Goal: Task Accomplishment & Management: Manage account settings

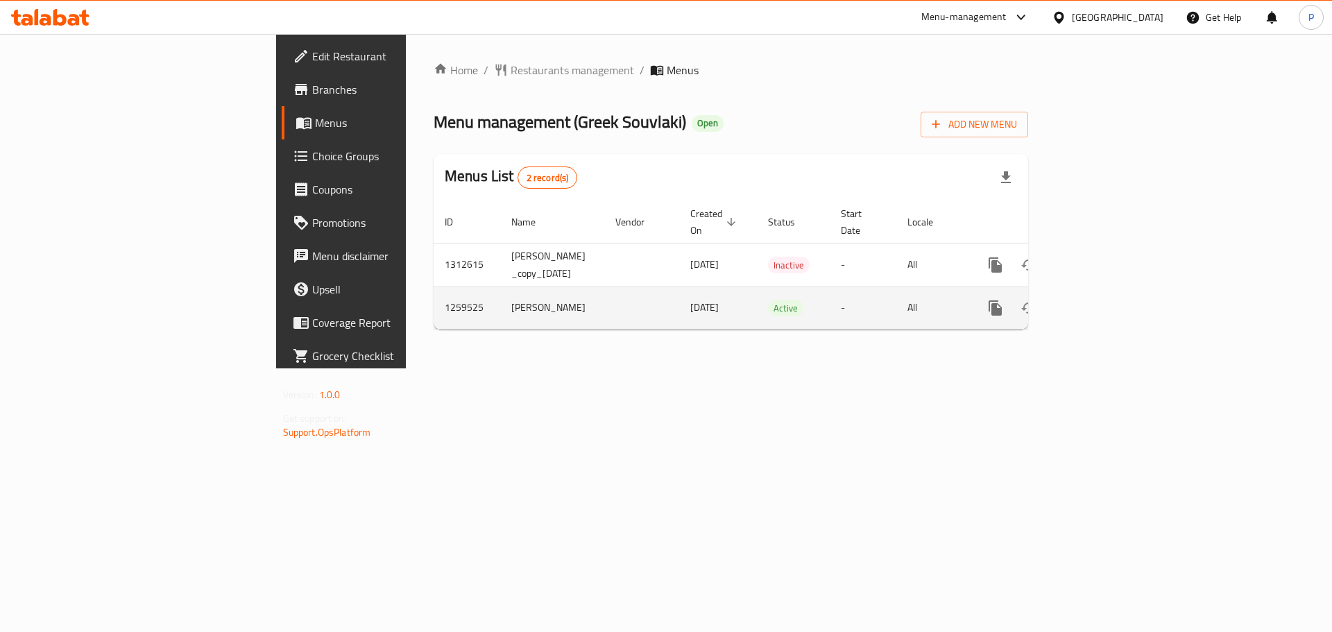
click at [1112, 291] on link "enhanced table" at bounding box center [1095, 307] width 33 height 33
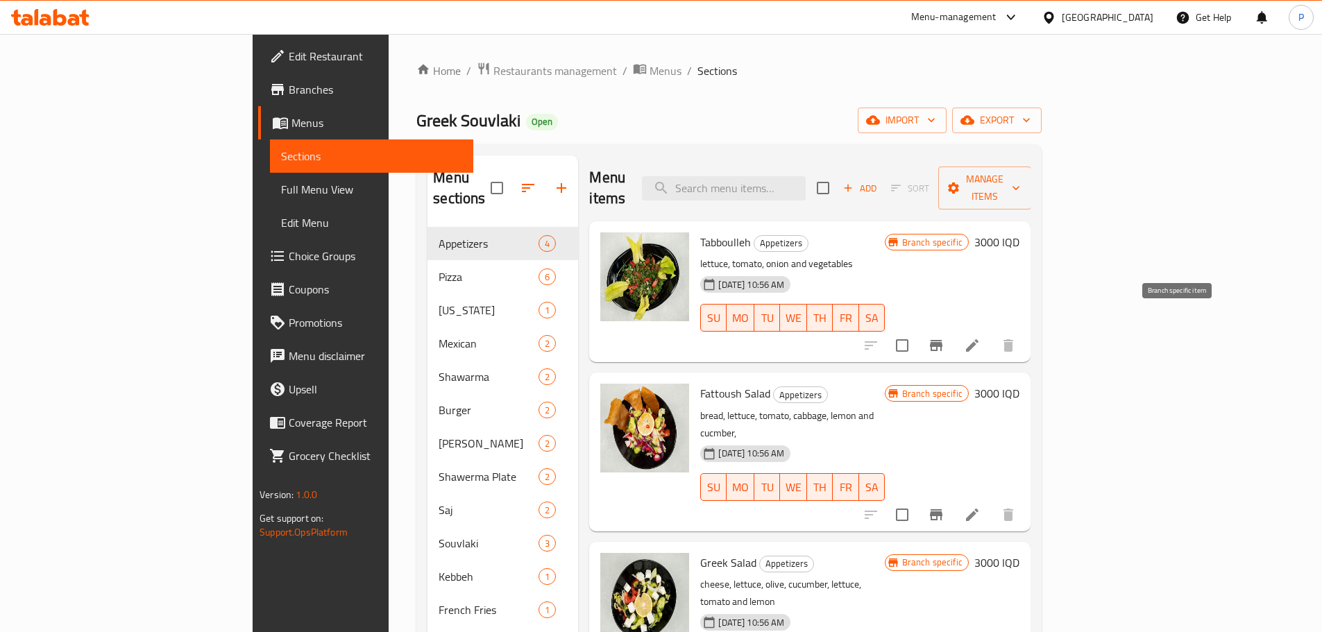
click at [953, 329] on button "Branch-specific-item" at bounding box center [935, 345] width 33 height 33
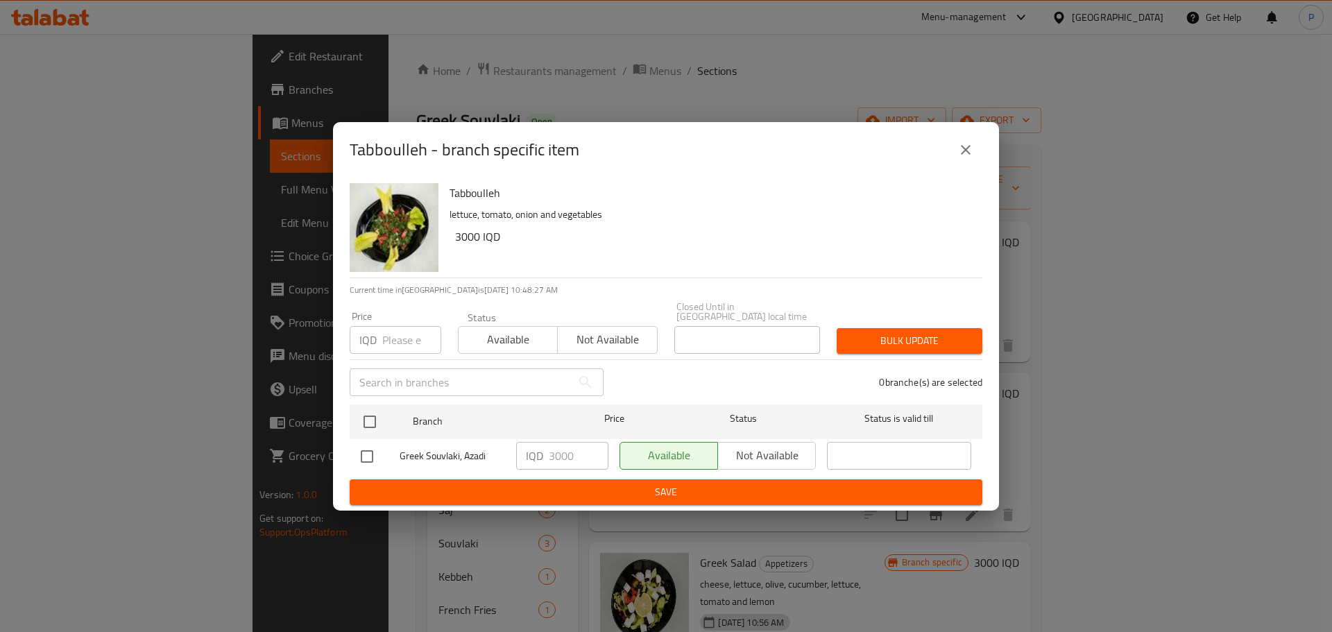
click at [369, 447] on input "checkbox" at bounding box center [367, 456] width 29 height 29
checkbox input "true"
drag, startPoint x: 555, startPoint y: 455, endPoint x: 538, endPoint y: 456, distance: 17.4
click at [538, 456] on div "IQD 3000 ​" at bounding box center [562, 456] width 92 height 28
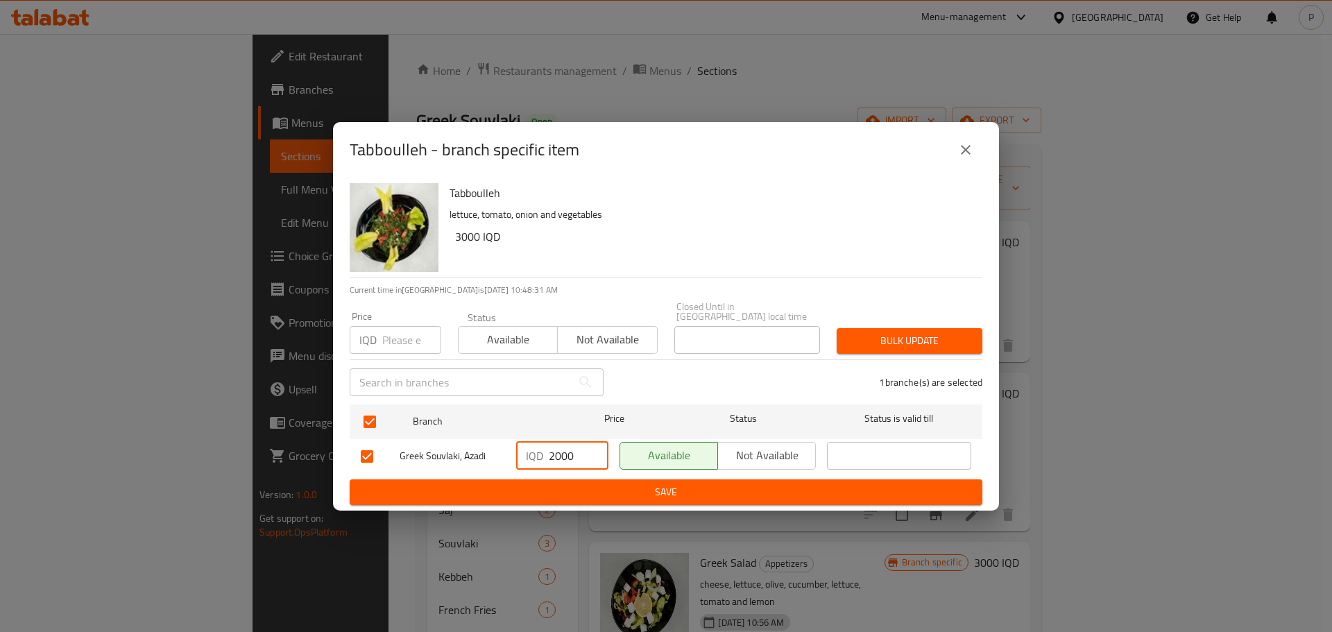
type input "2000"
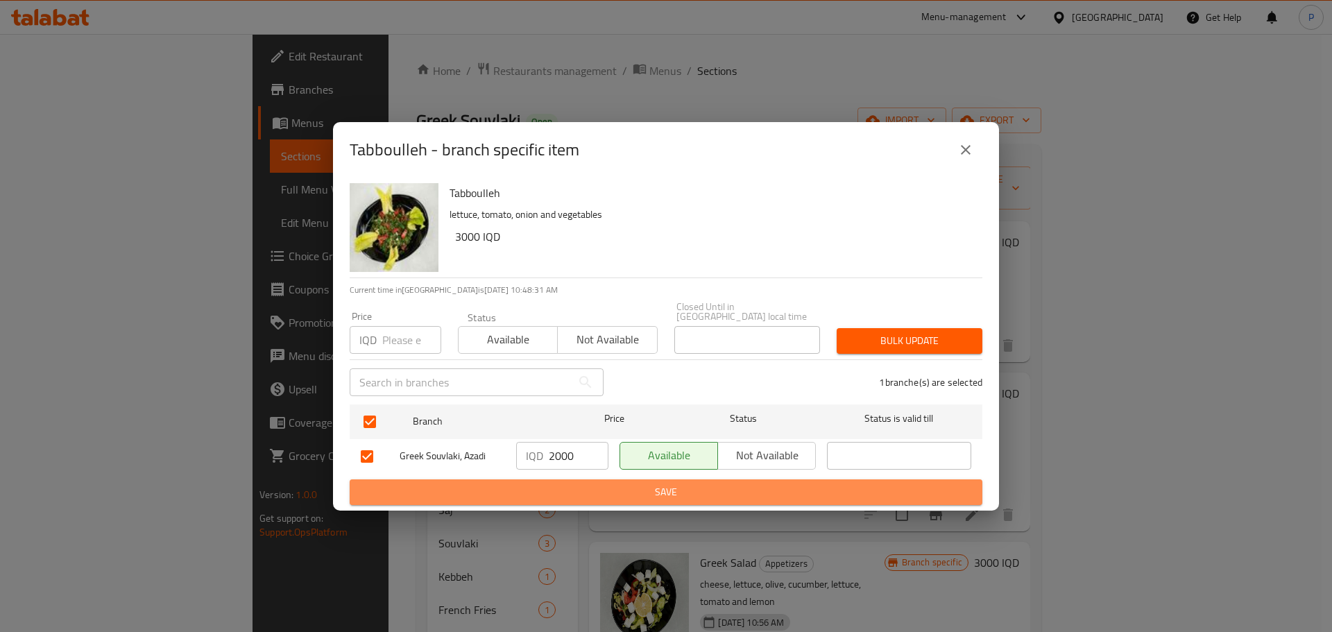
click at [622, 489] on span "Save" at bounding box center [666, 492] width 611 height 17
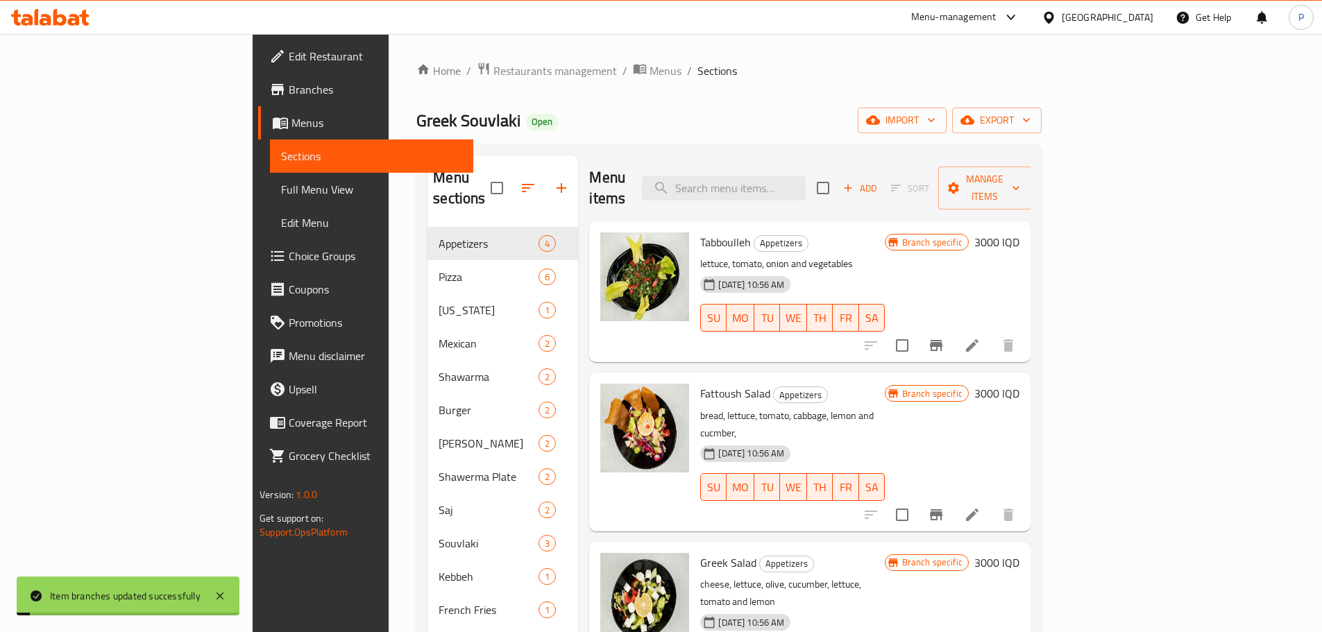
click at [978, 339] on icon at bounding box center [972, 345] width 12 height 12
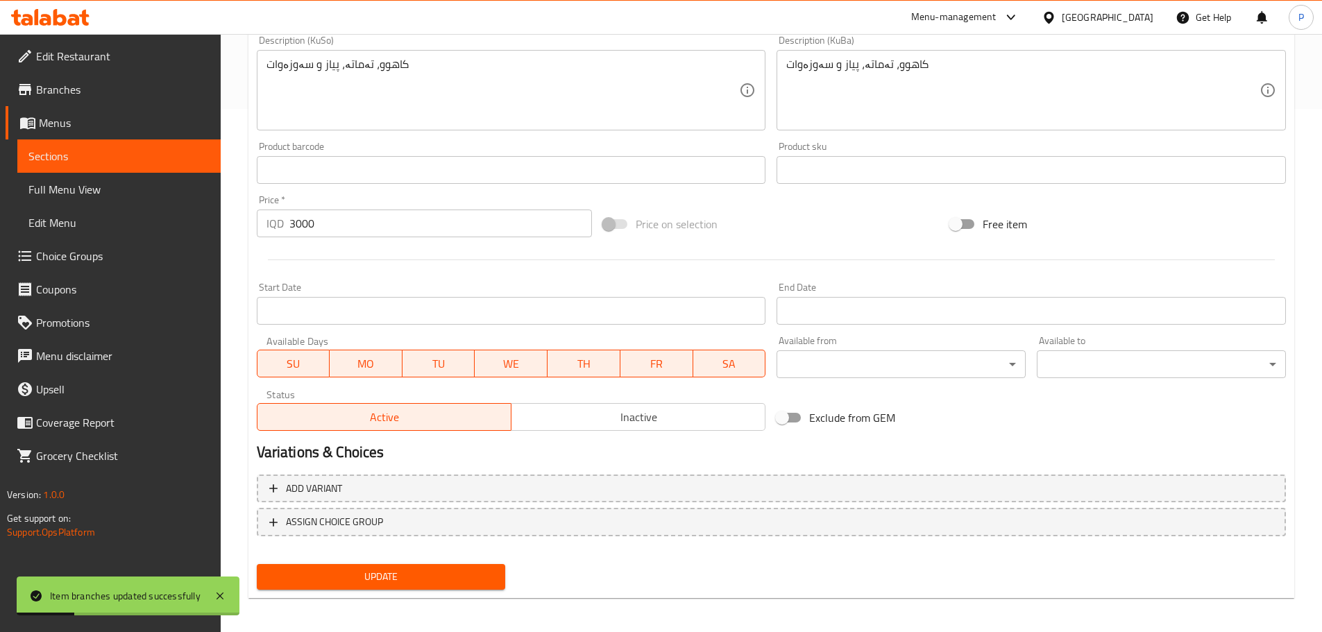
scroll to position [528, 0]
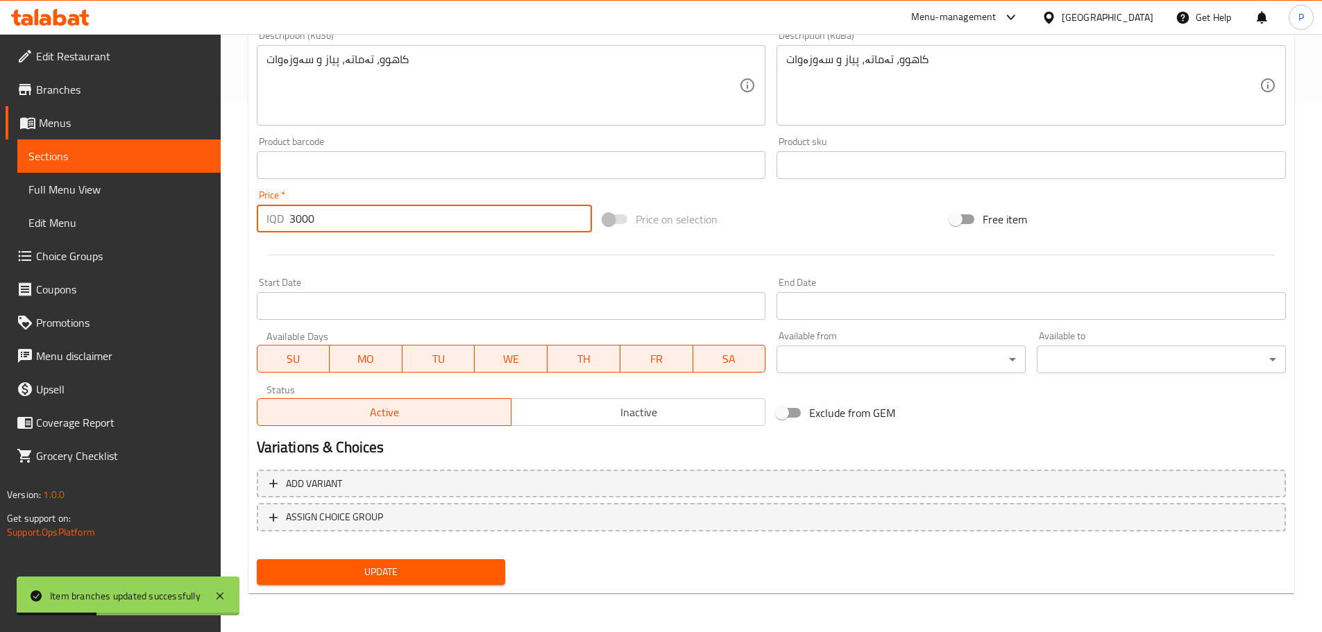
drag, startPoint x: 293, startPoint y: 218, endPoint x: 271, endPoint y: 219, distance: 21.5
click at [271, 219] on div "IQD 3000 Price *" at bounding box center [425, 219] width 336 height 28
type input "2000"
click at [397, 573] on span "Update" at bounding box center [381, 571] width 227 height 17
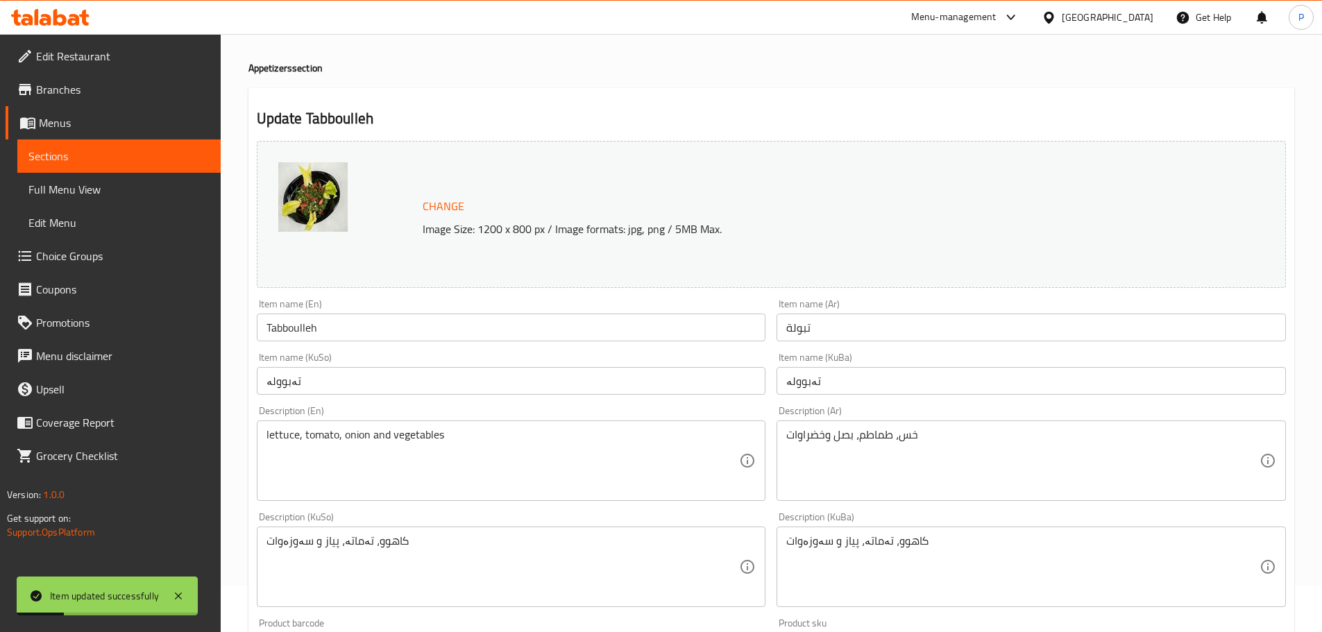
scroll to position [0, 0]
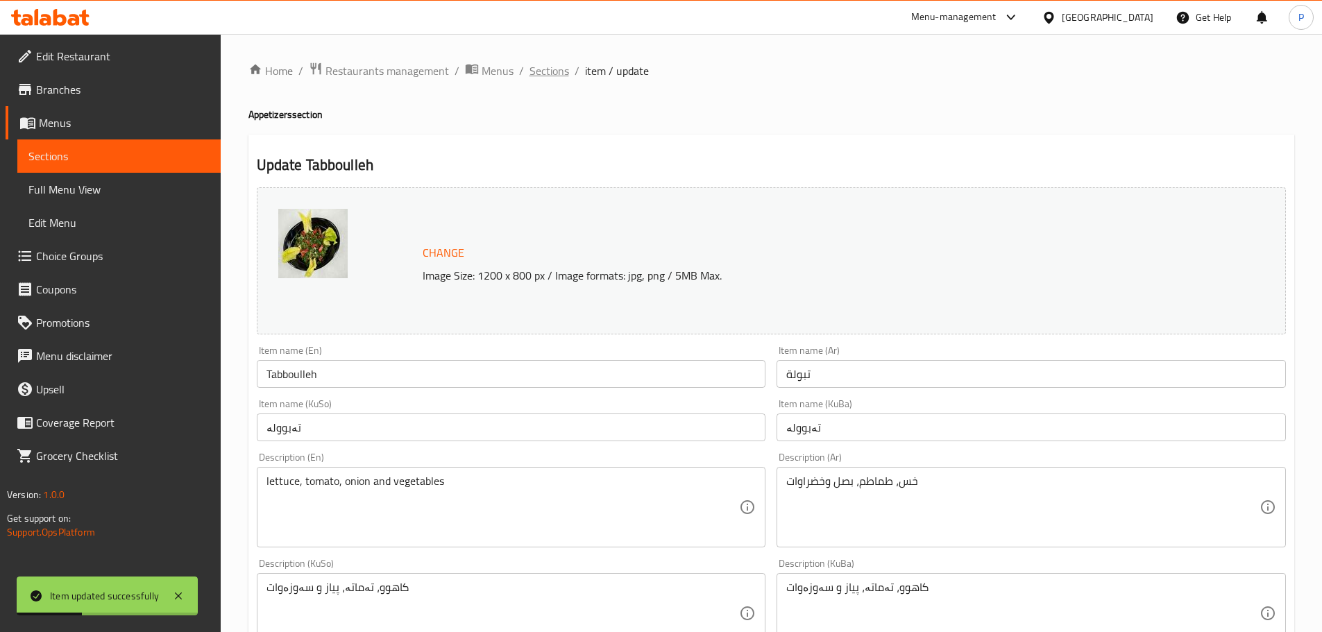
click at [554, 75] on span "Sections" at bounding box center [549, 70] width 40 height 17
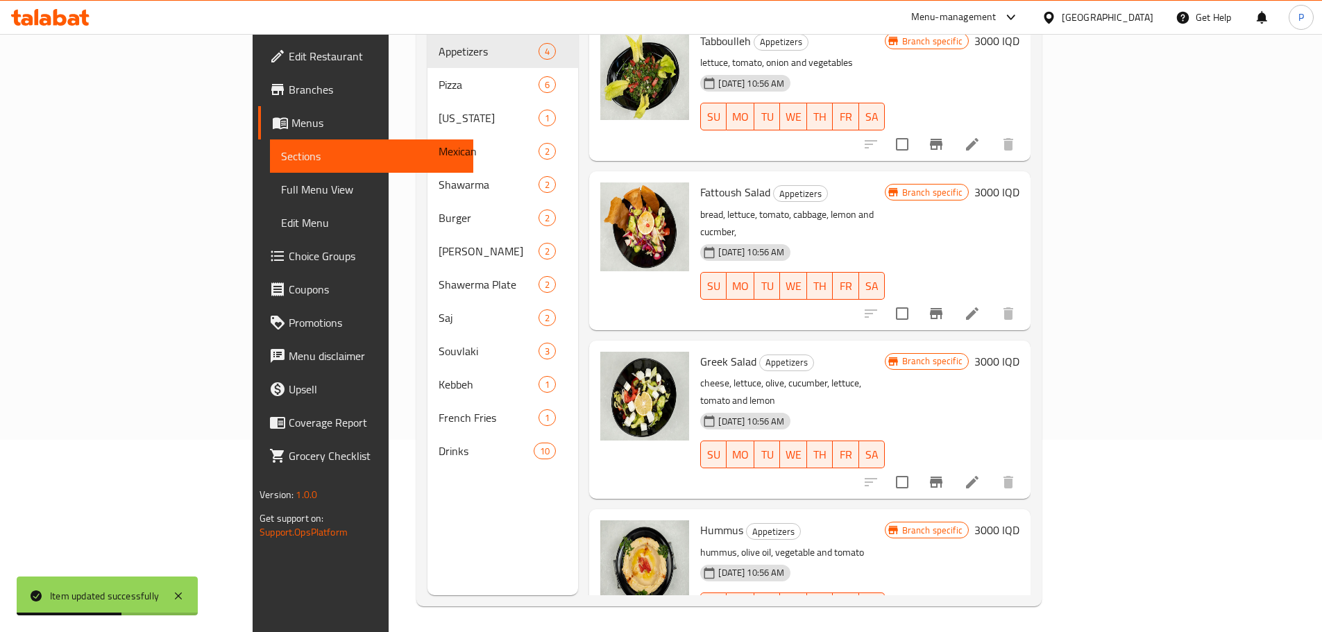
scroll to position [194, 0]
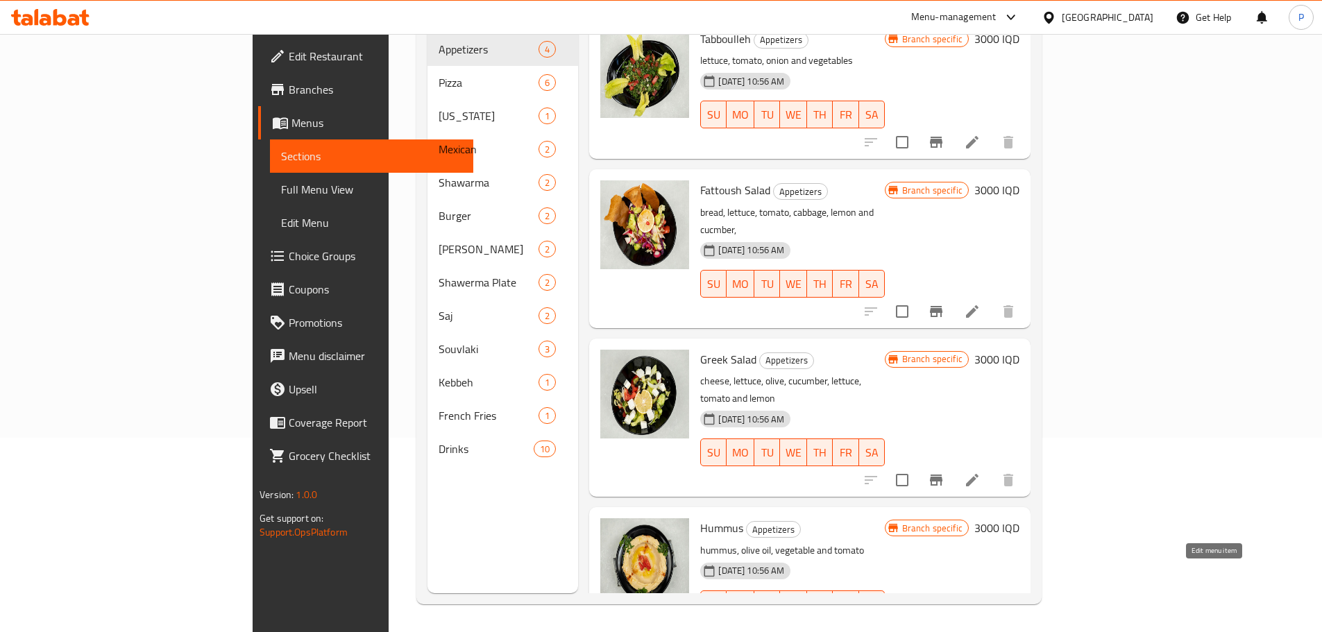
click at [978, 626] on icon at bounding box center [972, 632] width 12 height 12
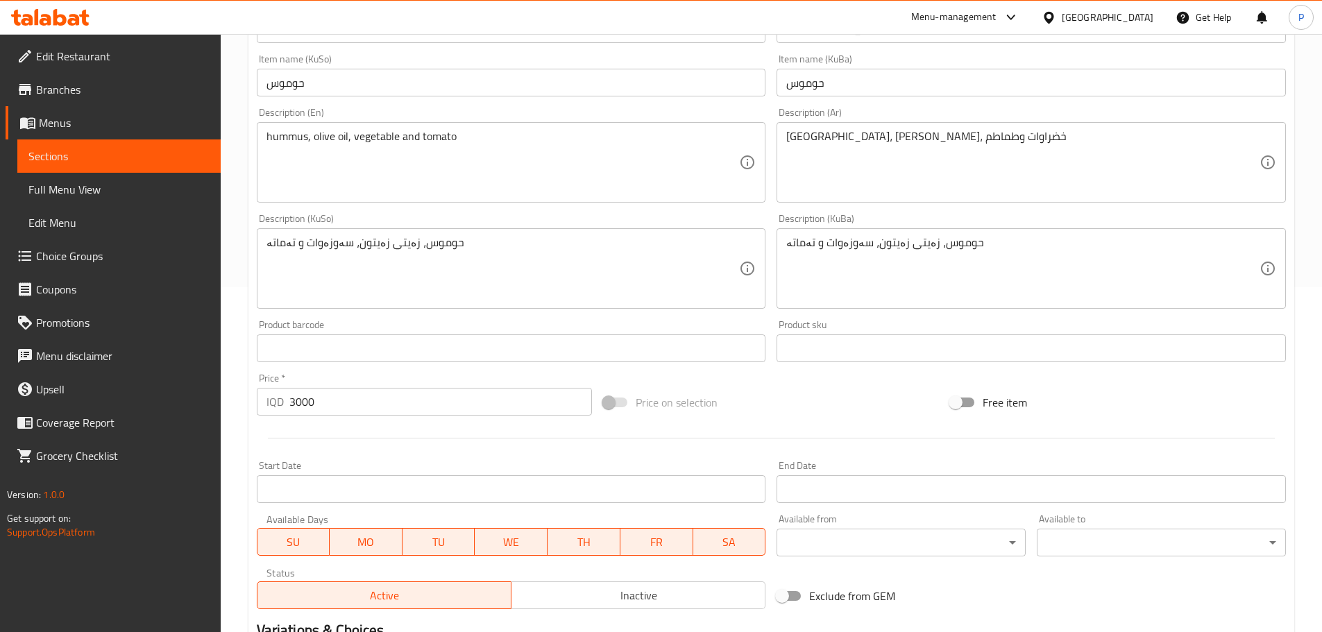
scroll to position [347, 0]
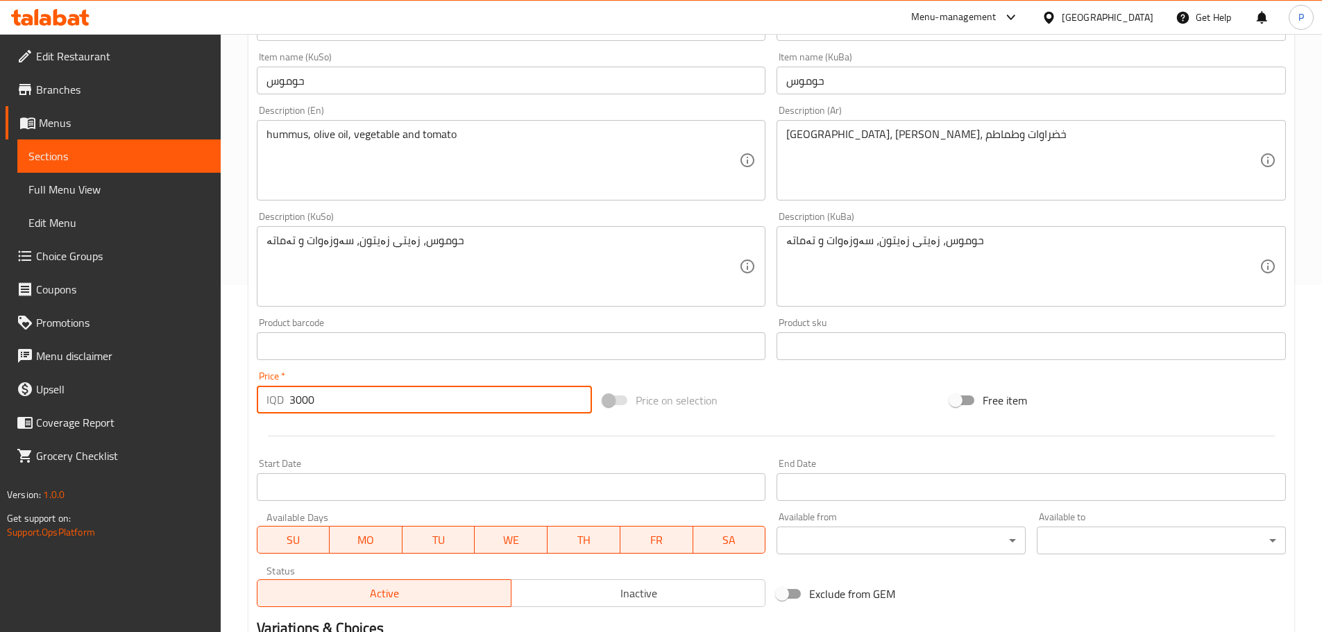
drag, startPoint x: 291, startPoint y: 398, endPoint x: 262, endPoint y: 394, distance: 30.0
click at [266, 396] on div "IQD 3000 Price *" at bounding box center [425, 400] width 336 height 28
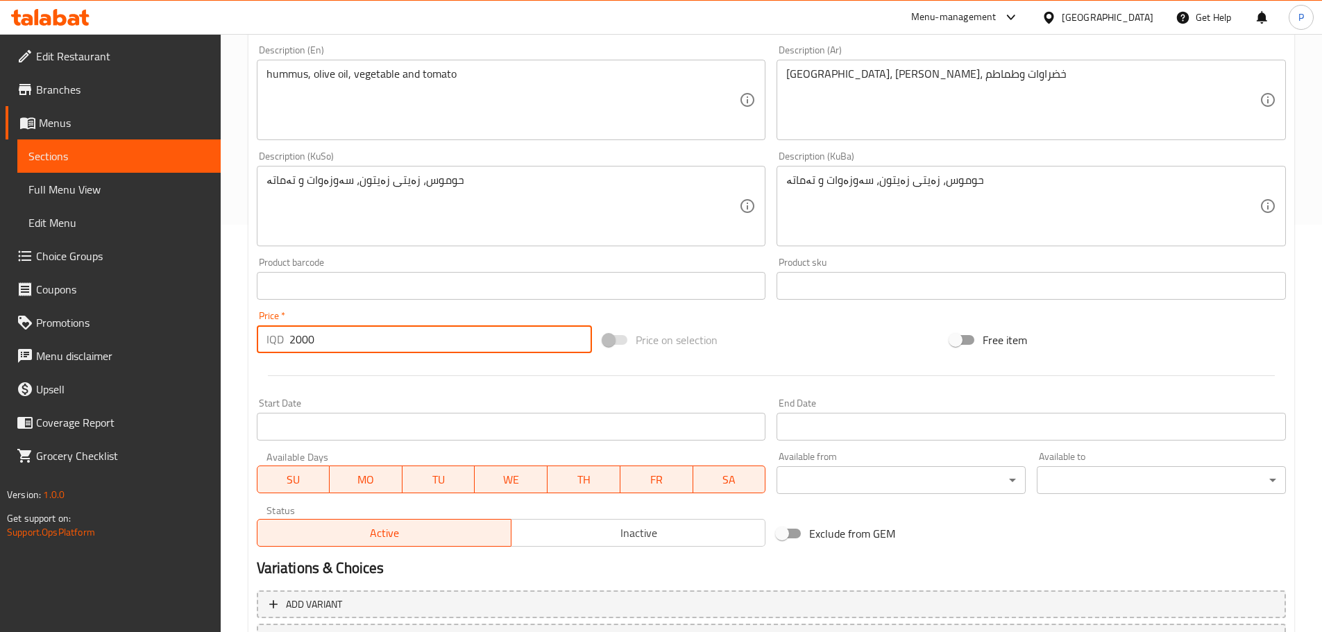
scroll to position [528, 0]
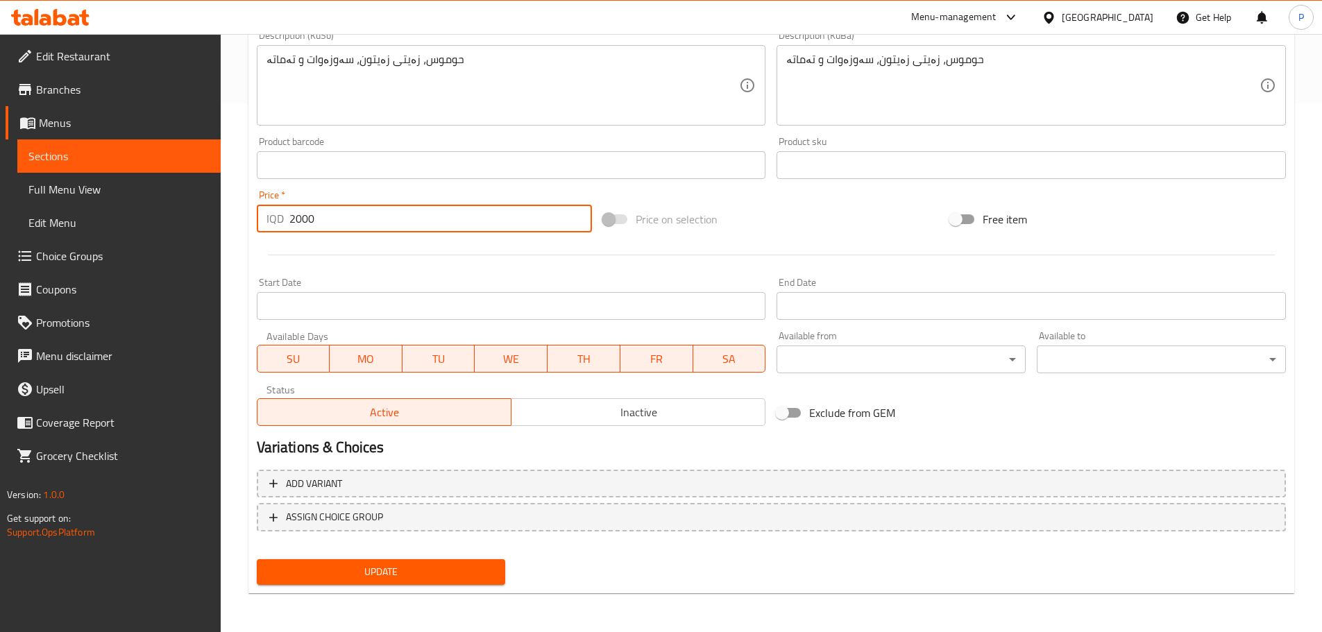
type input "2000"
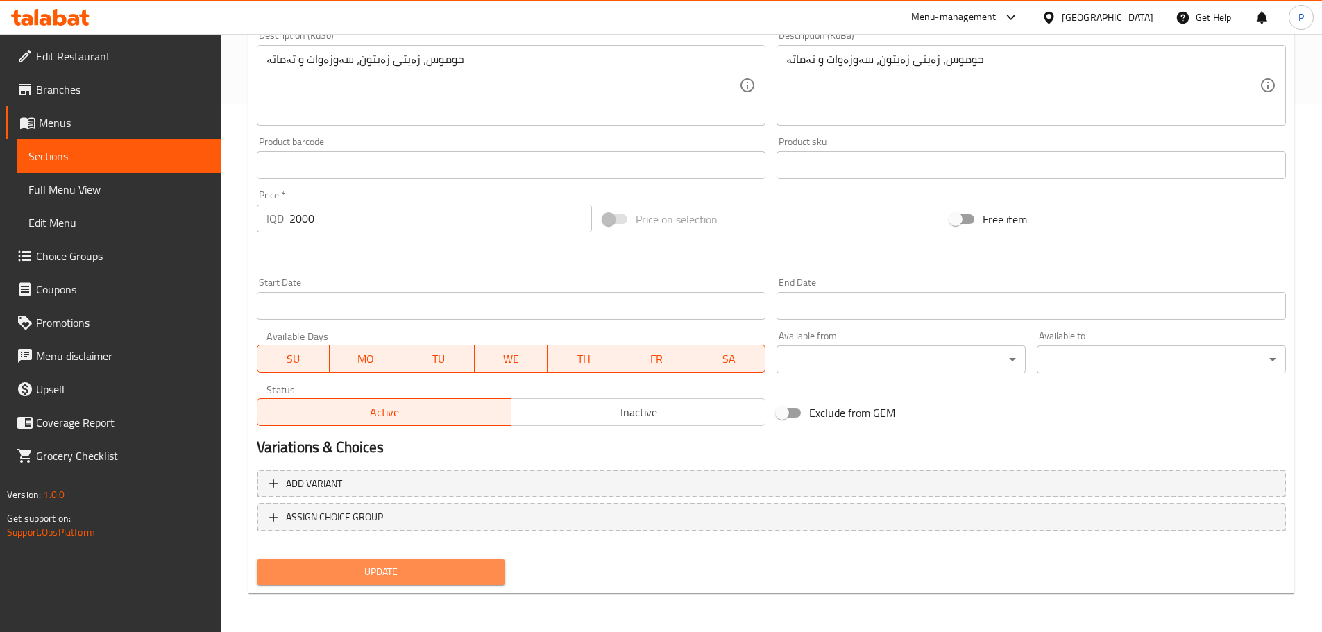
click at [490, 565] on span "Update" at bounding box center [381, 571] width 227 height 17
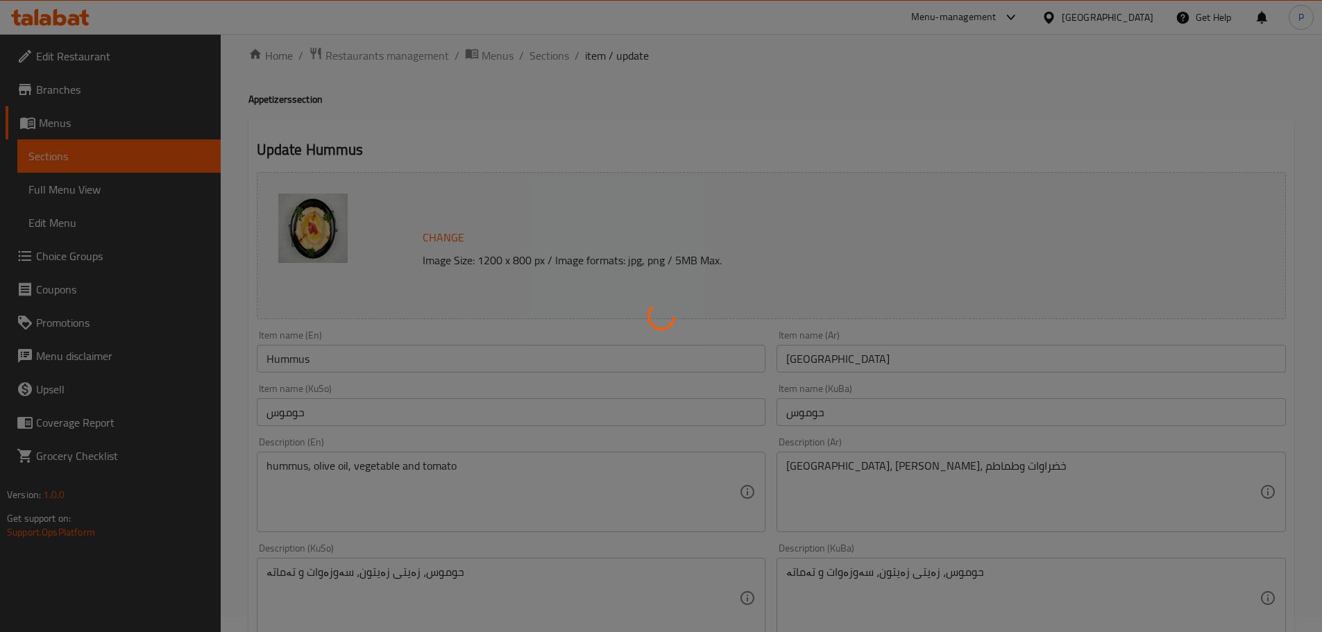
scroll to position [0, 0]
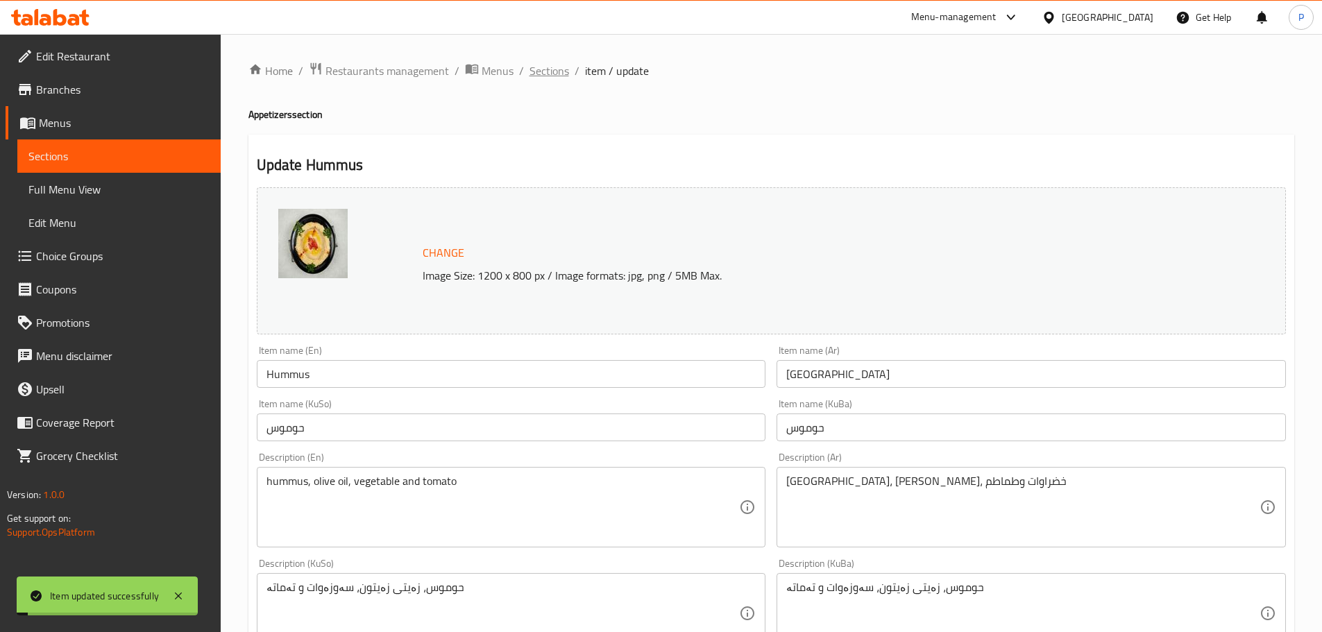
click at [543, 71] on span "Sections" at bounding box center [549, 70] width 40 height 17
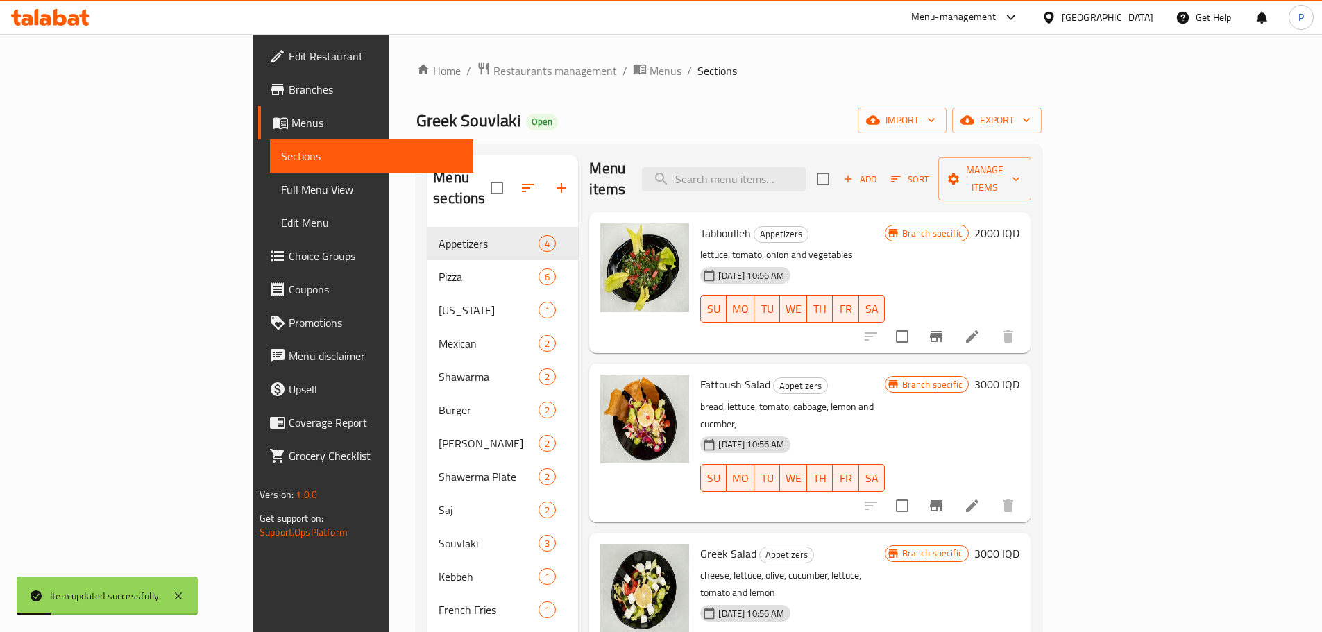
scroll to position [194, 0]
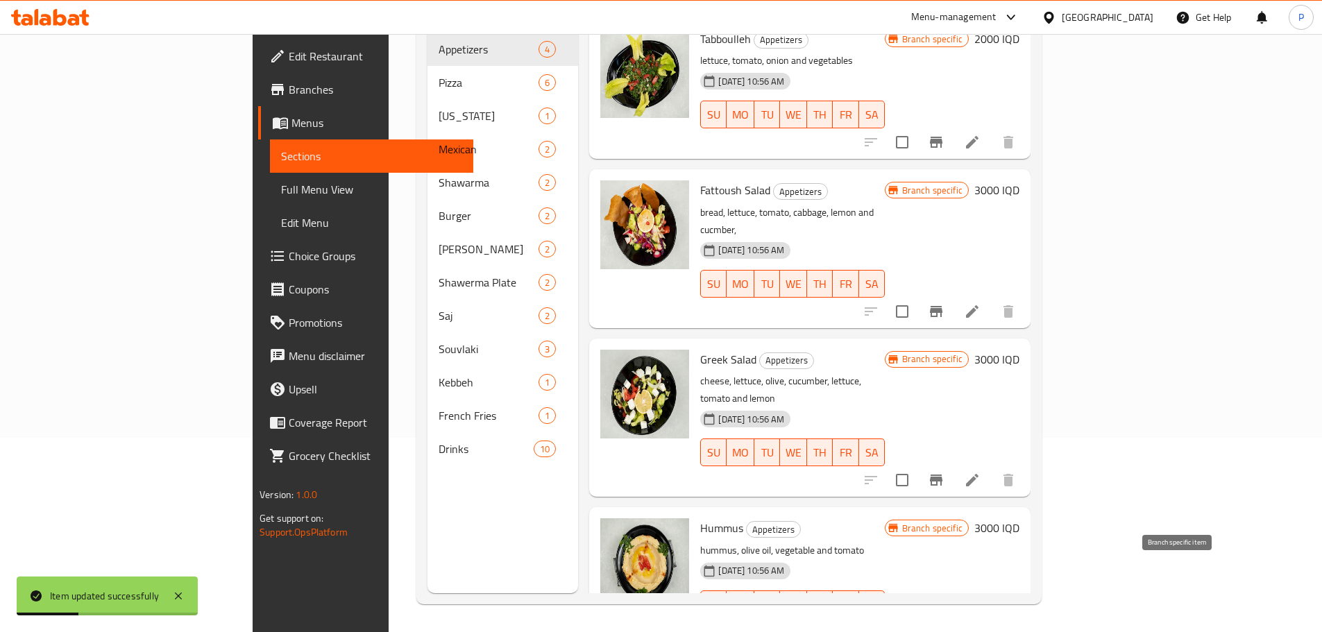
click at [942, 627] on icon "Branch-specific-item" at bounding box center [936, 632] width 12 height 11
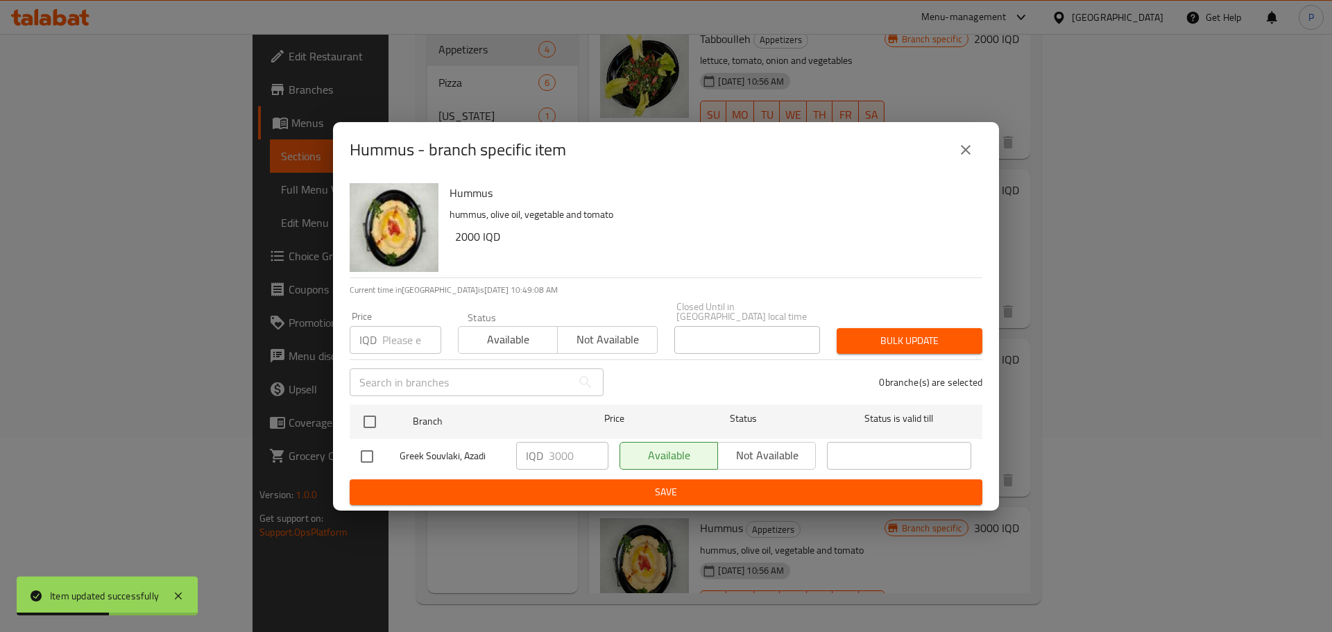
click at [367, 451] on input "checkbox" at bounding box center [367, 456] width 29 height 29
checkbox input "true"
click at [553, 449] on input "3000" at bounding box center [579, 456] width 60 height 28
type input "2000"
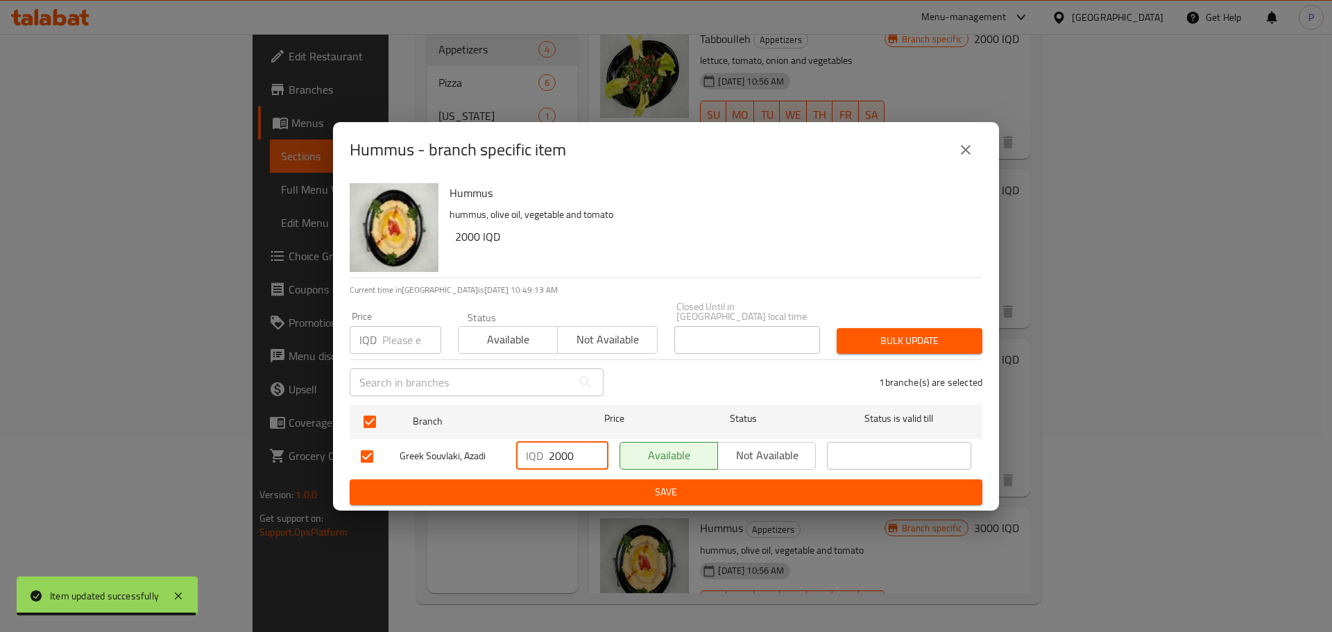
click at [545, 484] on span "Save" at bounding box center [666, 492] width 611 height 17
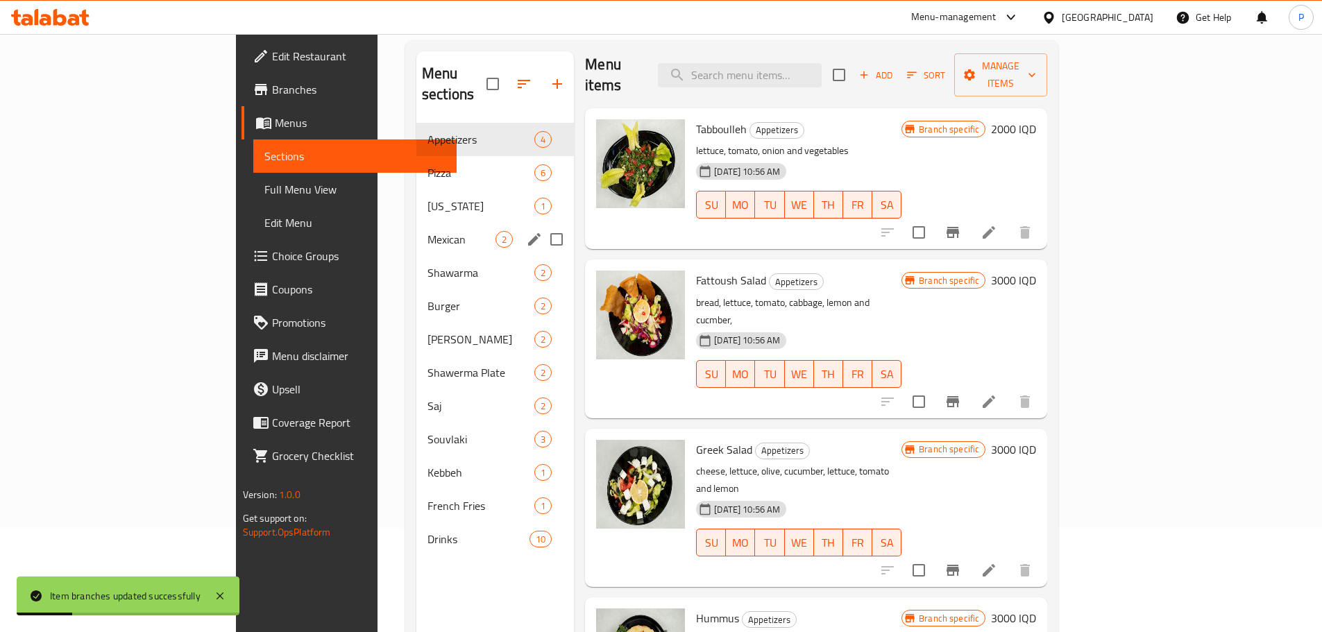
scroll to position [0, 0]
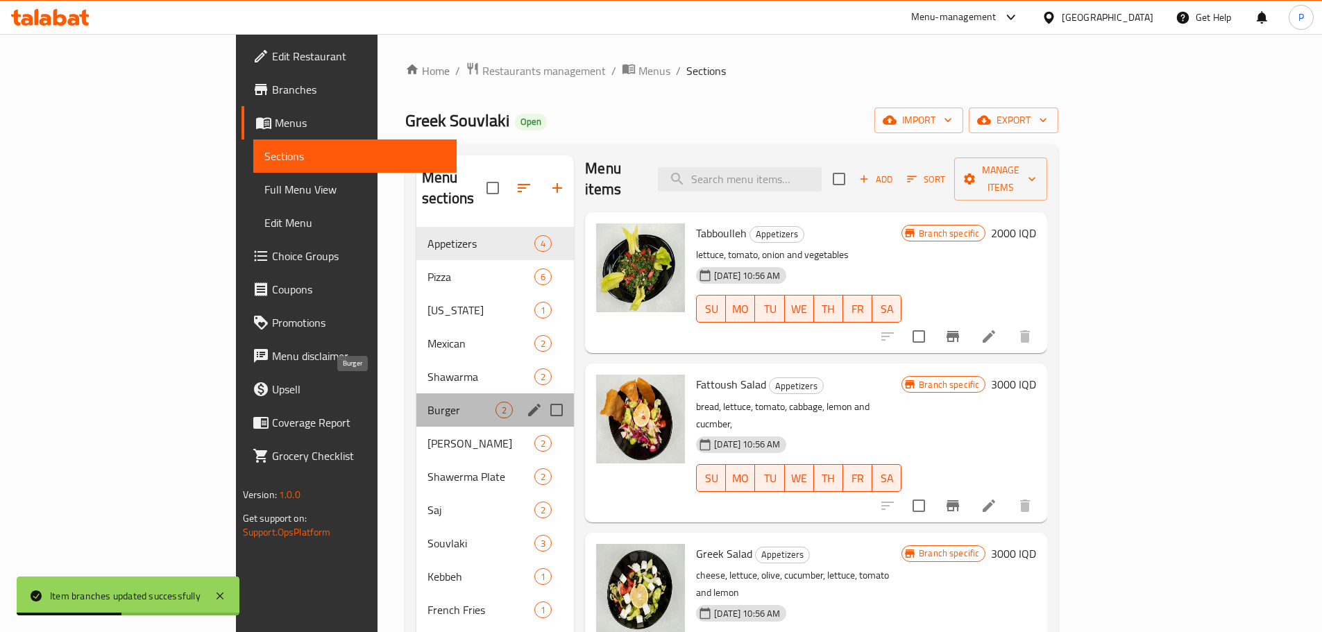
click at [427, 402] on span "Burger" at bounding box center [461, 410] width 68 height 17
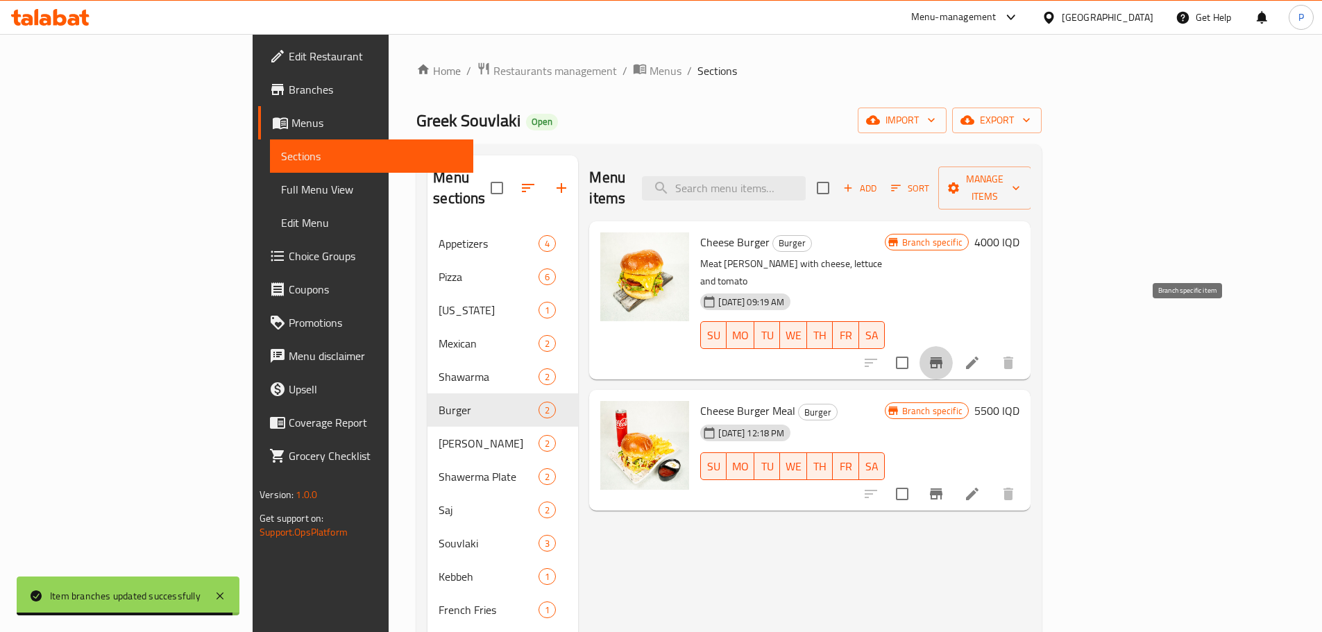
click at [944, 355] on icon "Branch-specific-item" at bounding box center [936, 363] width 17 height 17
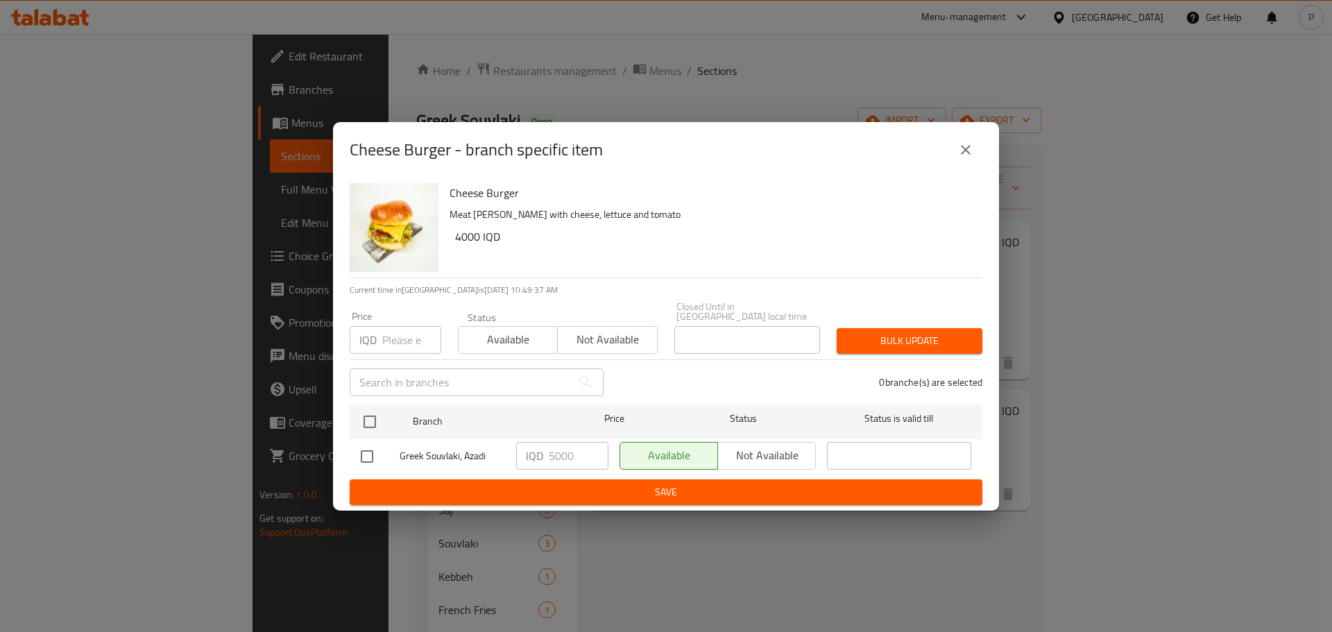
click at [1261, 354] on div "Cheese Burger - branch specific item Cheese Burger Meat [PERSON_NAME] with chee…" at bounding box center [666, 316] width 1332 height 632
click at [1216, 431] on div "Cheese Burger - branch specific item Cheese Burger Meat [PERSON_NAME] with chee…" at bounding box center [666, 316] width 1332 height 632
click at [970, 155] on icon "close" at bounding box center [966, 150] width 10 height 10
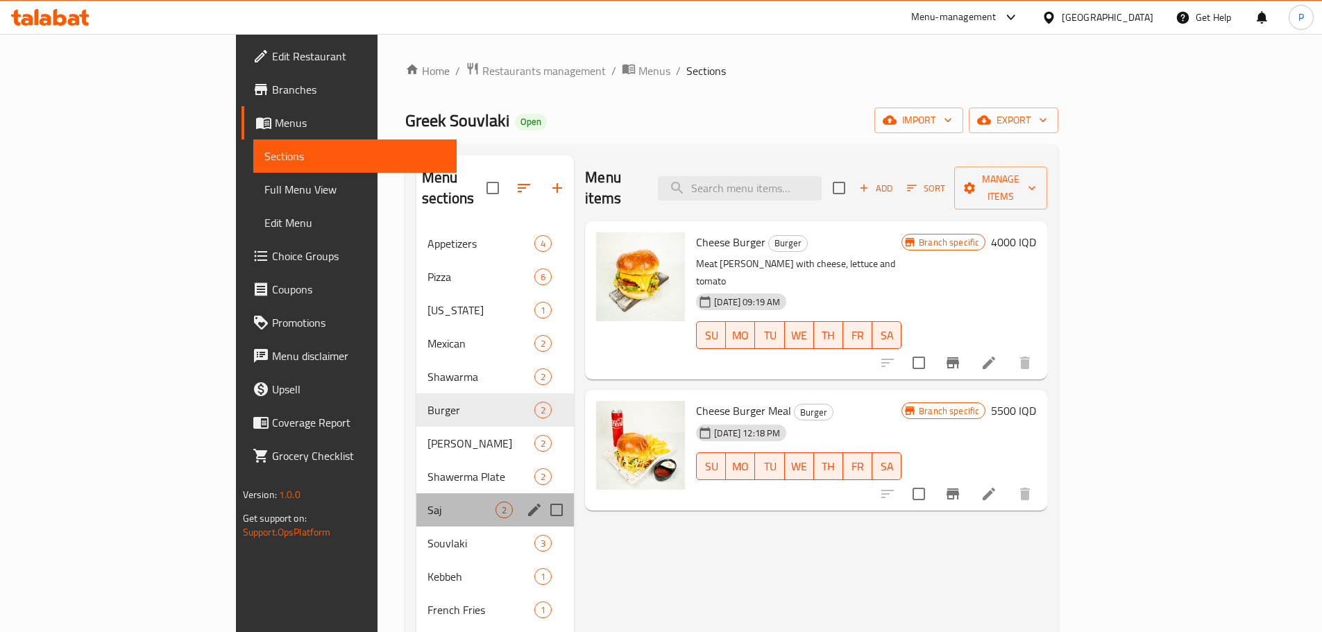
click at [416, 493] on div "Saj 2" at bounding box center [495, 509] width 158 height 33
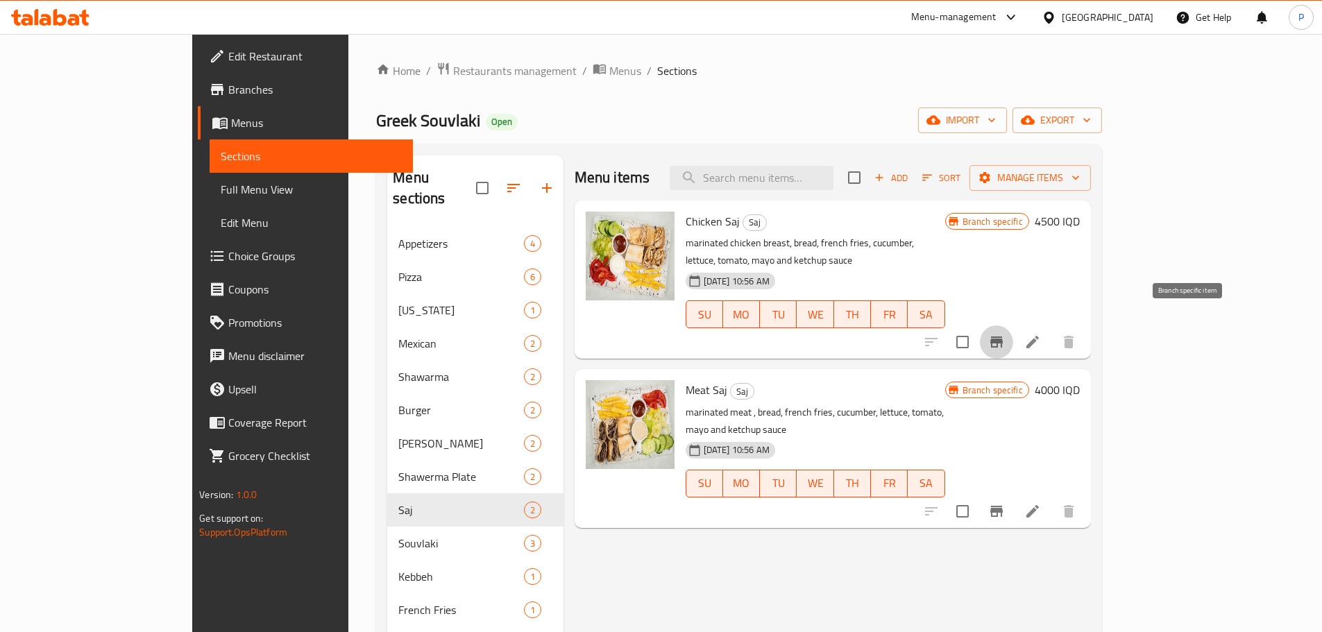
click at [1003, 337] on icon "Branch-specific-item" at bounding box center [996, 342] width 12 height 11
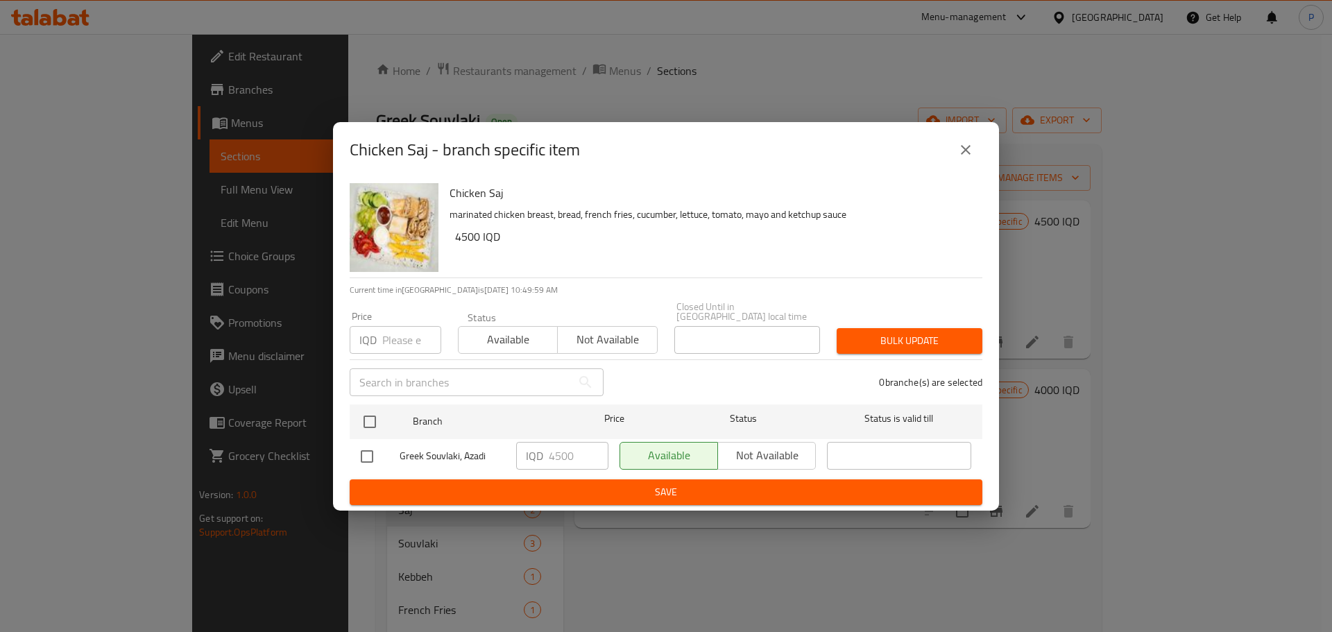
click at [975, 150] on button "close" at bounding box center [965, 149] width 33 height 33
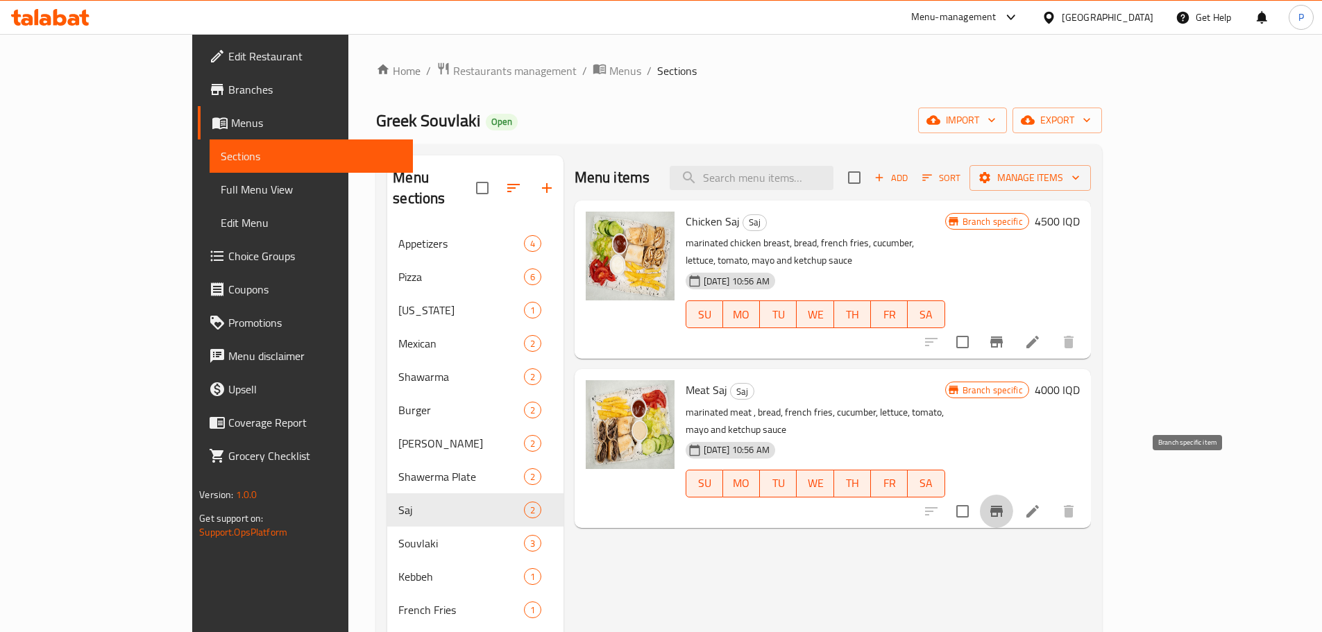
click at [1005, 503] on icon "Branch-specific-item" at bounding box center [996, 511] width 17 height 17
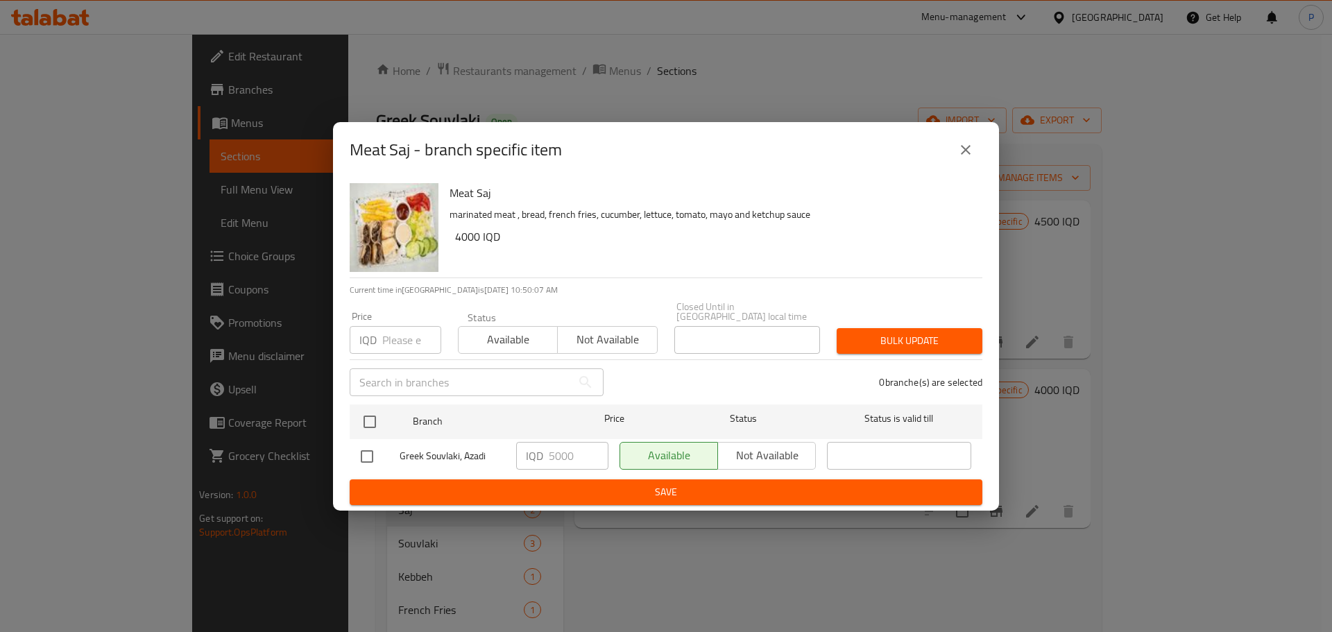
click at [1184, 426] on div "Meat Saj - branch specific item Meat Saj marinated meat , bread, french fries, …" at bounding box center [666, 316] width 1332 height 632
click at [1152, 394] on div "Meat Saj - branch specific item Meat Saj marinated meat , bread, french fries, …" at bounding box center [666, 316] width 1332 height 632
click at [971, 148] on icon "close" at bounding box center [966, 150] width 17 height 17
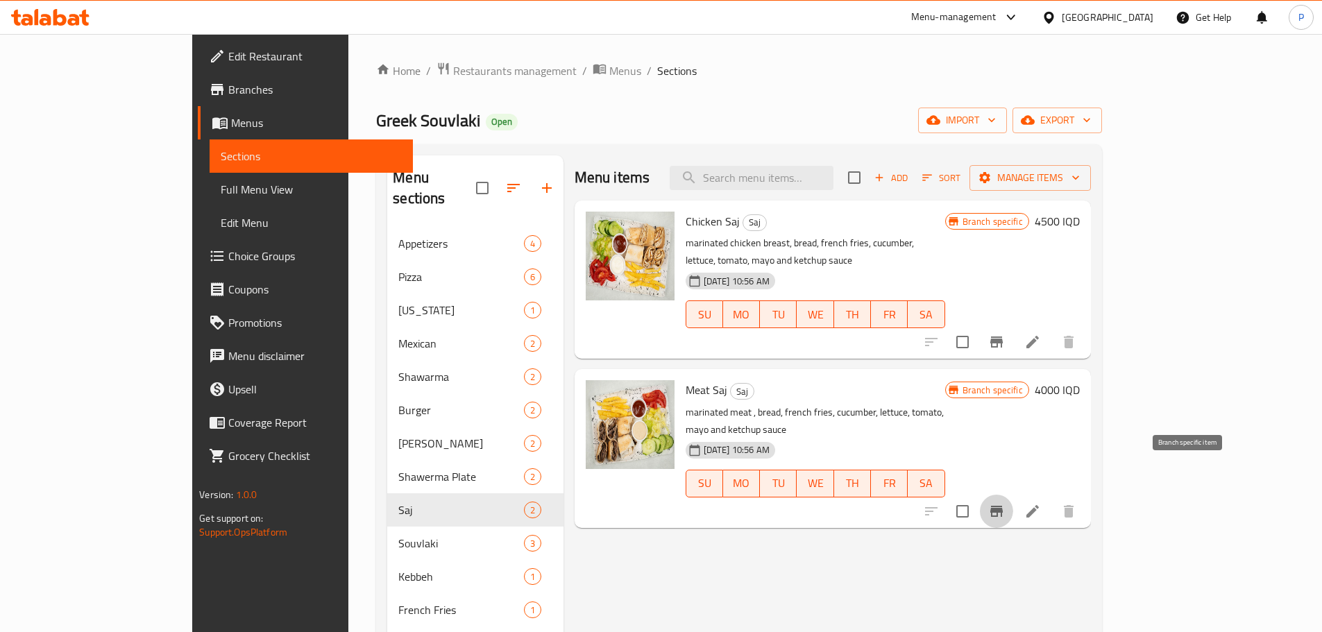
click at [1003, 506] on icon "Branch-specific-item" at bounding box center [996, 511] width 12 height 11
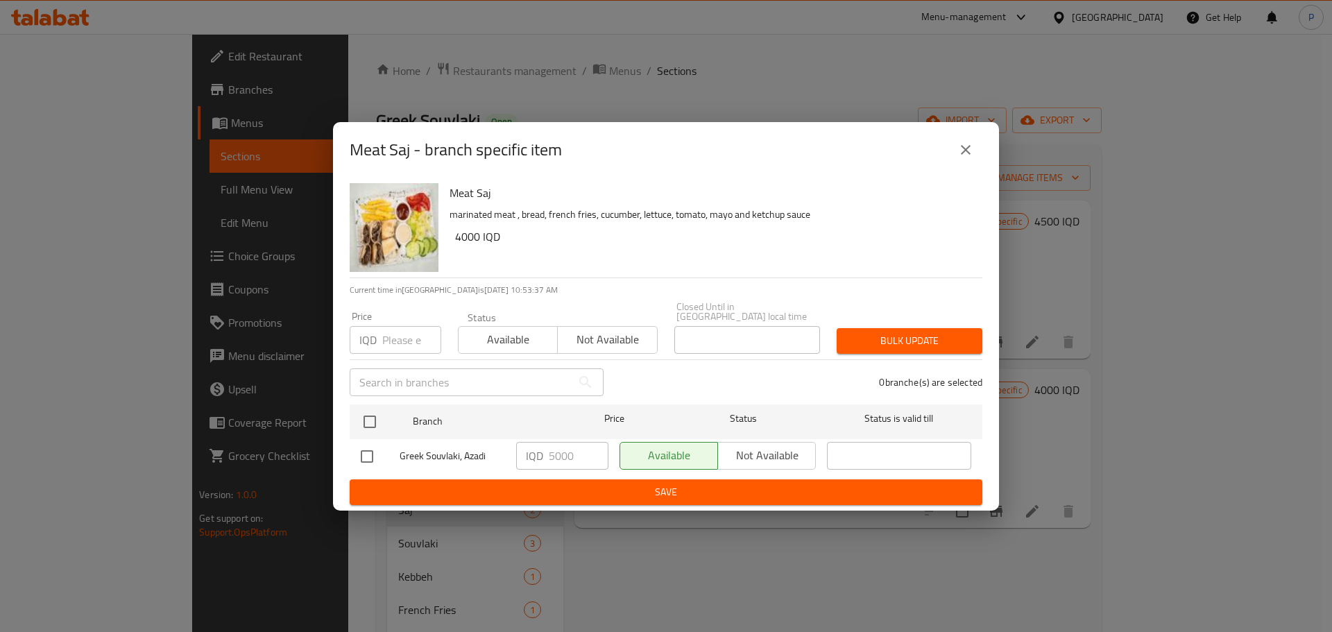
click at [1097, 408] on div "Meat Saj - branch specific item Meat Saj marinated meat , bread, french fries, …" at bounding box center [666, 316] width 1332 height 632
click at [970, 156] on icon "close" at bounding box center [966, 150] width 17 height 17
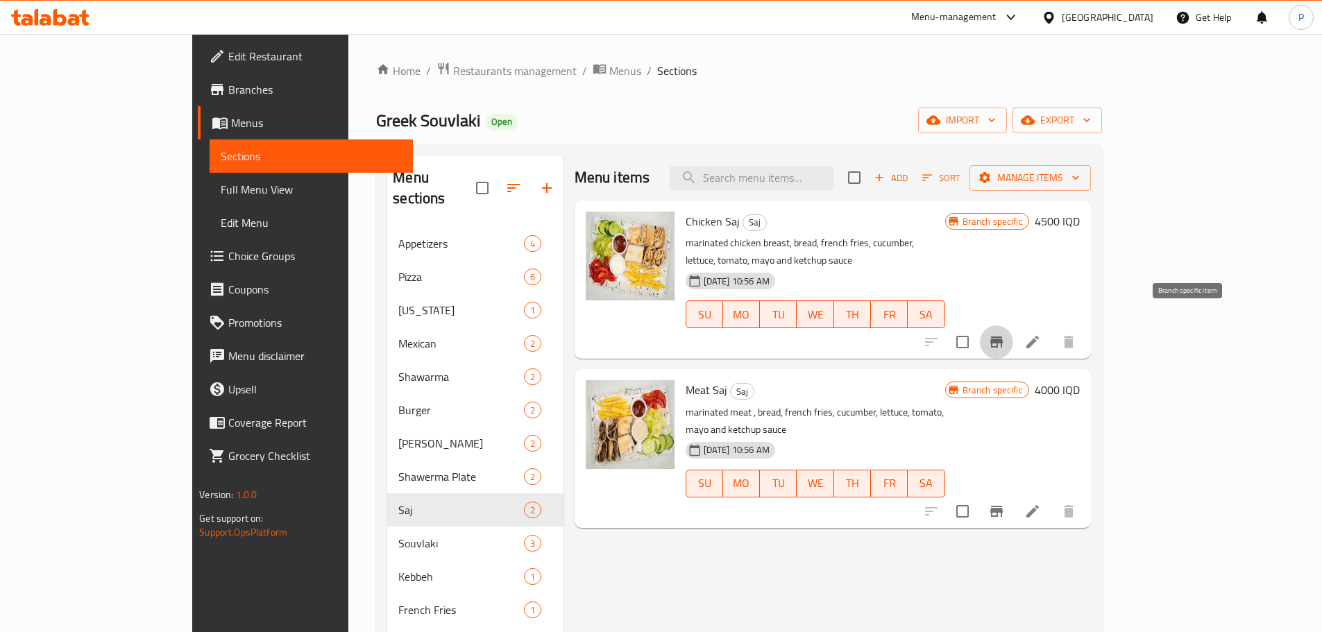
click at [1013, 325] on button "Branch-specific-item" at bounding box center [996, 341] width 33 height 33
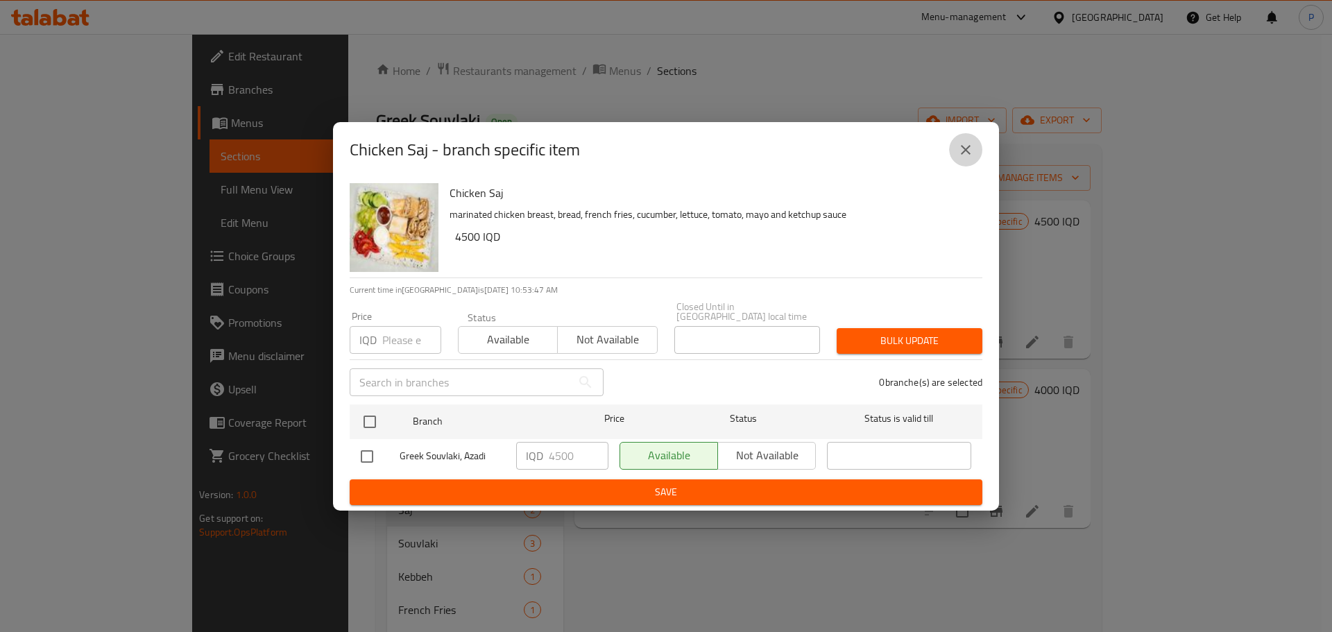
click at [969, 148] on icon "close" at bounding box center [966, 150] width 17 height 17
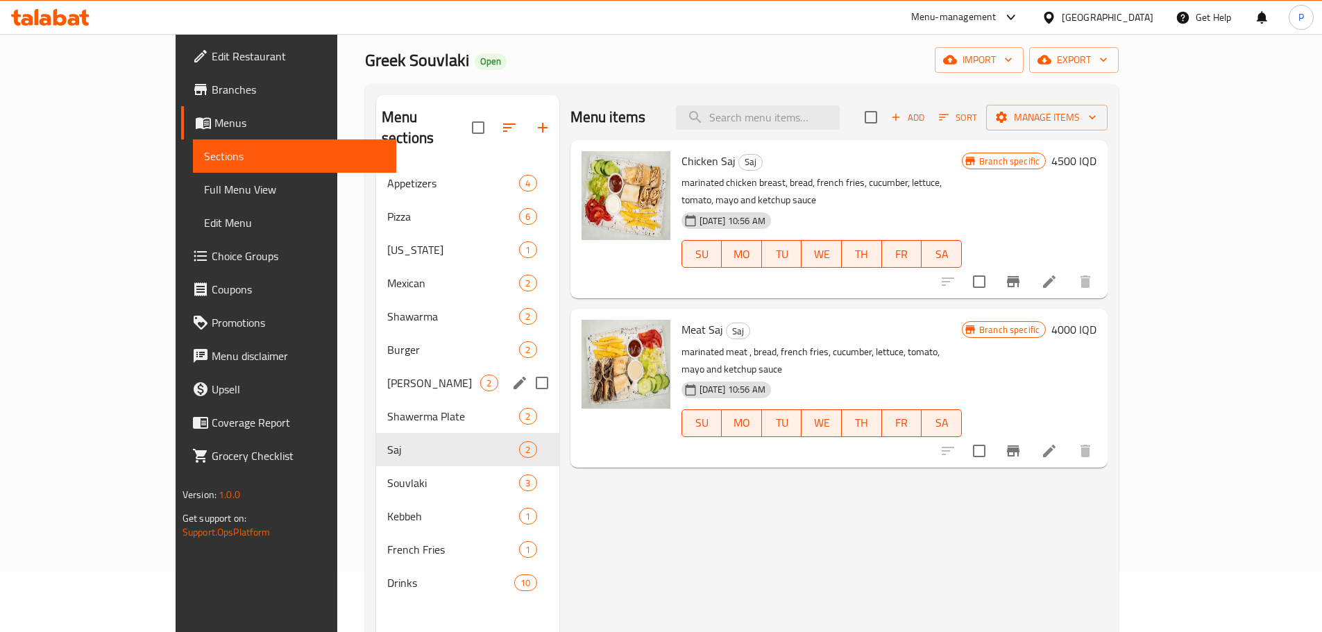
scroll to position [139, 0]
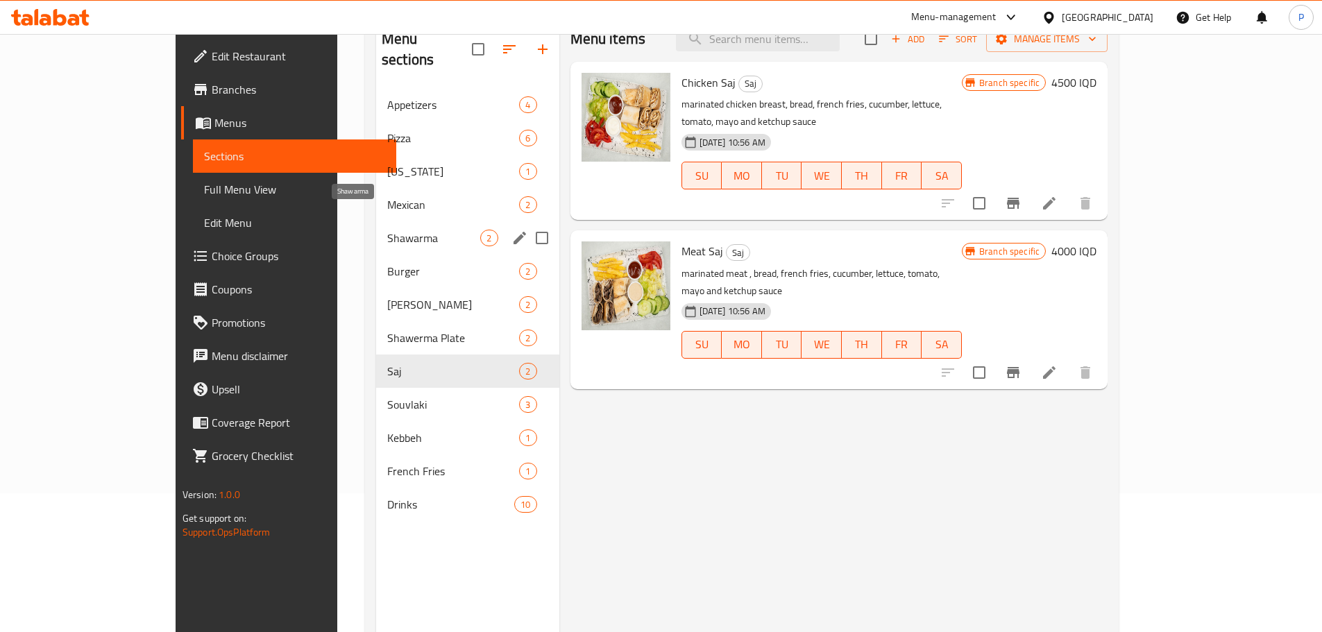
click at [387, 230] on span "Shawarma" at bounding box center [433, 238] width 93 height 17
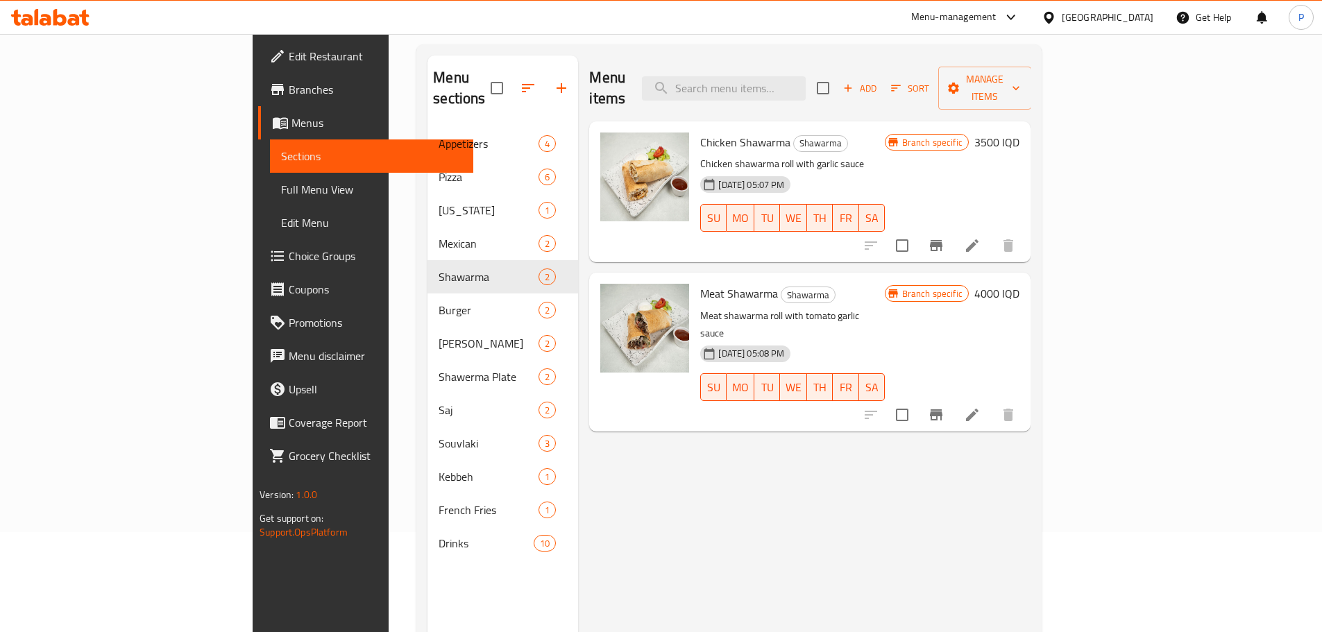
scroll to position [69, 0]
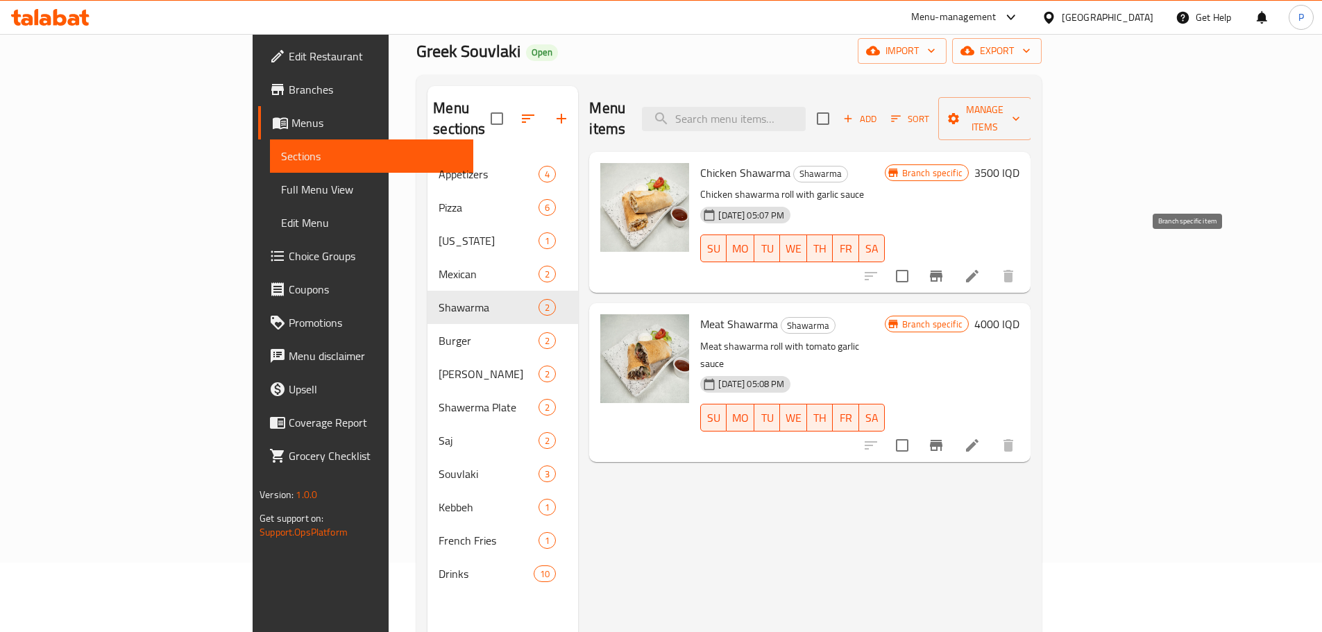
click at [944, 268] on icon "Branch-specific-item" at bounding box center [936, 276] width 17 height 17
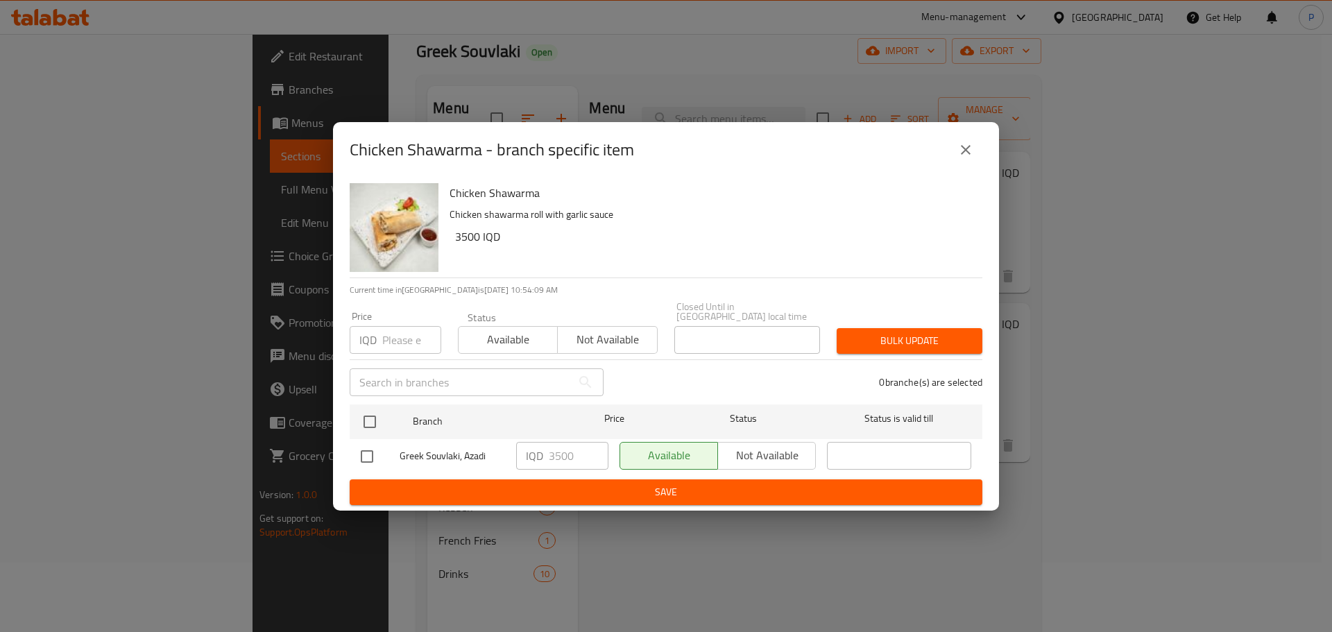
click at [960, 147] on icon "close" at bounding box center [966, 150] width 17 height 17
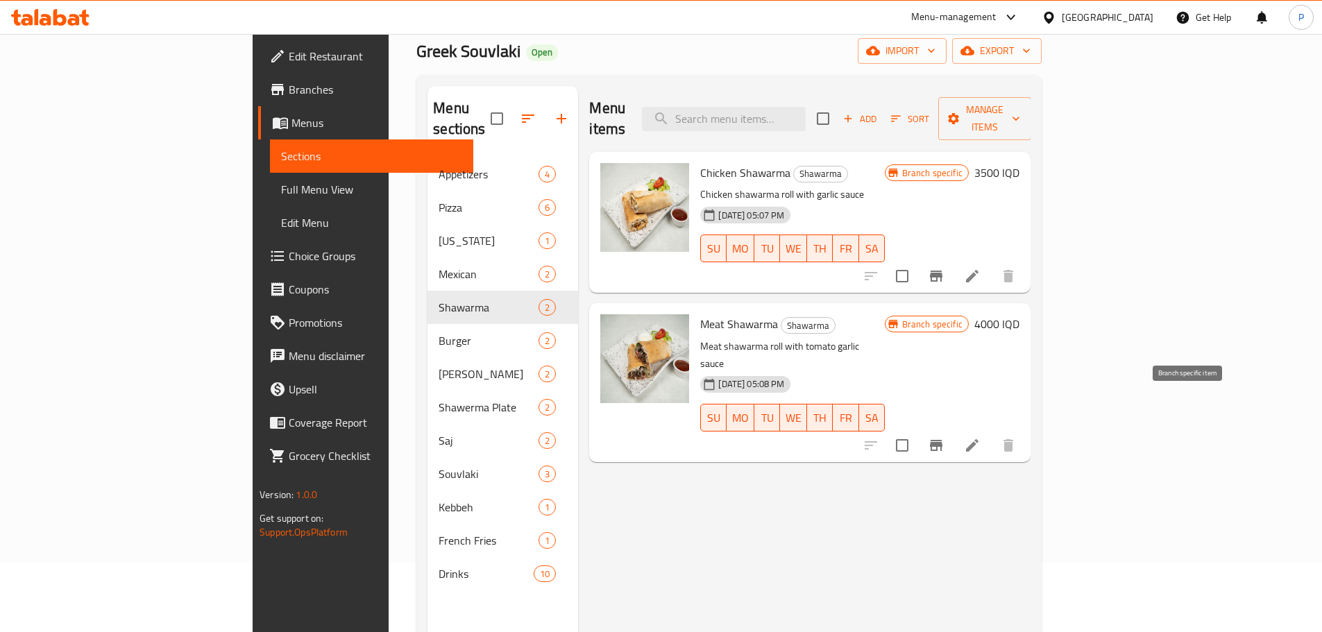
click at [942, 440] on icon "Branch-specific-item" at bounding box center [936, 445] width 12 height 11
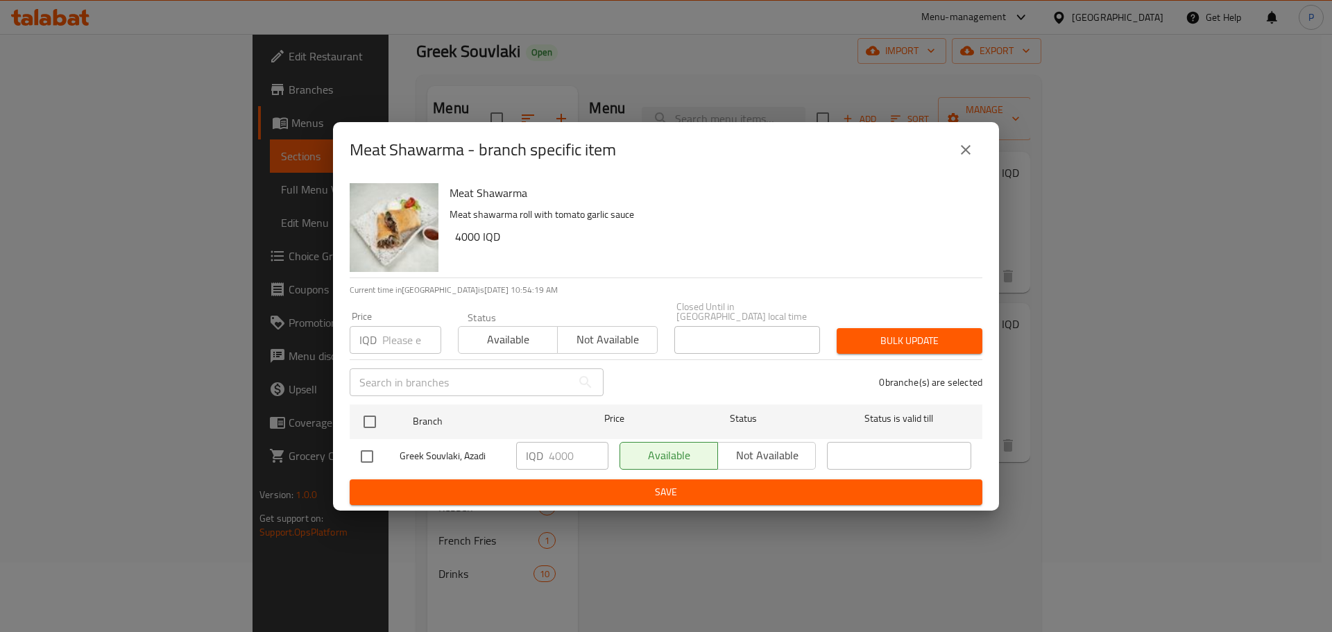
drag, startPoint x: 951, startPoint y: 141, endPoint x: 958, endPoint y: 148, distance: 9.3
click at [951, 140] on div "Meat Shawarma - branch specific item" at bounding box center [666, 149] width 633 height 33
click at [967, 158] on icon "close" at bounding box center [966, 150] width 17 height 17
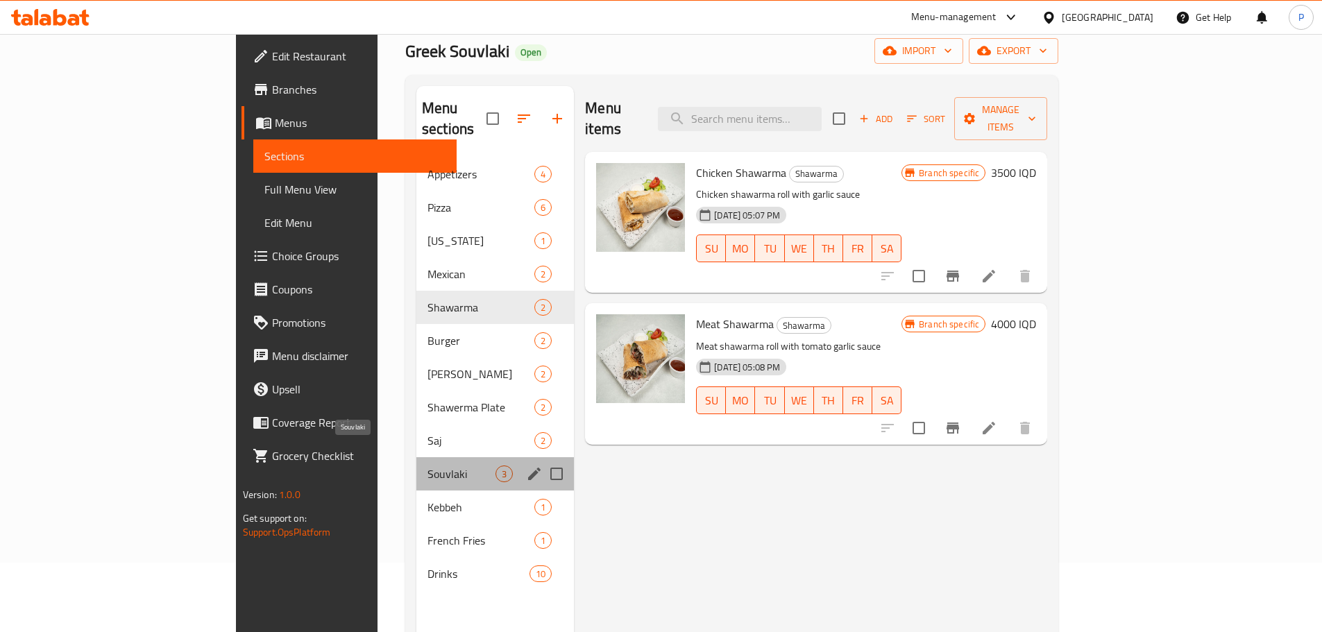
click at [427, 466] on span "Souvlaki" at bounding box center [461, 474] width 68 height 17
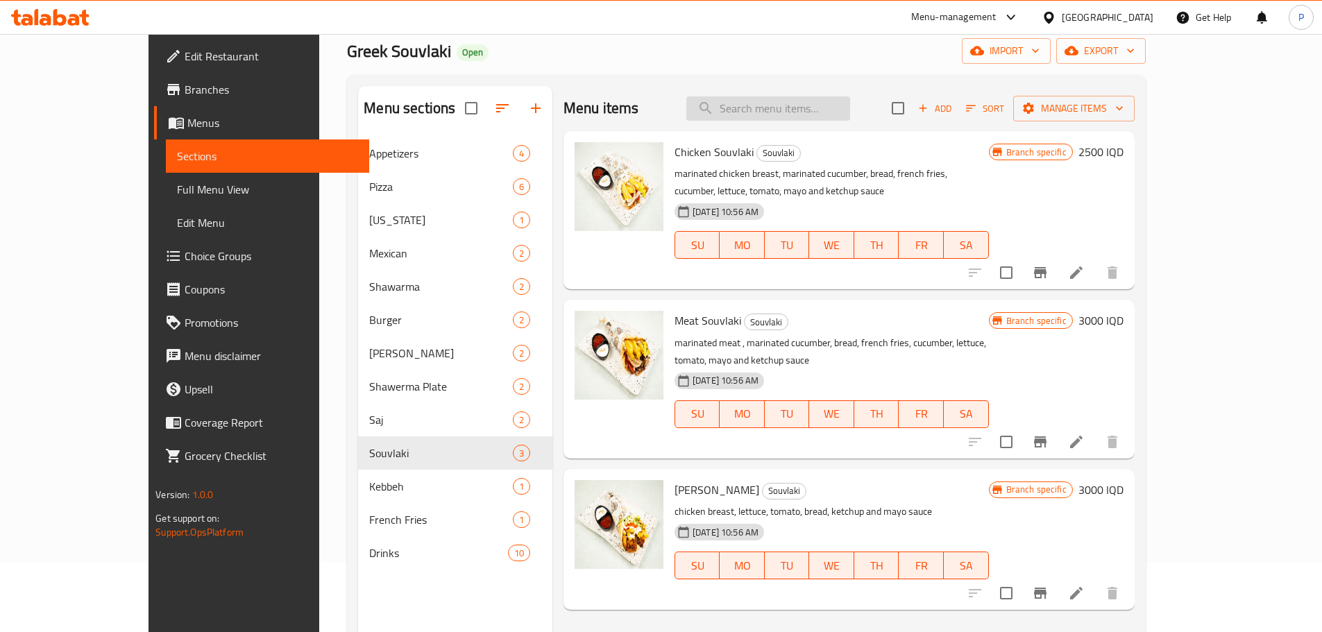
click at [773, 117] on input "search" at bounding box center [768, 108] width 164 height 24
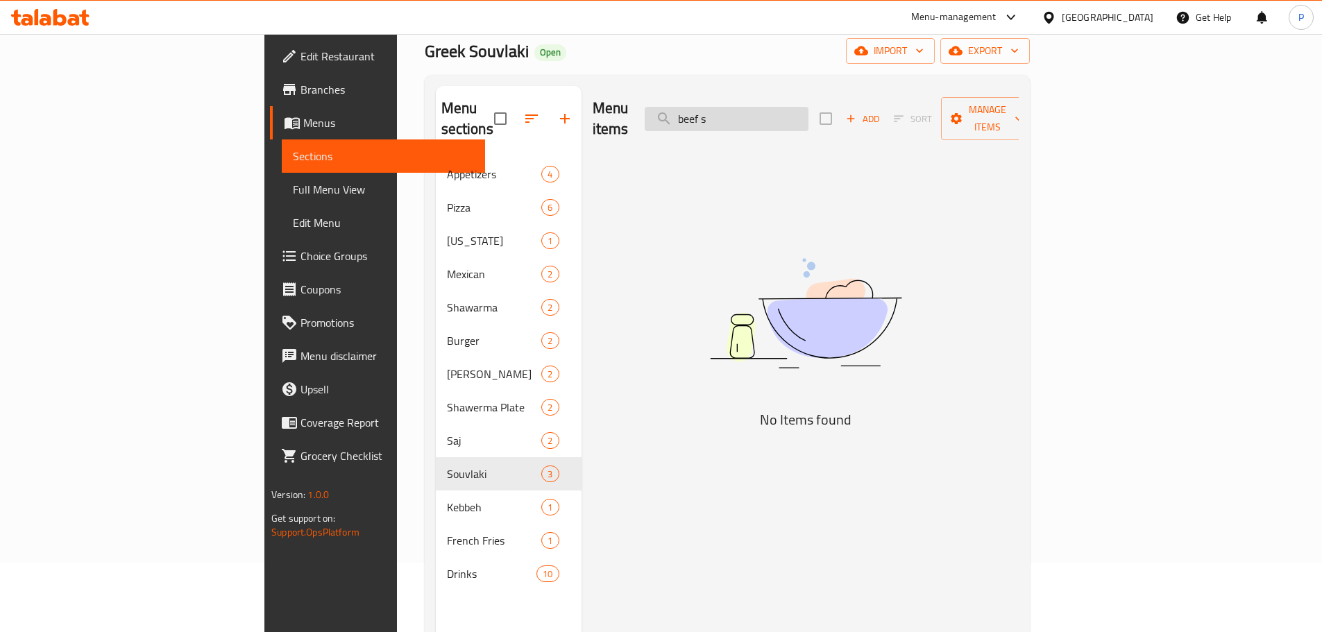
click at [808, 107] on input "beef s" at bounding box center [727, 119] width 164 height 24
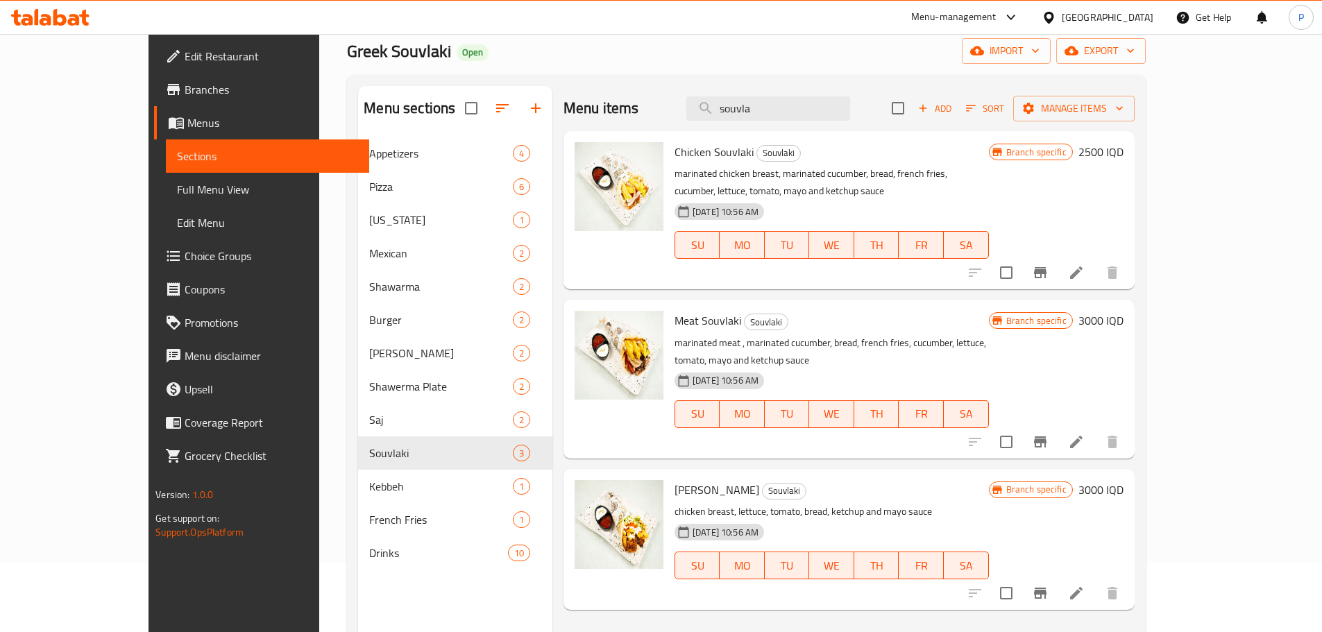
scroll to position [139, 0]
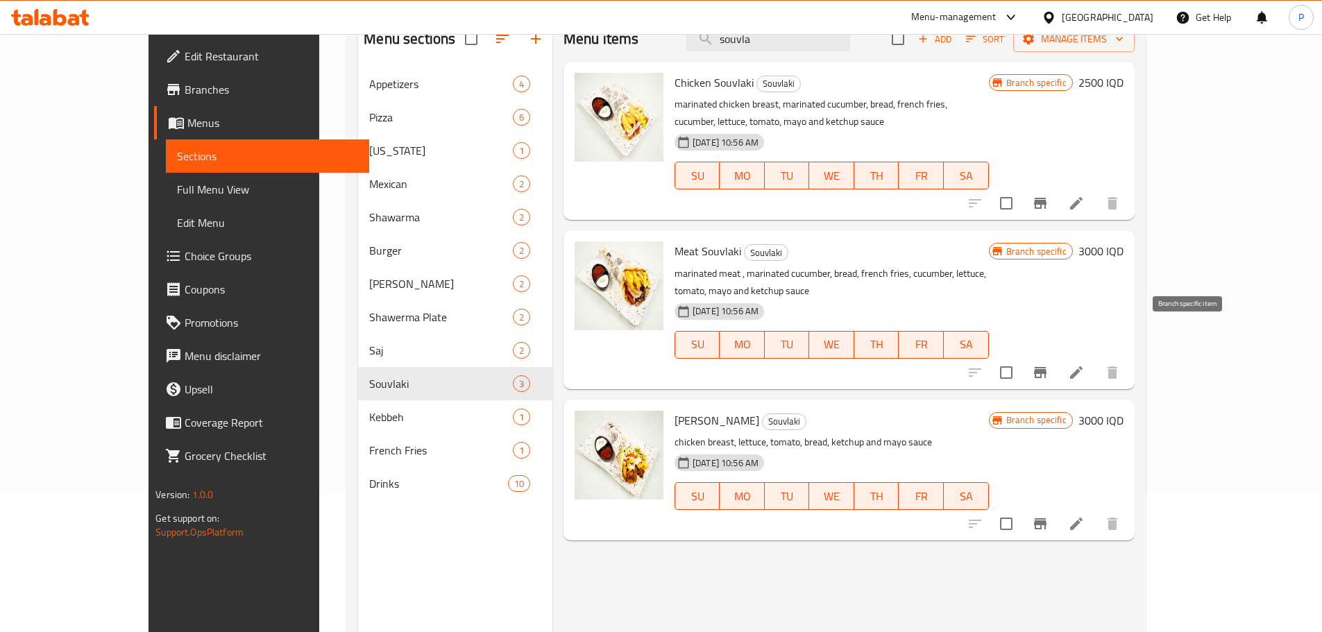
type input "souvla"
click at [1057, 356] on button "Branch-specific-item" at bounding box center [1040, 372] width 33 height 33
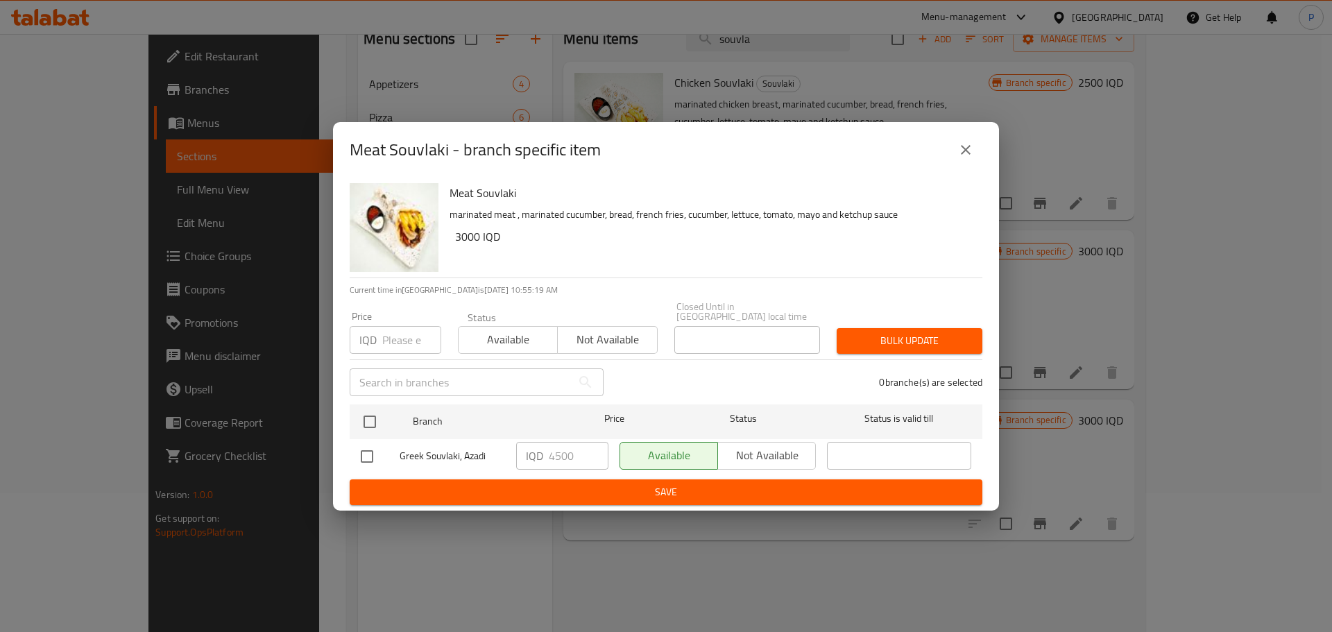
click at [967, 155] on icon "close" at bounding box center [966, 150] width 10 height 10
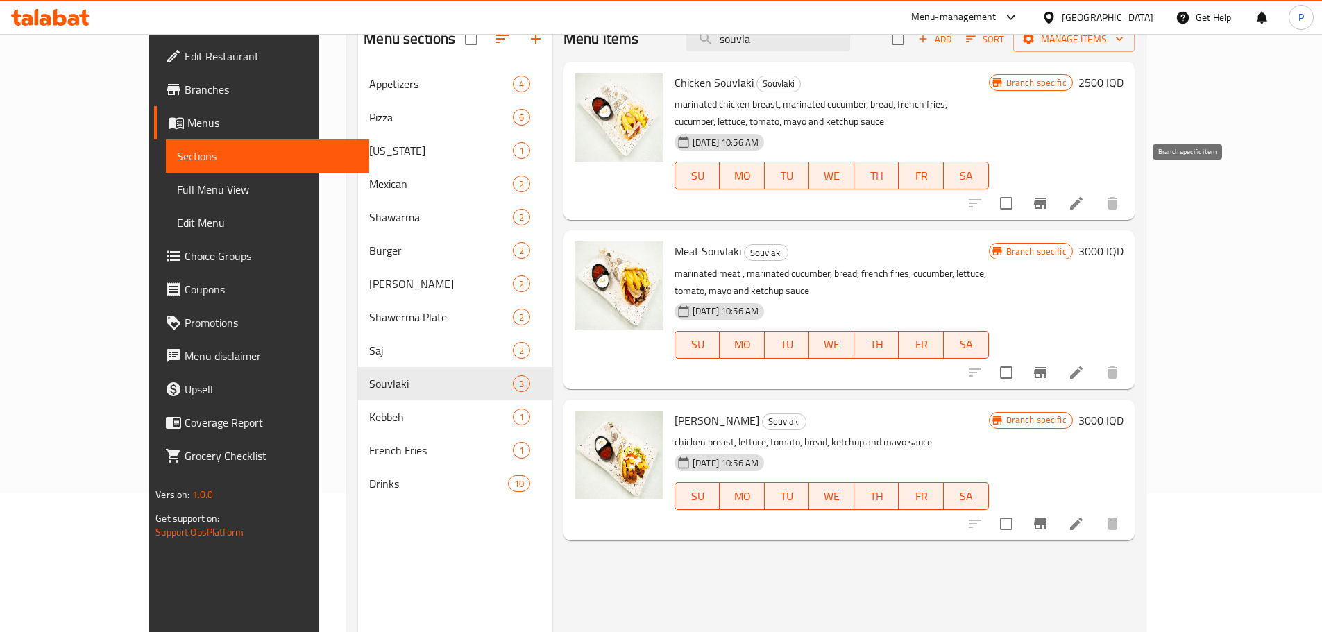
click at [1057, 189] on button "Branch-specific-item" at bounding box center [1040, 203] width 33 height 33
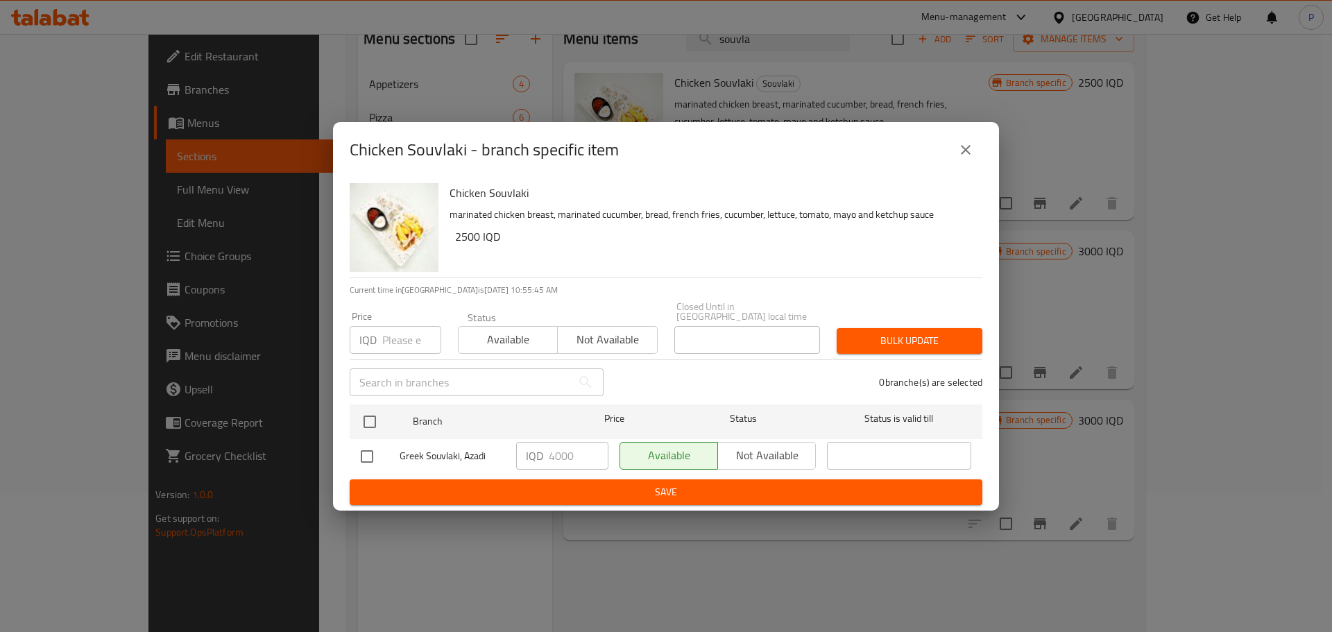
drag, startPoint x: 362, startPoint y: 441, endPoint x: 381, endPoint y: 456, distance: 24.3
click at [363, 442] on input "checkbox" at bounding box center [367, 456] width 29 height 29
checkbox input "true"
drag, startPoint x: 563, startPoint y: 454, endPoint x: 539, endPoint y: 455, distance: 23.6
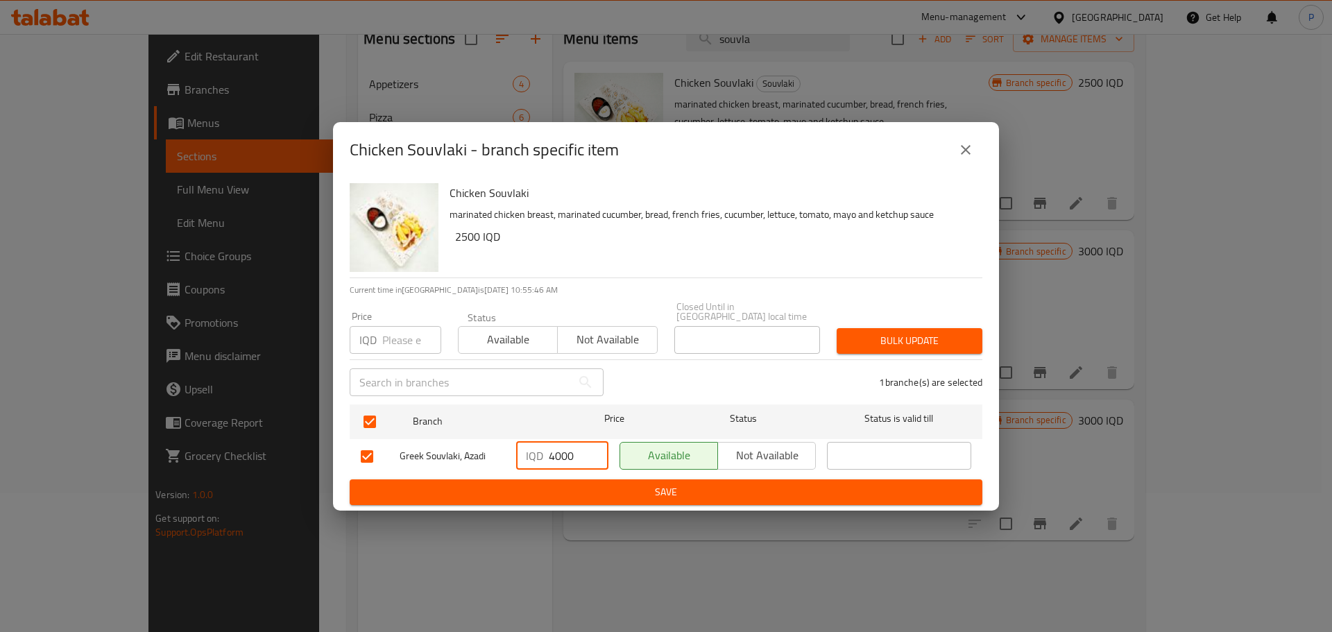
click at [539, 455] on div "IQD 4000 ​" at bounding box center [562, 456] width 92 height 28
type input "3500"
click at [640, 492] on span "Save" at bounding box center [666, 492] width 611 height 17
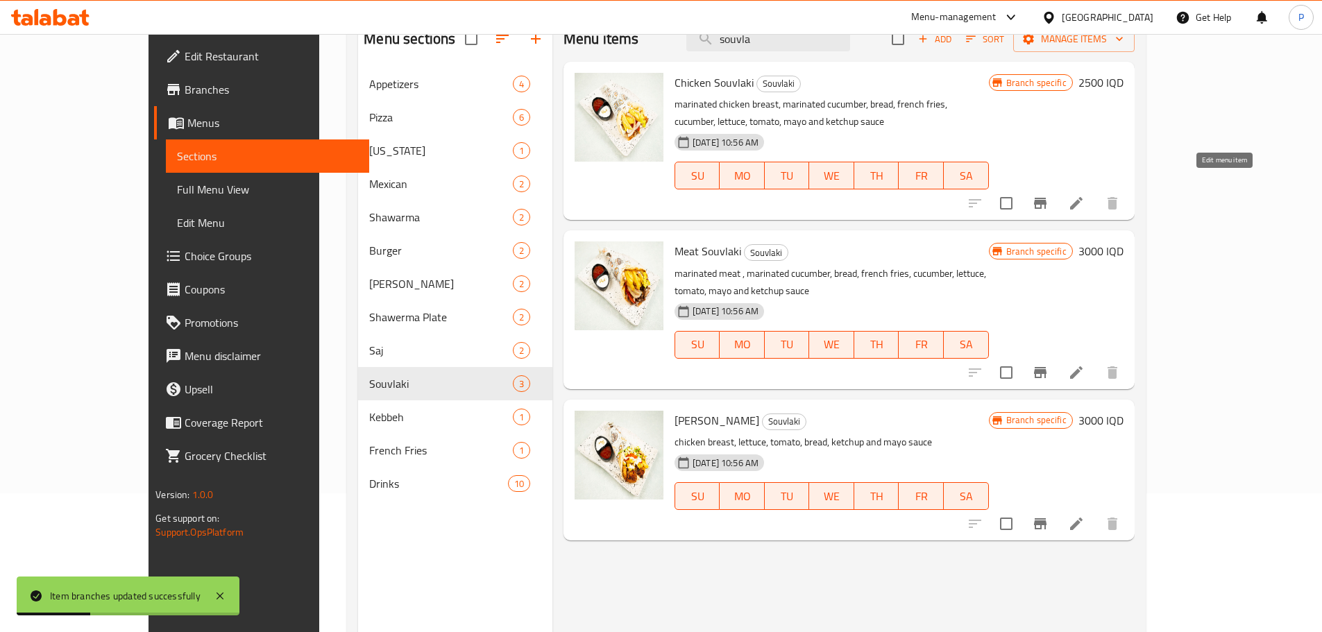
click at [1083, 197] on icon at bounding box center [1076, 203] width 12 height 12
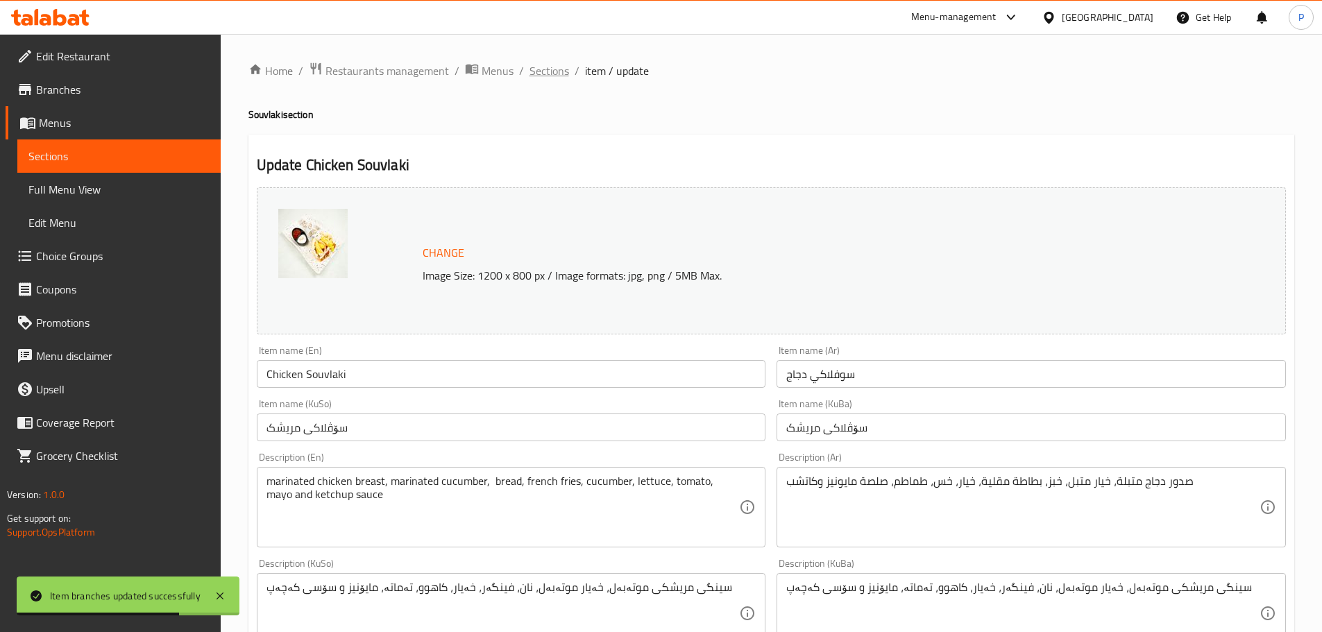
click at [533, 68] on span "Sections" at bounding box center [549, 70] width 40 height 17
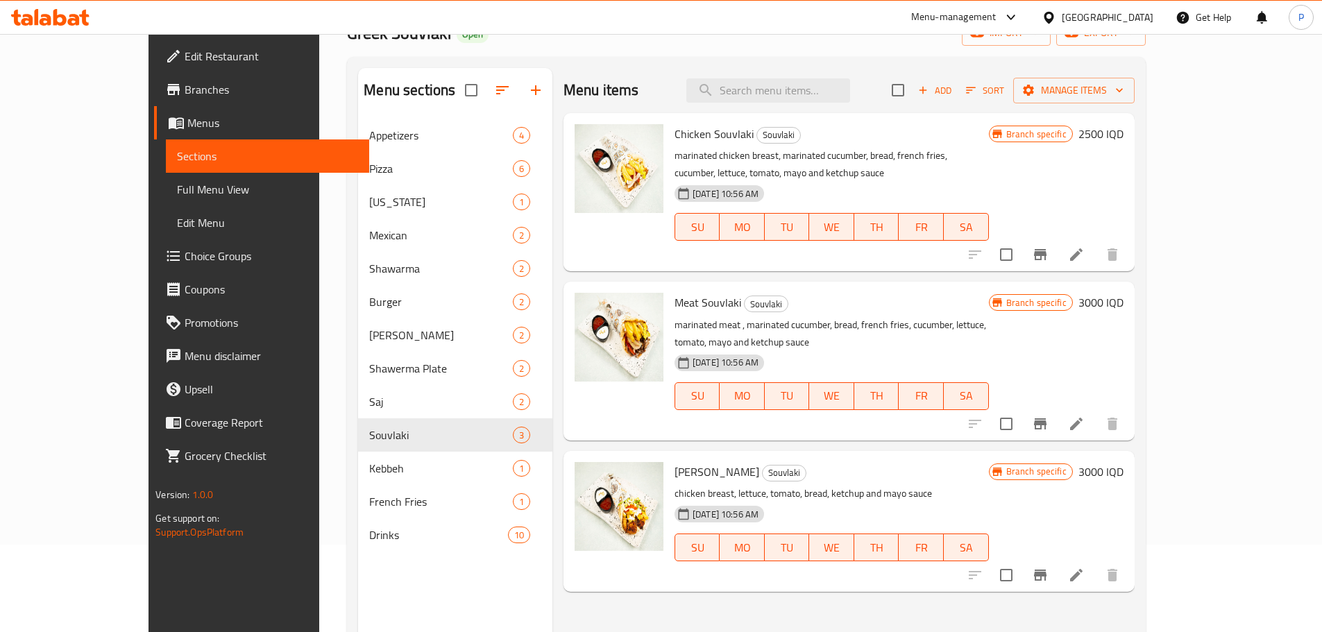
scroll to position [194, 0]
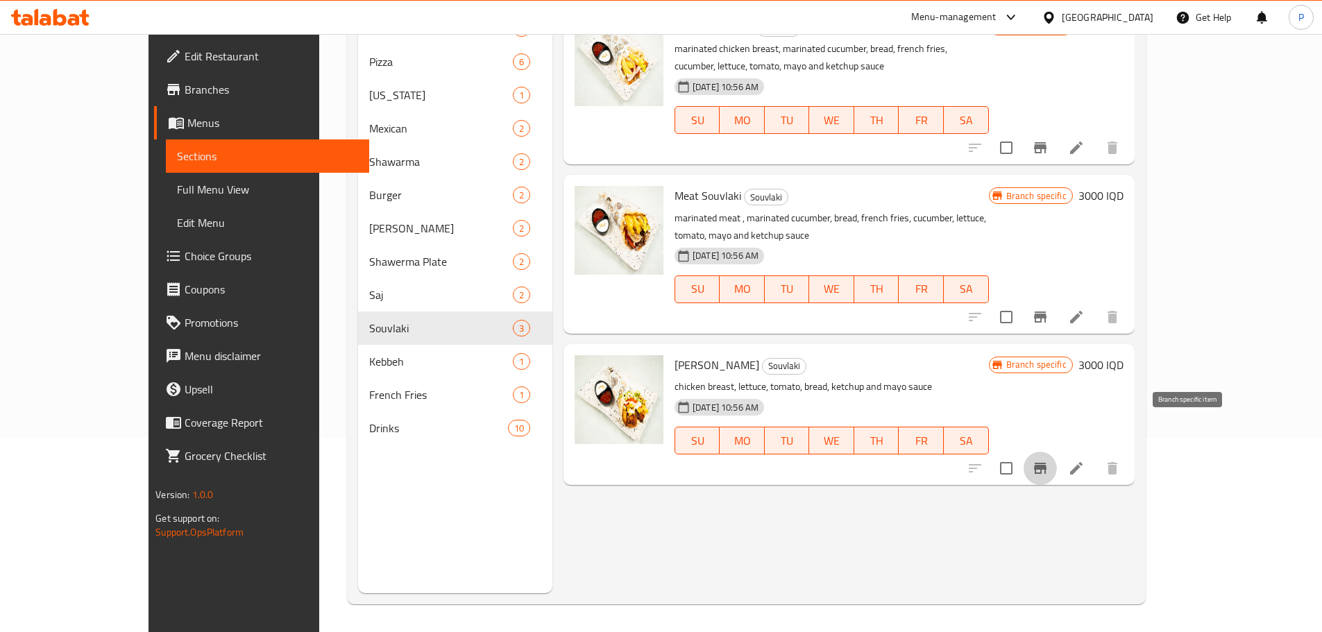
click at [1046, 463] on icon "Branch-specific-item" at bounding box center [1040, 468] width 12 height 11
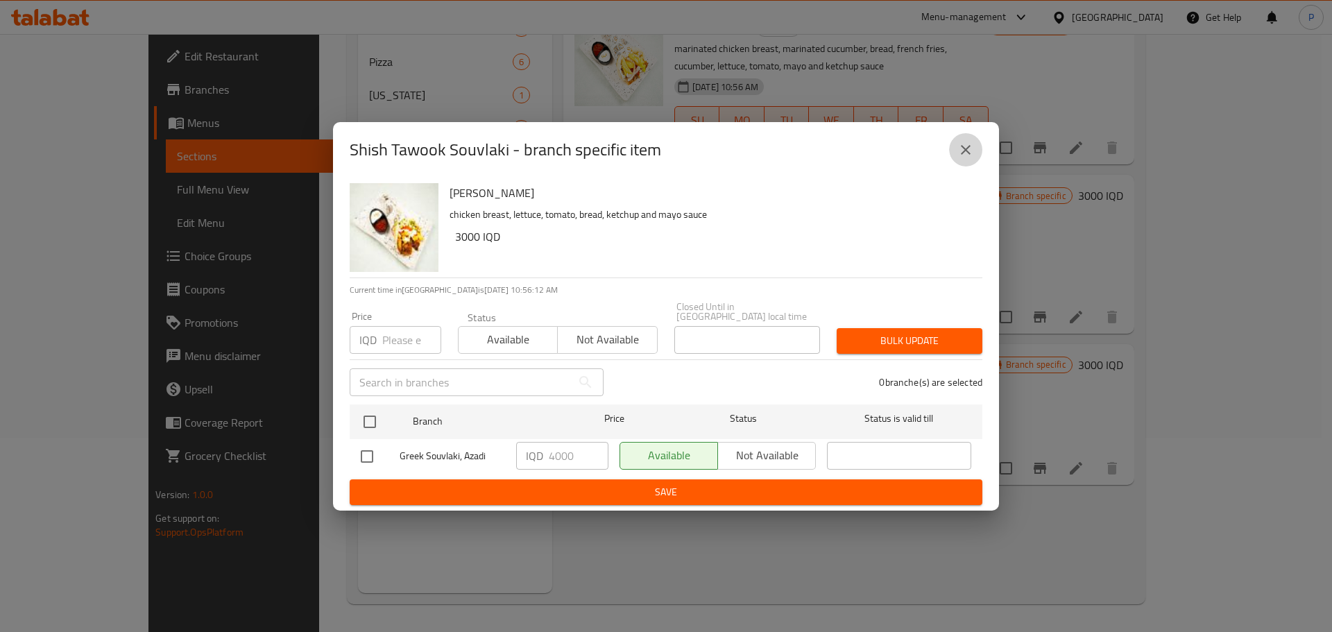
click at [967, 157] on icon "close" at bounding box center [966, 150] width 17 height 17
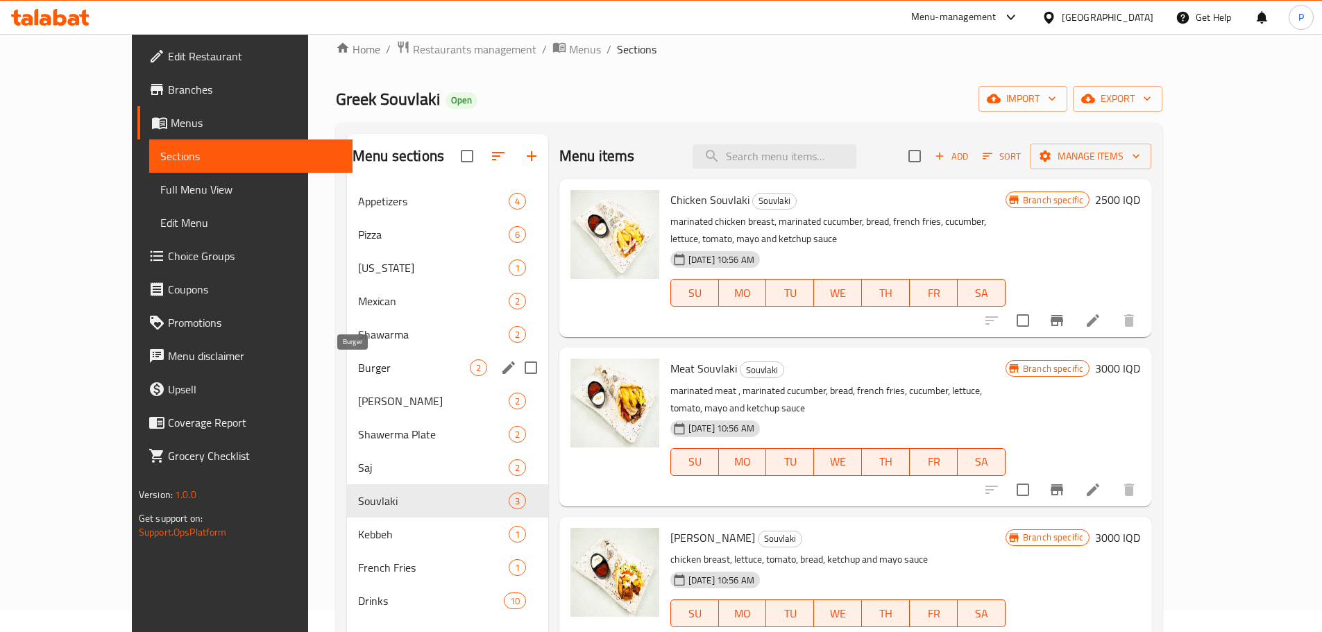
scroll to position [0, 0]
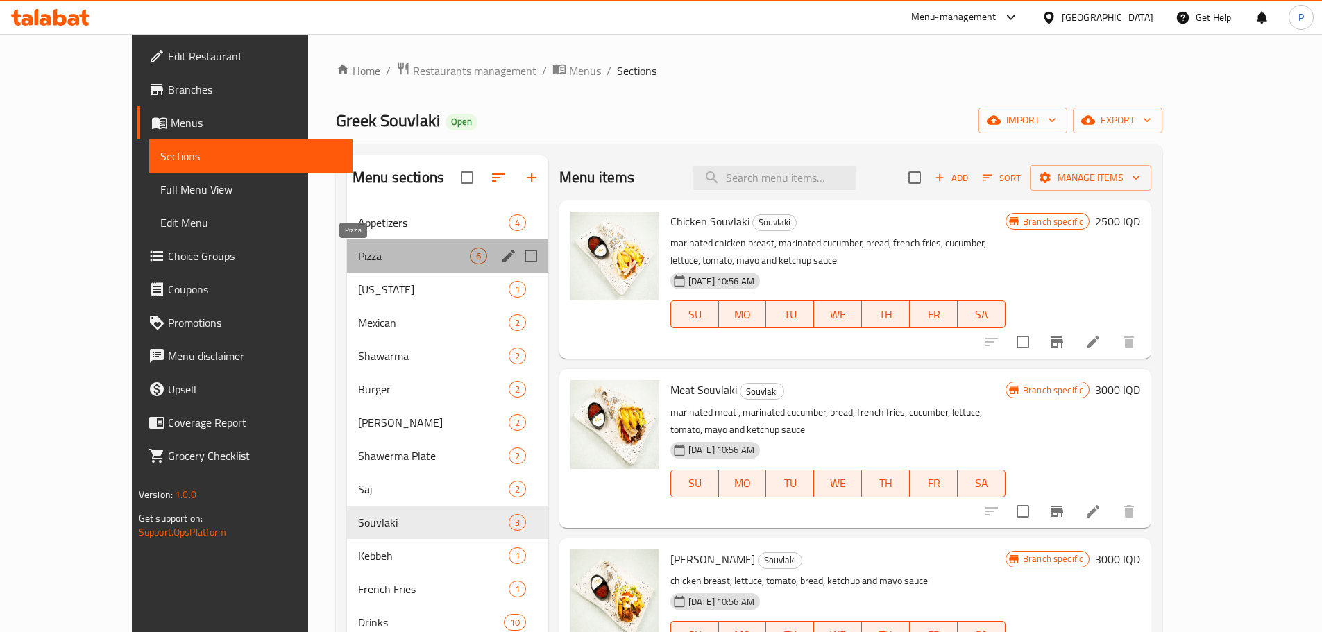
click at [358, 254] on span "Pizza" at bounding box center [414, 256] width 112 height 17
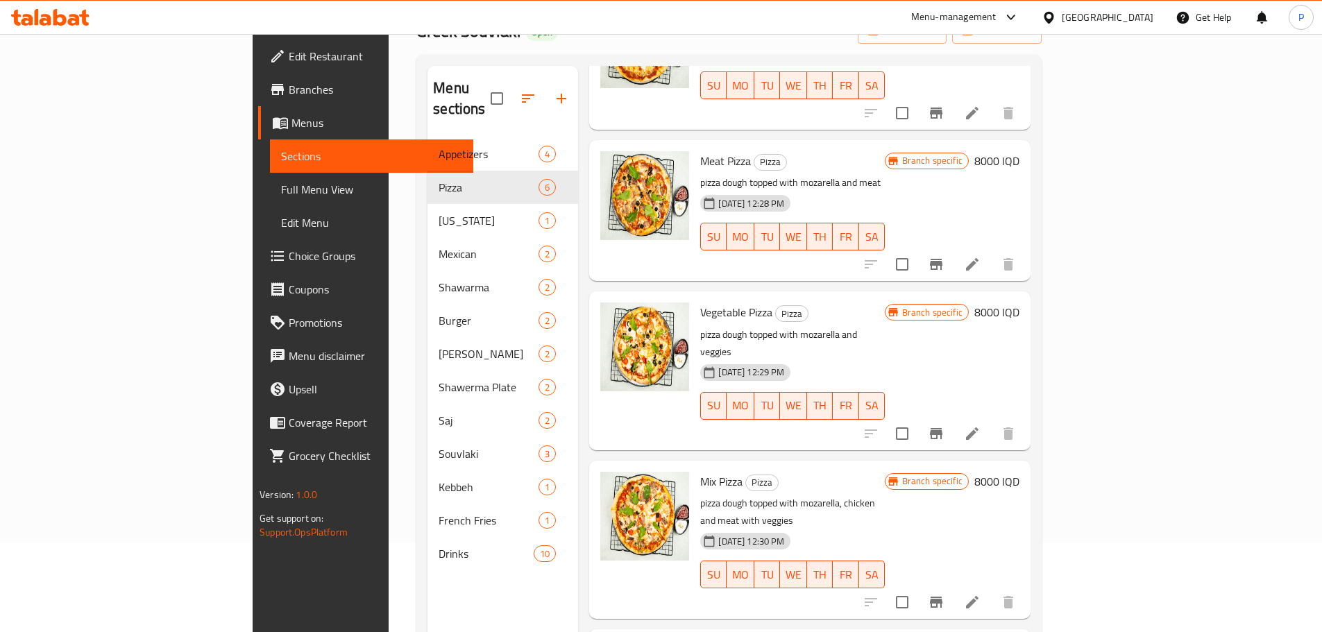
scroll to position [194, 0]
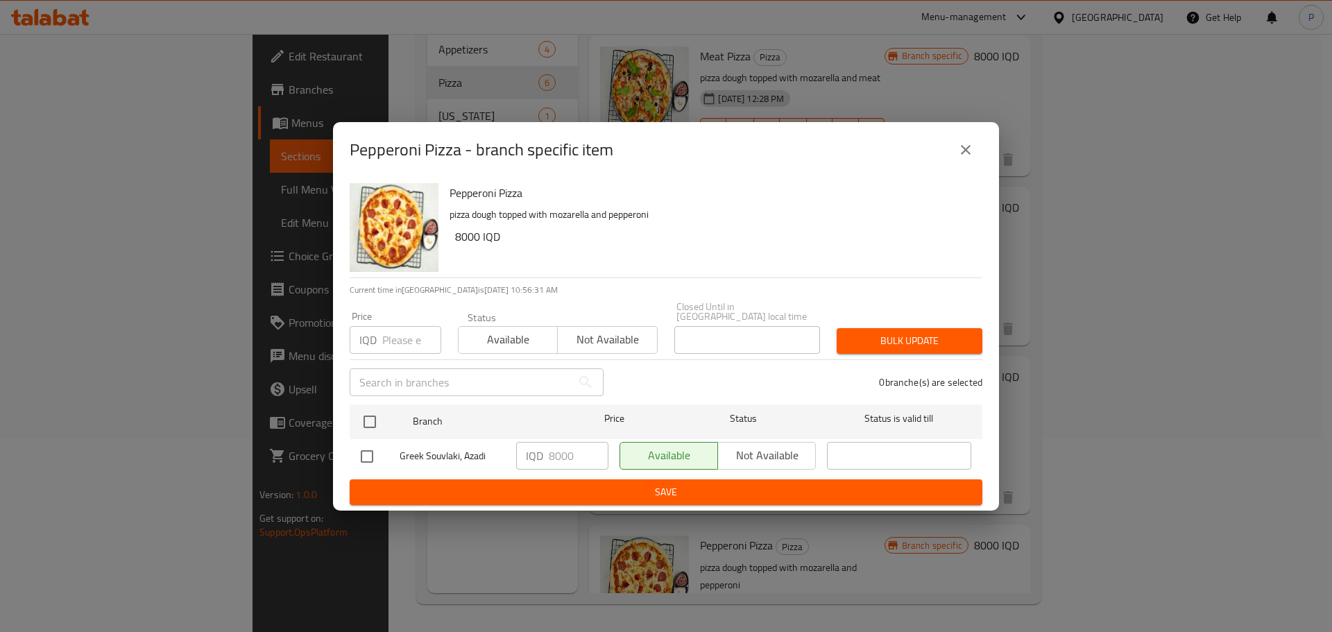
click at [1129, 434] on div "Pepperoni Pizza - branch specific item Pepperoni Pizza pizza dough topped with …" at bounding box center [666, 316] width 1332 height 632
click at [962, 158] on icon "close" at bounding box center [966, 150] width 17 height 17
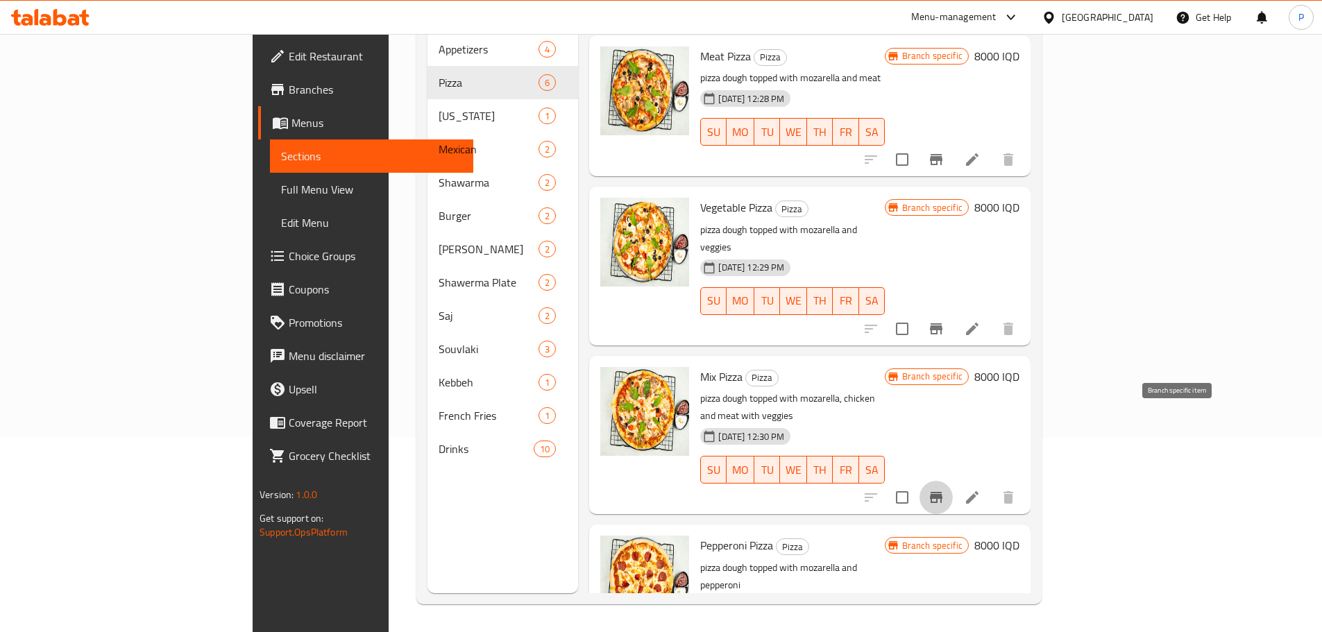
click at [953, 481] on button "Branch-specific-item" at bounding box center [935, 497] width 33 height 33
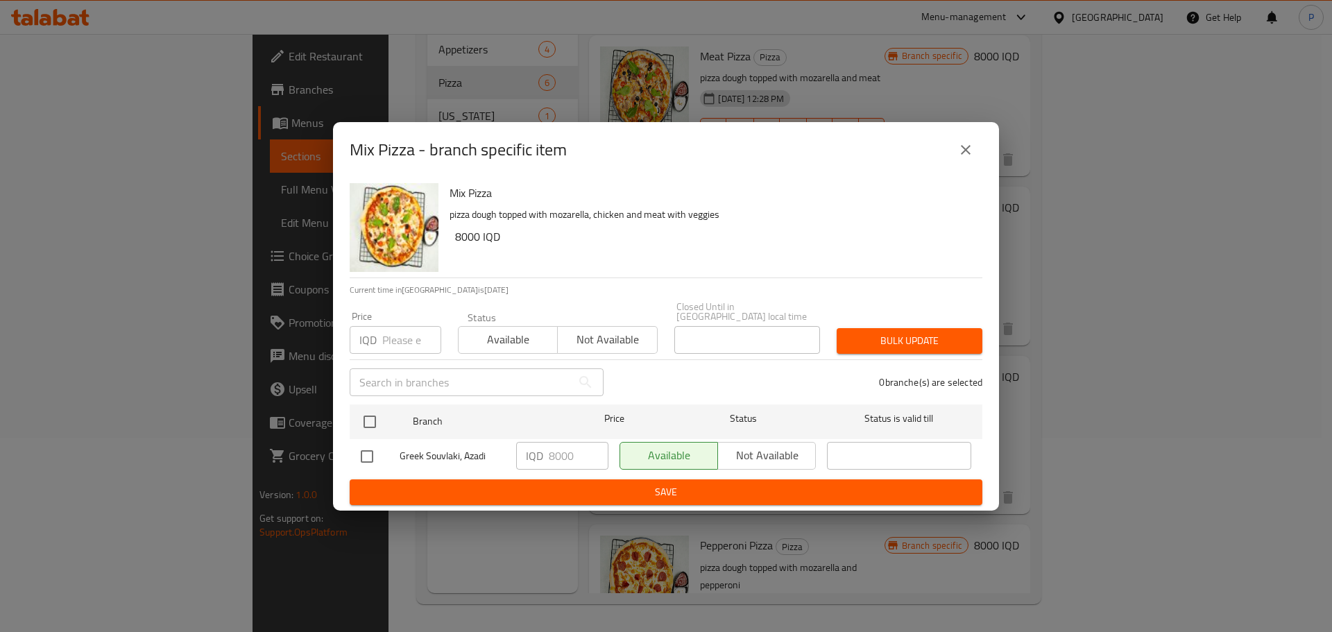
drag, startPoint x: 1168, startPoint y: 400, endPoint x: 1180, endPoint y: 380, distance: 23.3
click at [1168, 400] on div "Mix Pizza - branch specific item Mix Pizza pizza dough topped with mozarella, c…" at bounding box center [666, 316] width 1332 height 632
click at [969, 154] on icon "close" at bounding box center [966, 150] width 17 height 17
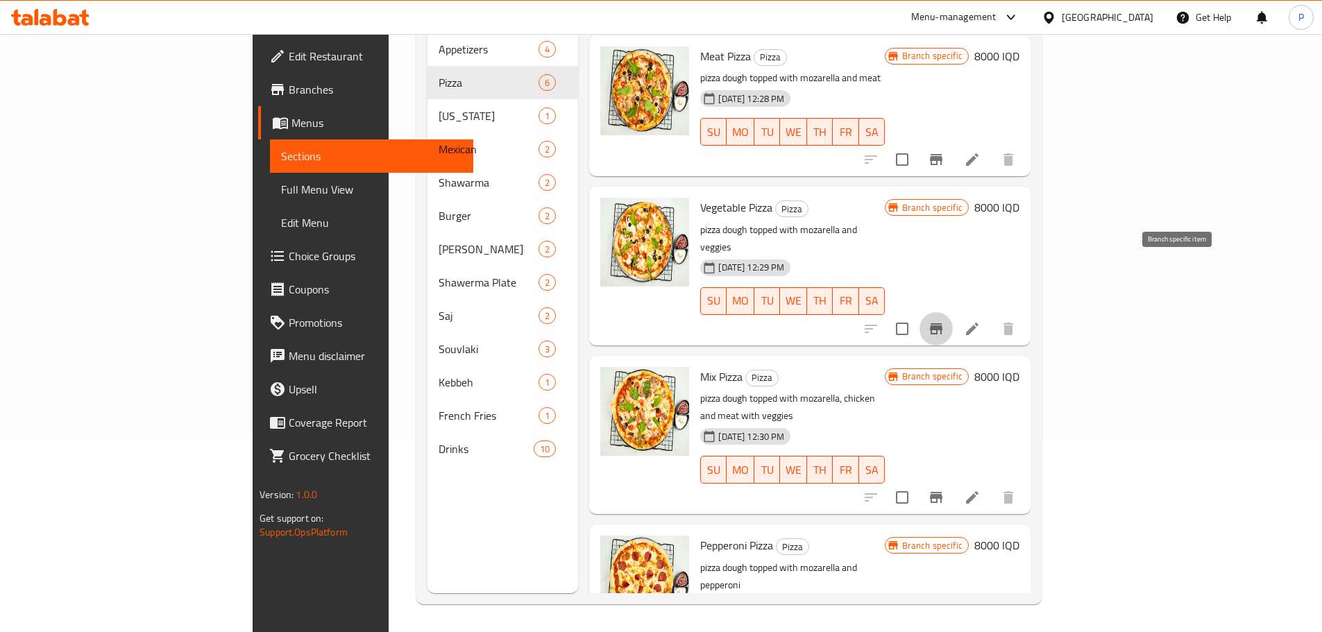
click at [944, 321] on icon "Branch-specific-item" at bounding box center [936, 329] width 17 height 17
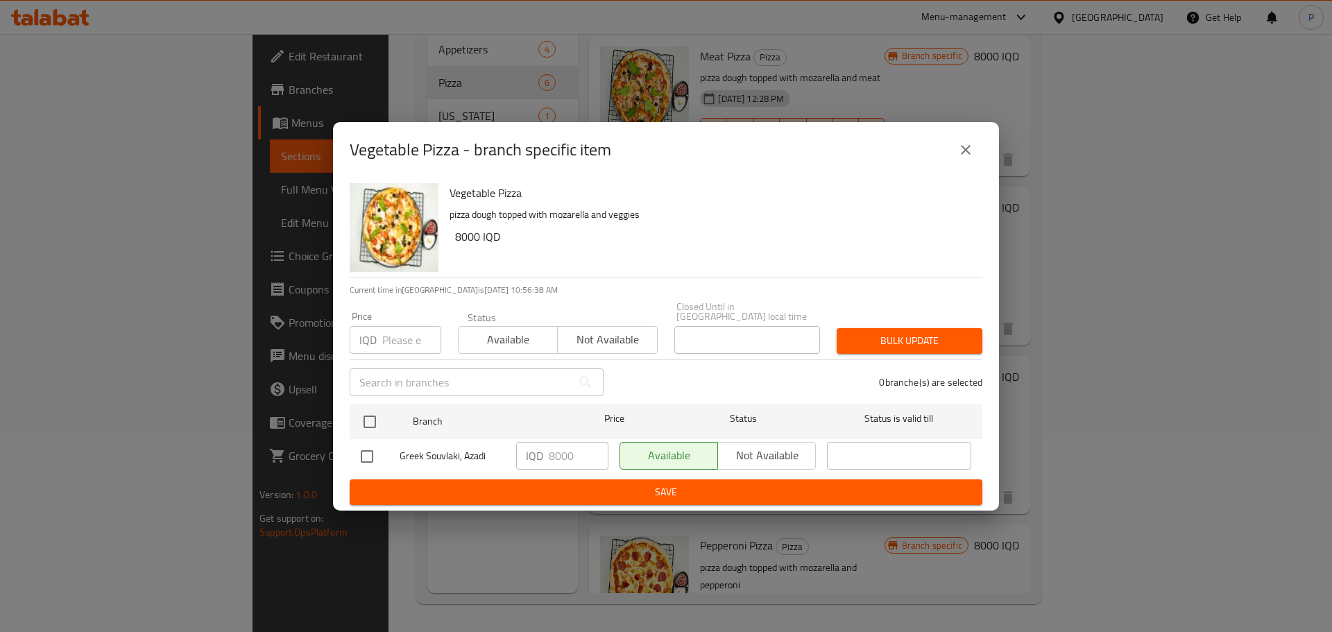
click at [953, 151] on button "close" at bounding box center [965, 149] width 33 height 33
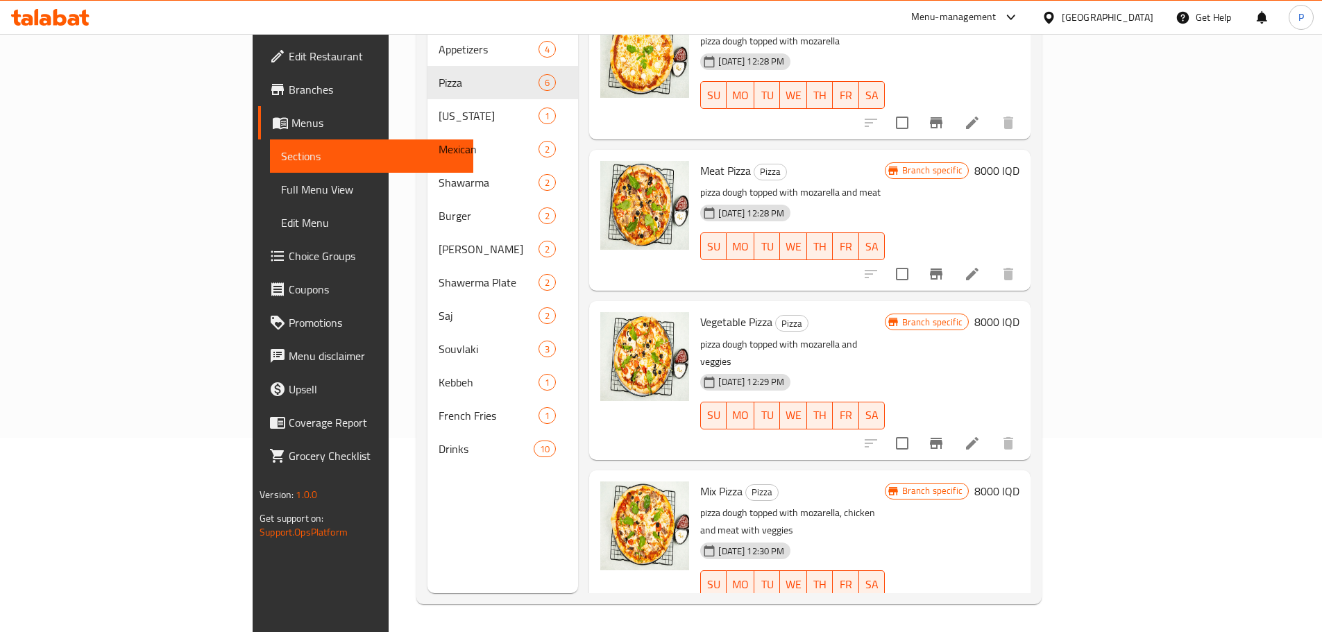
scroll to position [173, 0]
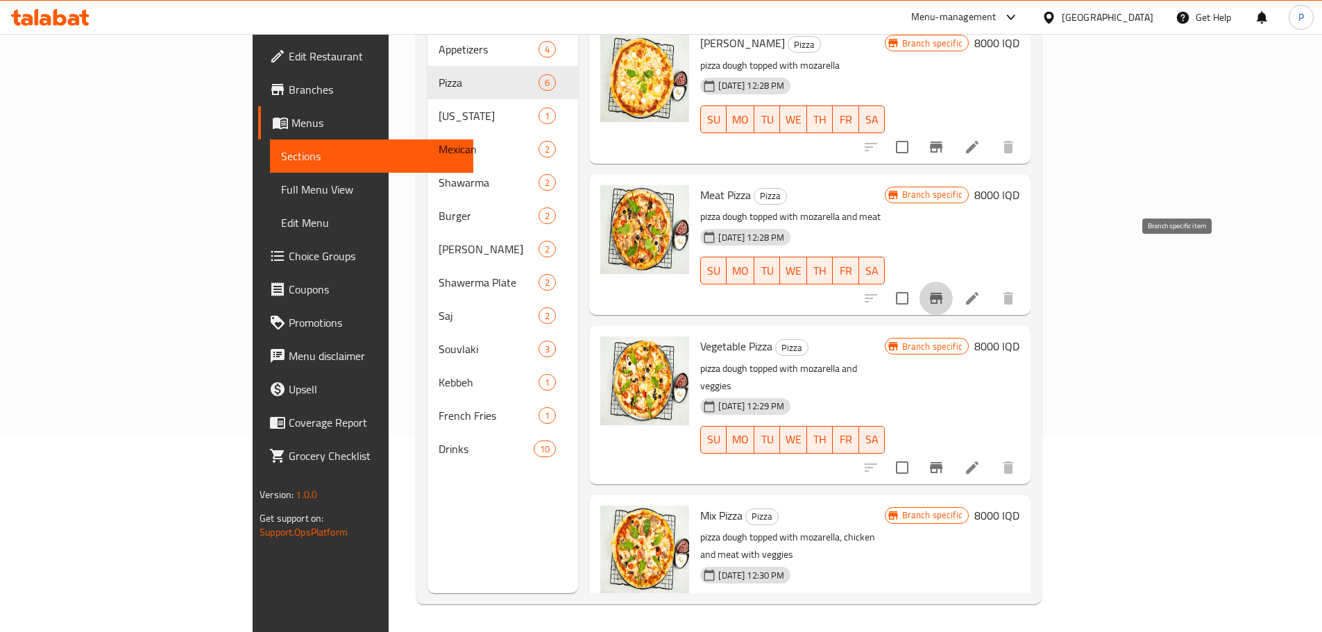
click at [944, 290] on icon "Branch-specific-item" at bounding box center [936, 298] width 17 height 17
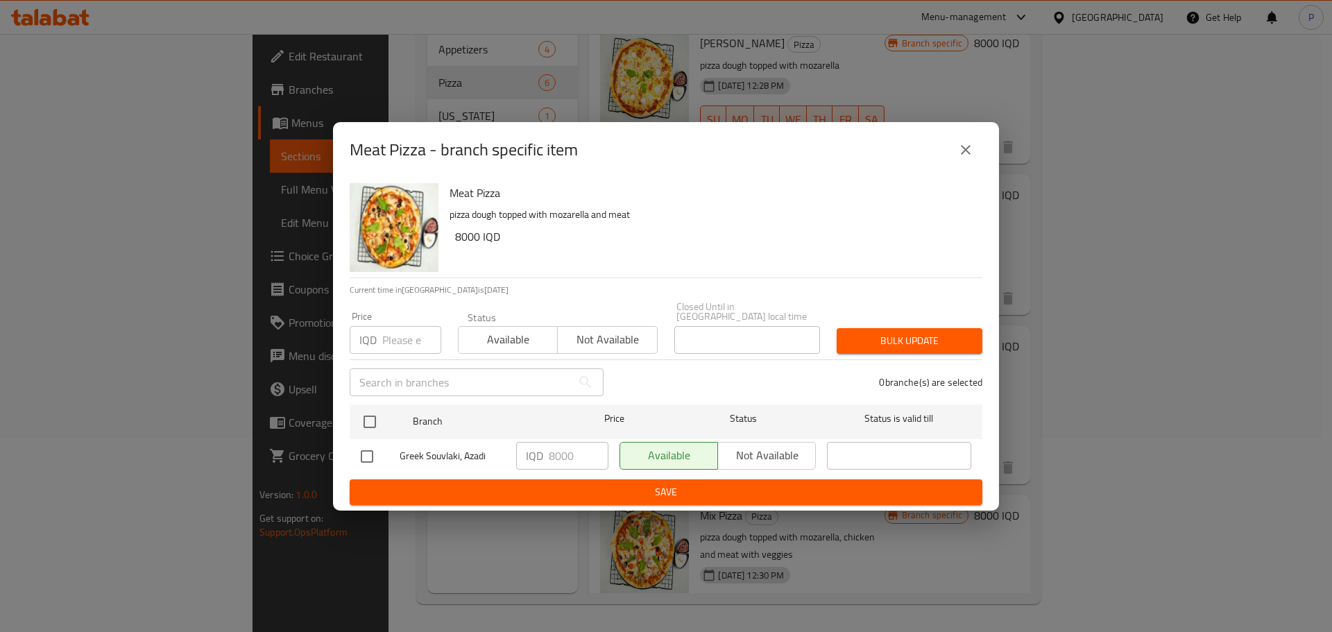
click at [1180, 262] on div "Meat Pizza - branch specific item Meat Pizza pizza dough topped with mozarella …" at bounding box center [666, 316] width 1332 height 632
click at [953, 148] on button "close" at bounding box center [965, 149] width 33 height 33
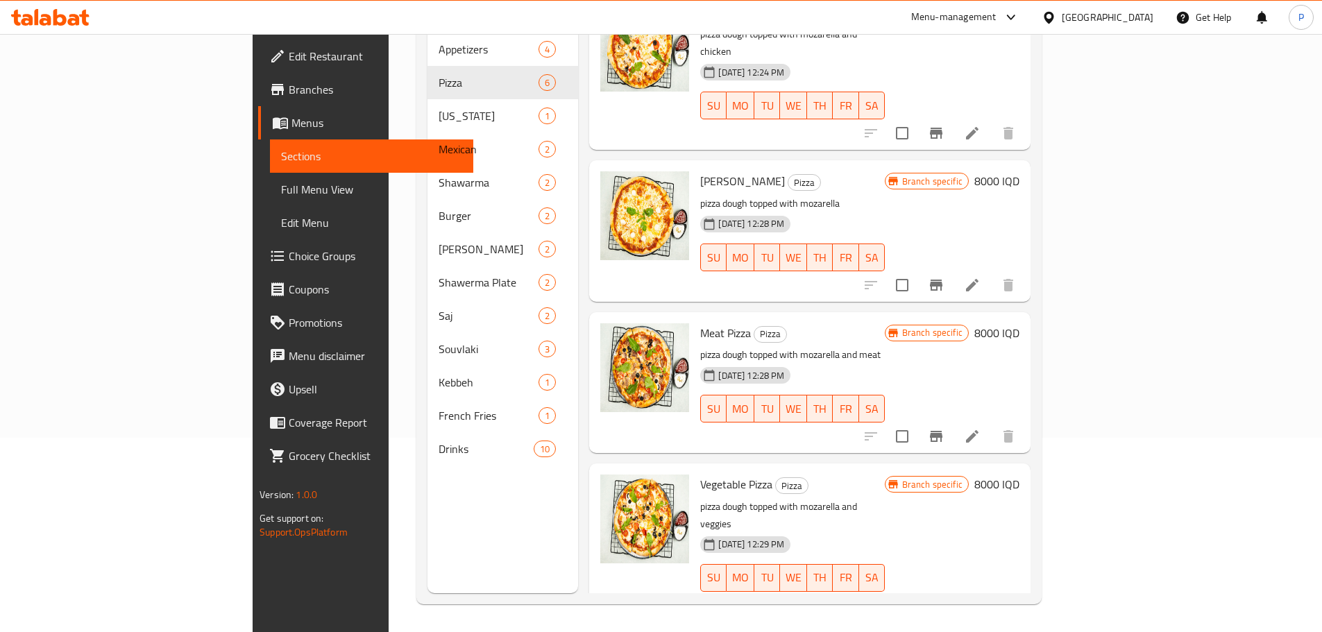
scroll to position [35, 0]
click at [953, 269] on button "Branch-specific-item" at bounding box center [935, 285] width 33 height 33
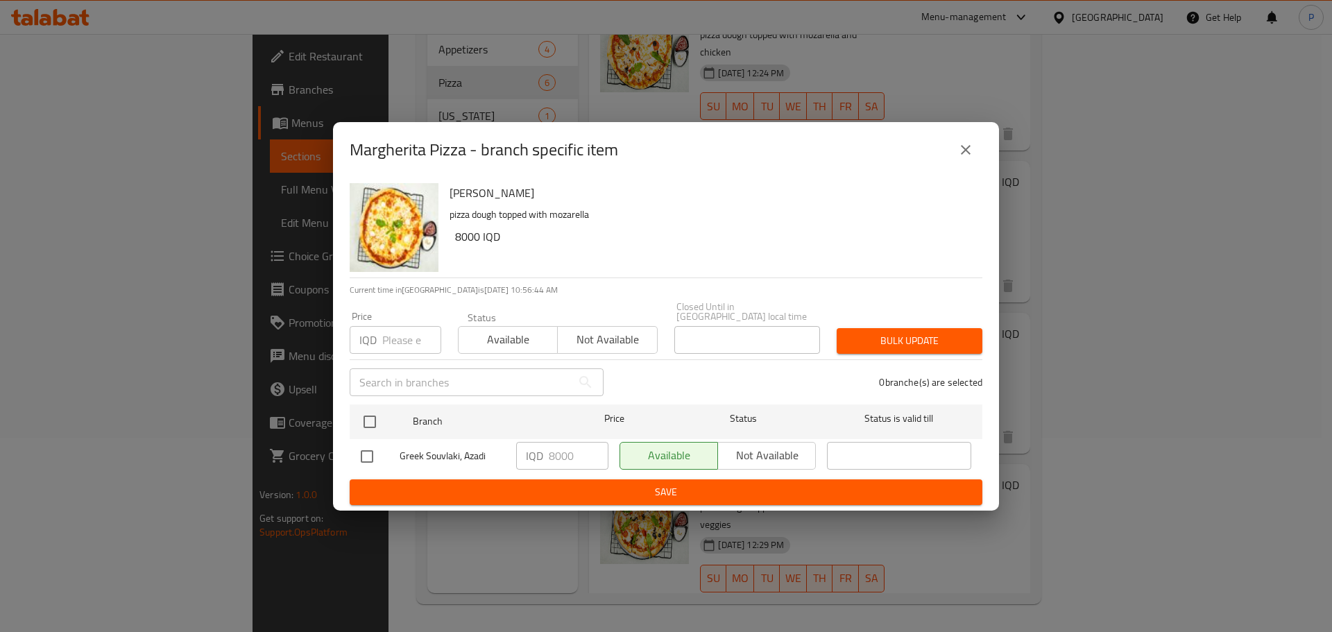
click at [965, 154] on icon "close" at bounding box center [966, 150] width 17 height 17
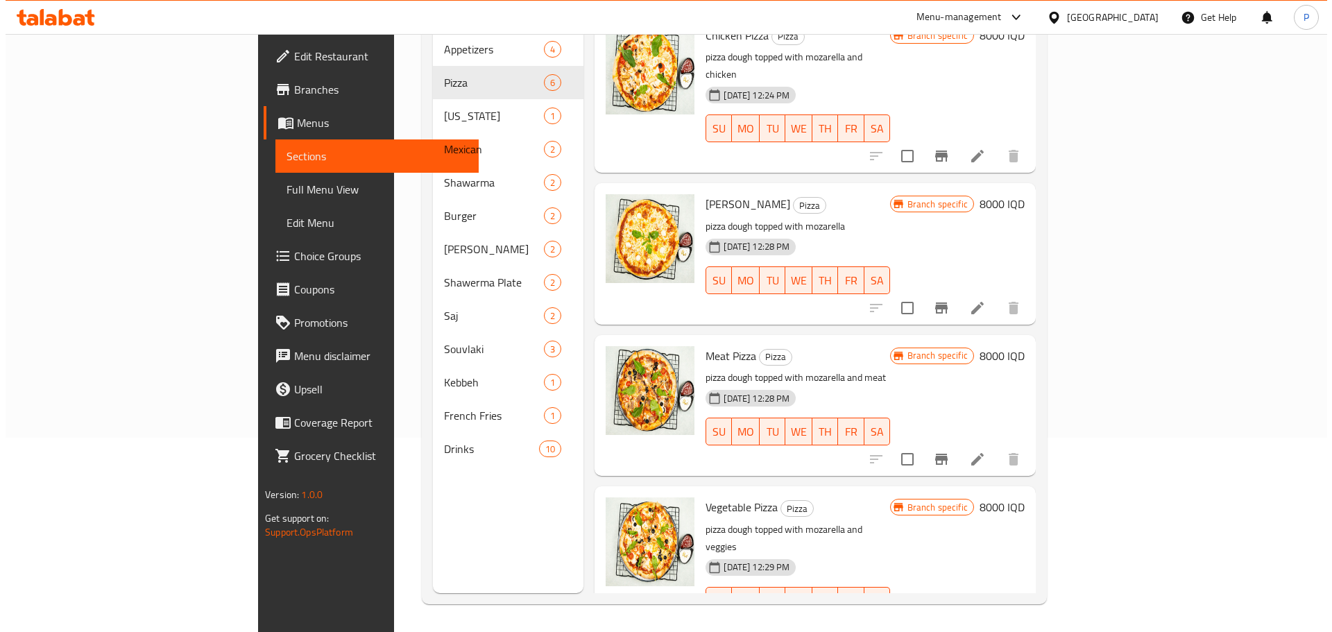
scroll to position [0, 0]
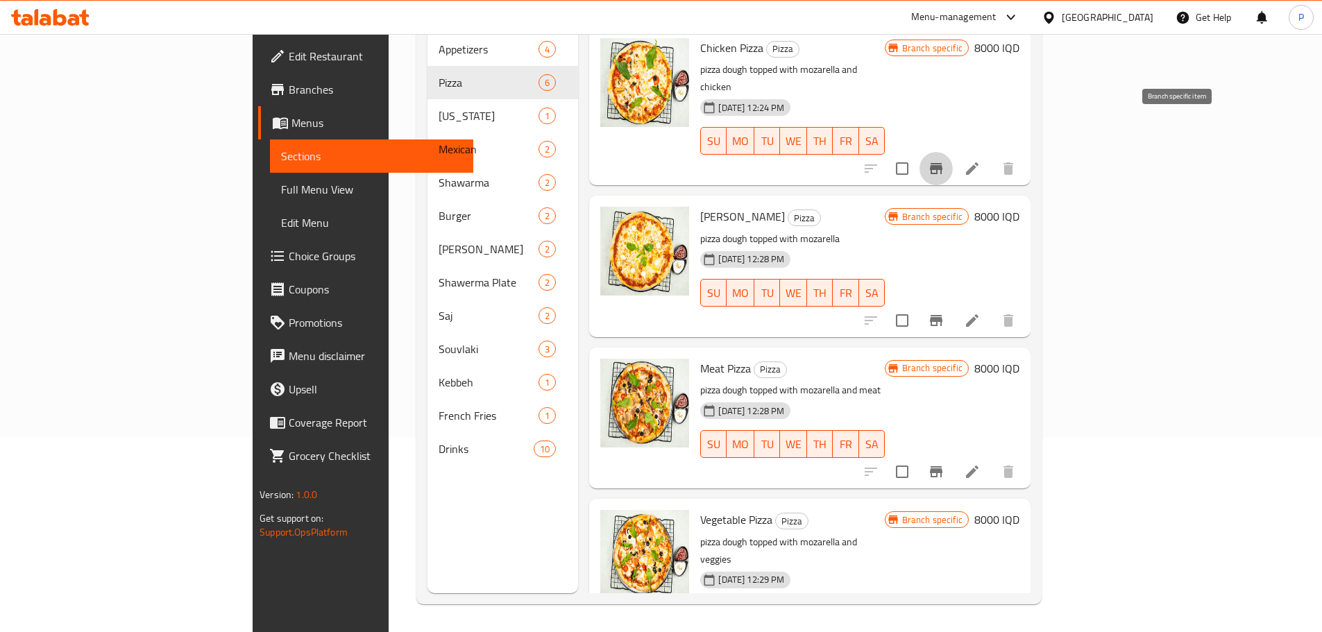
click at [953, 152] on button "Branch-specific-item" at bounding box center [935, 168] width 33 height 33
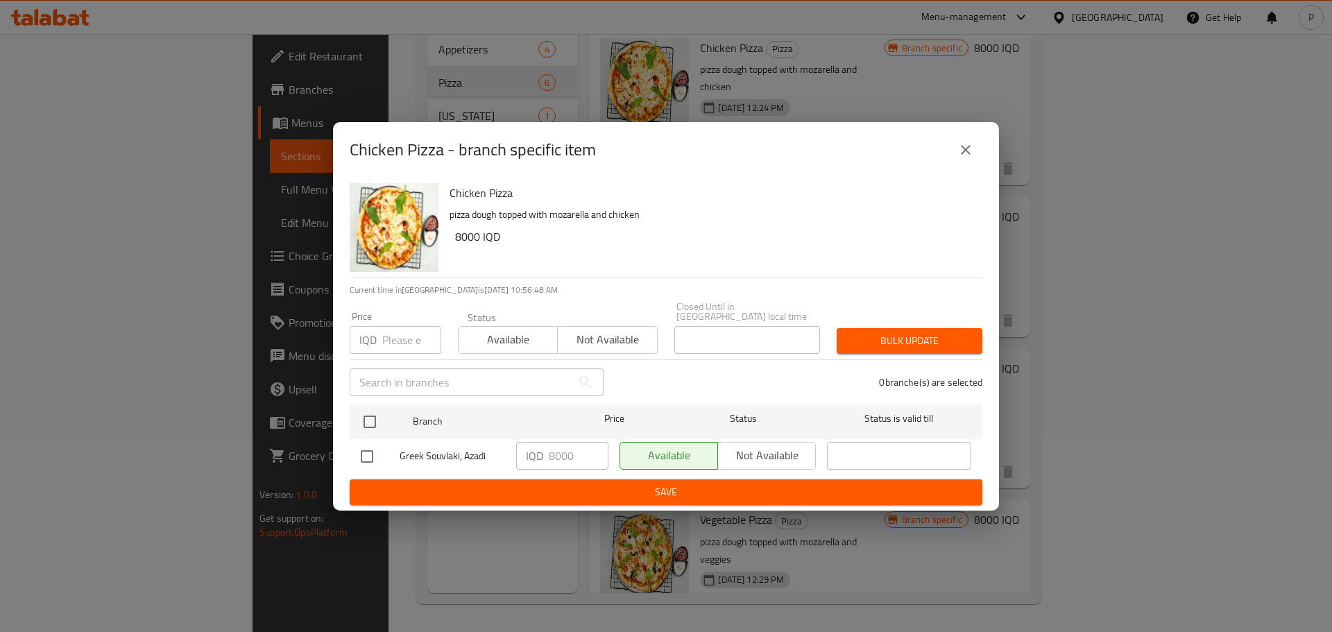
click at [973, 146] on icon "close" at bounding box center [966, 150] width 17 height 17
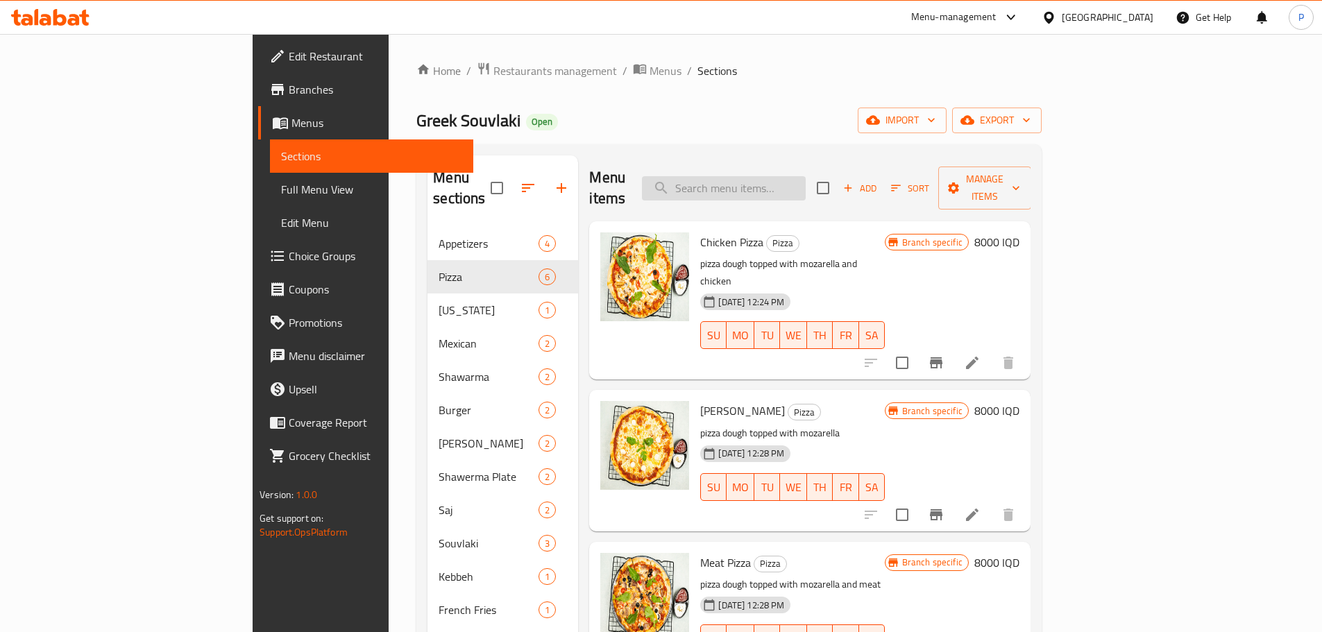
click at [806, 177] on input "search" at bounding box center [724, 188] width 164 height 24
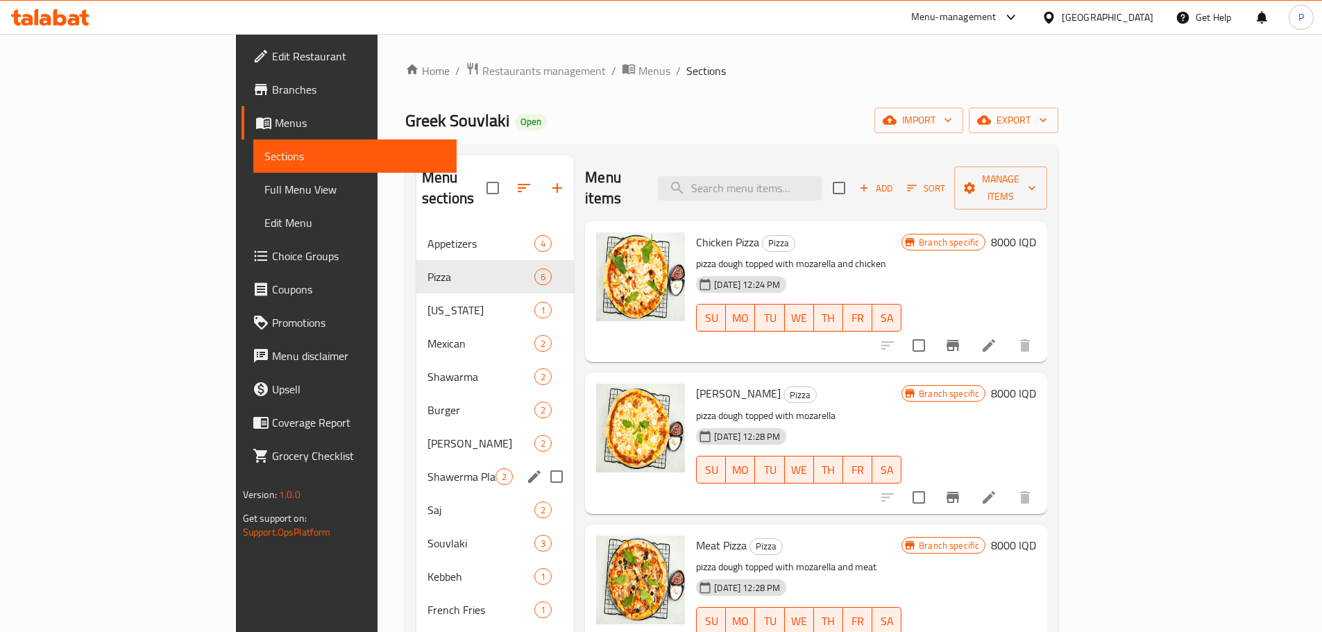
click at [427, 468] on span "Shawerma Plate" at bounding box center [461, 476] width 68 height 17
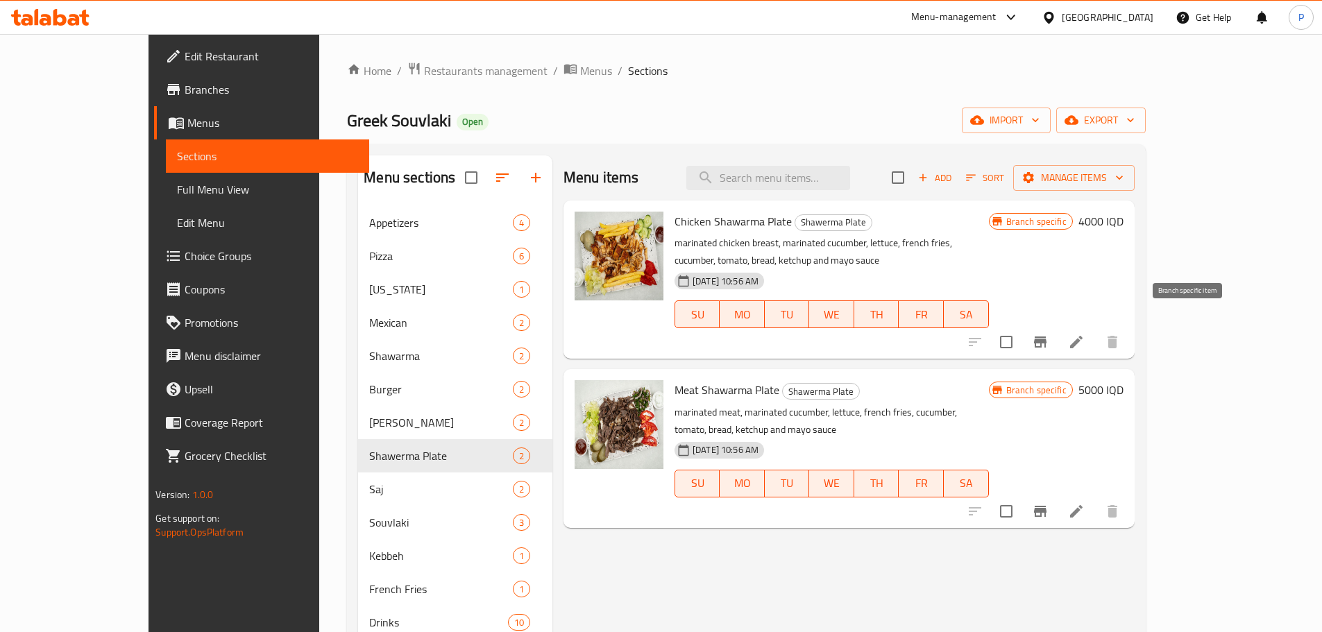
click at [1046, 337] on icon "Branch-specific-item" at bounding box center [1040, 342] width 12 height 11
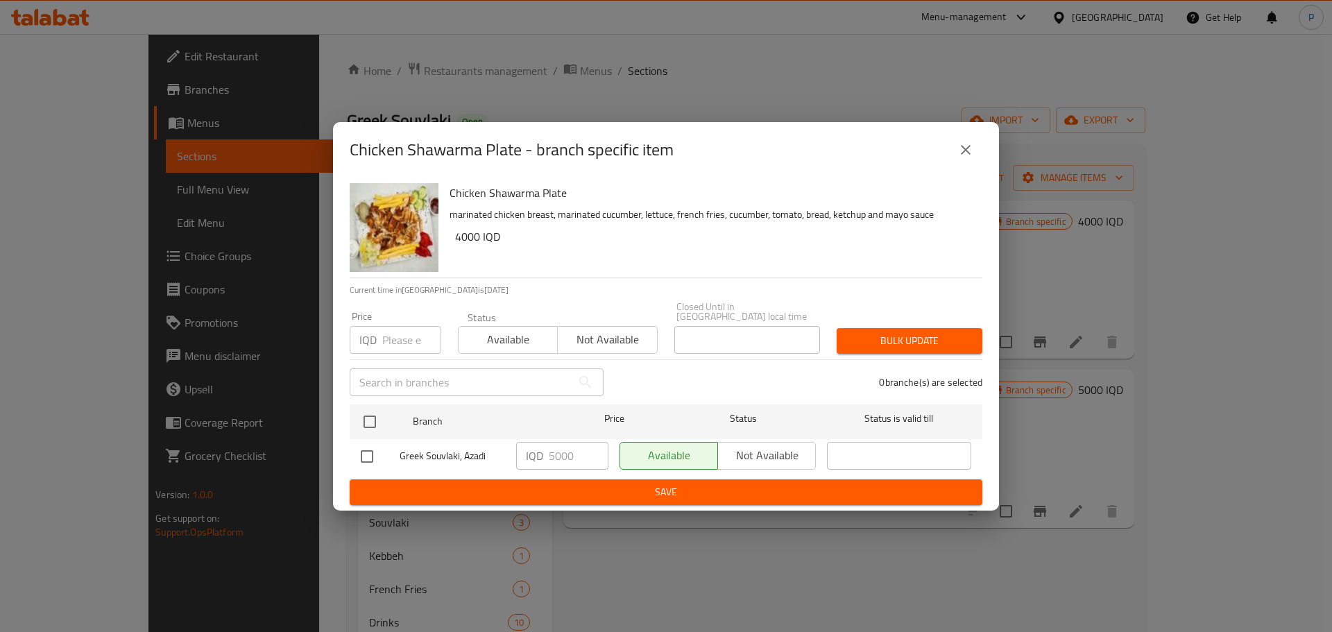
click at [1139, 300] on div "Chicken Shawarma Plate - branch specific item Chicken Shawarma Plate marinated …" at bounding box center [666, 316] width 1332 height 632
click at [962, 145] on button "close" at bounding box center [965, 149] width 33 height 33
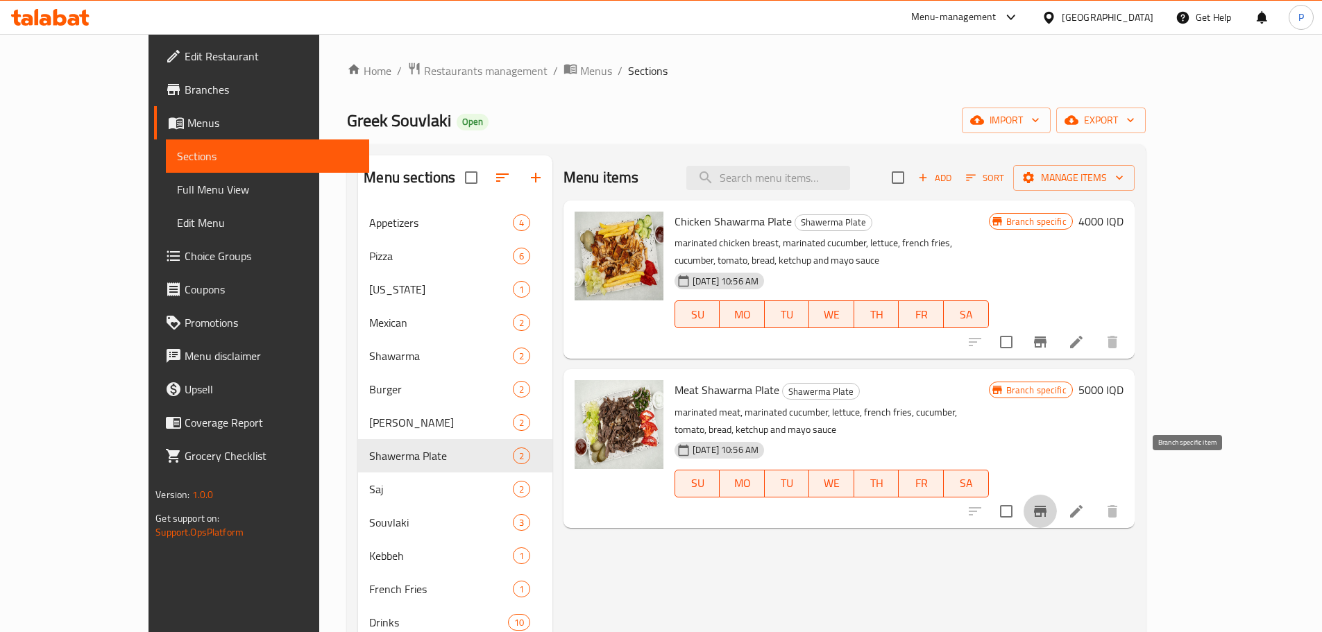
click at [1046, 506] on icon "Branch-specific-item" at bounding box center [1040, 511] width 12 height 11
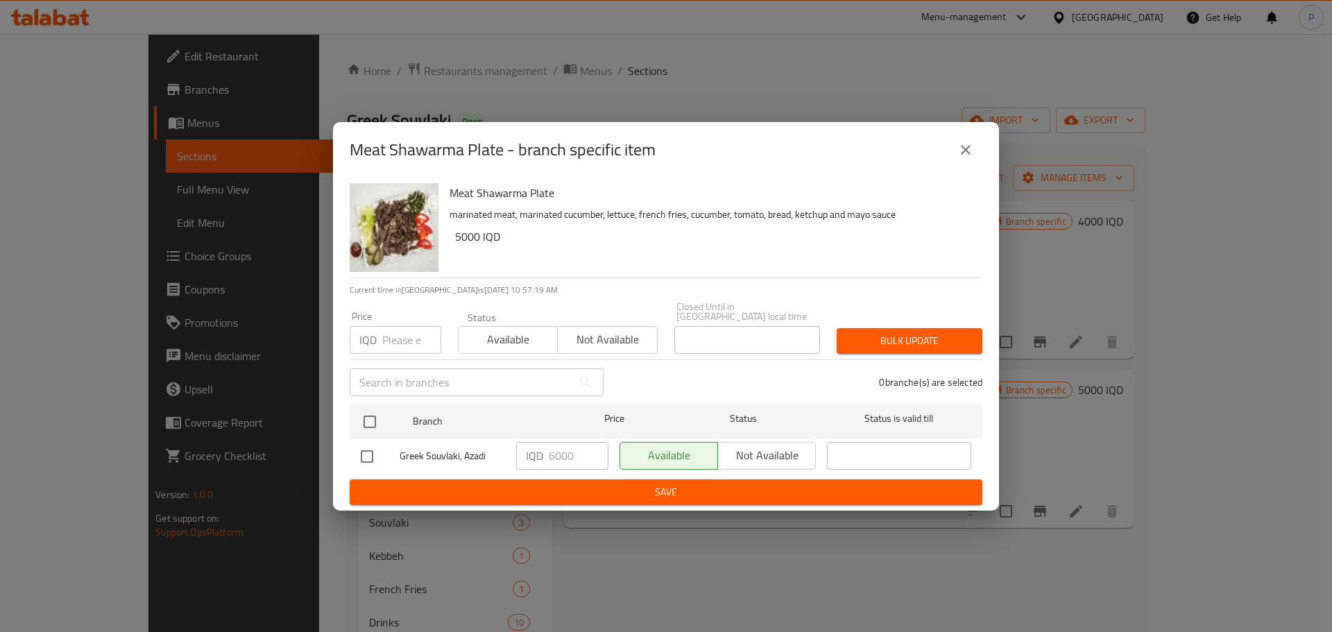
click at [962, 142] on button "close" at bounding box center [965, 149] width 33 height 33
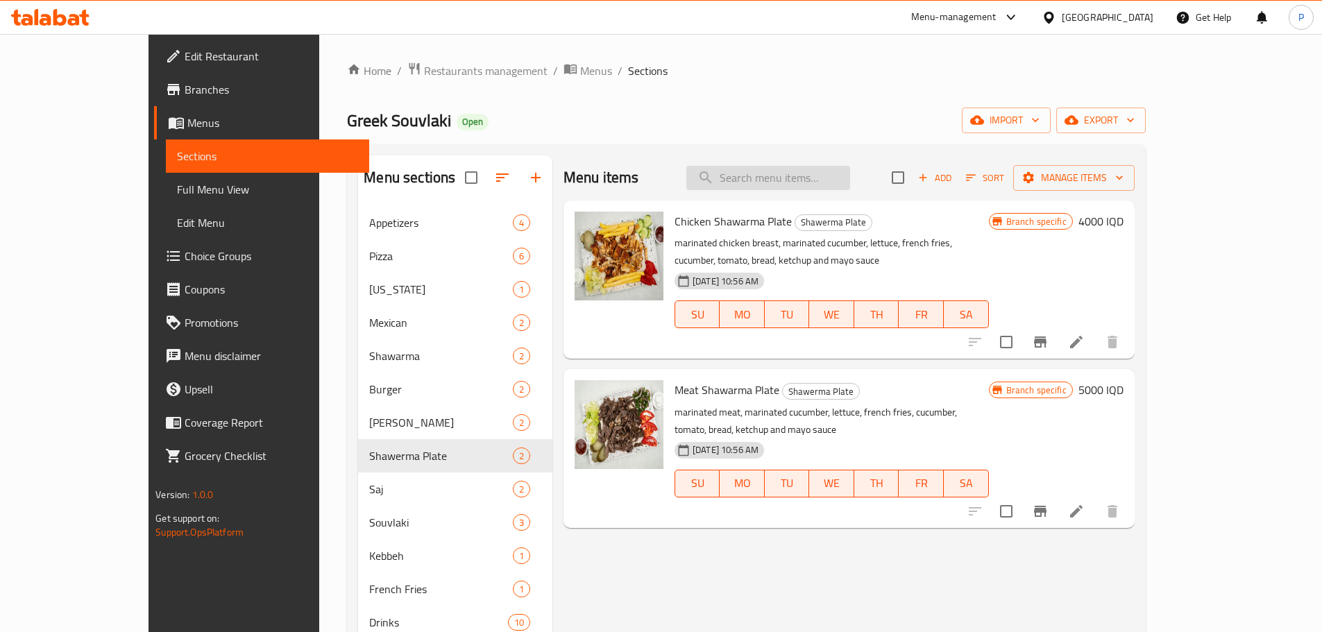
click at [797, 186] on input "search" at bounding box center [768, 178] width 164 height 24
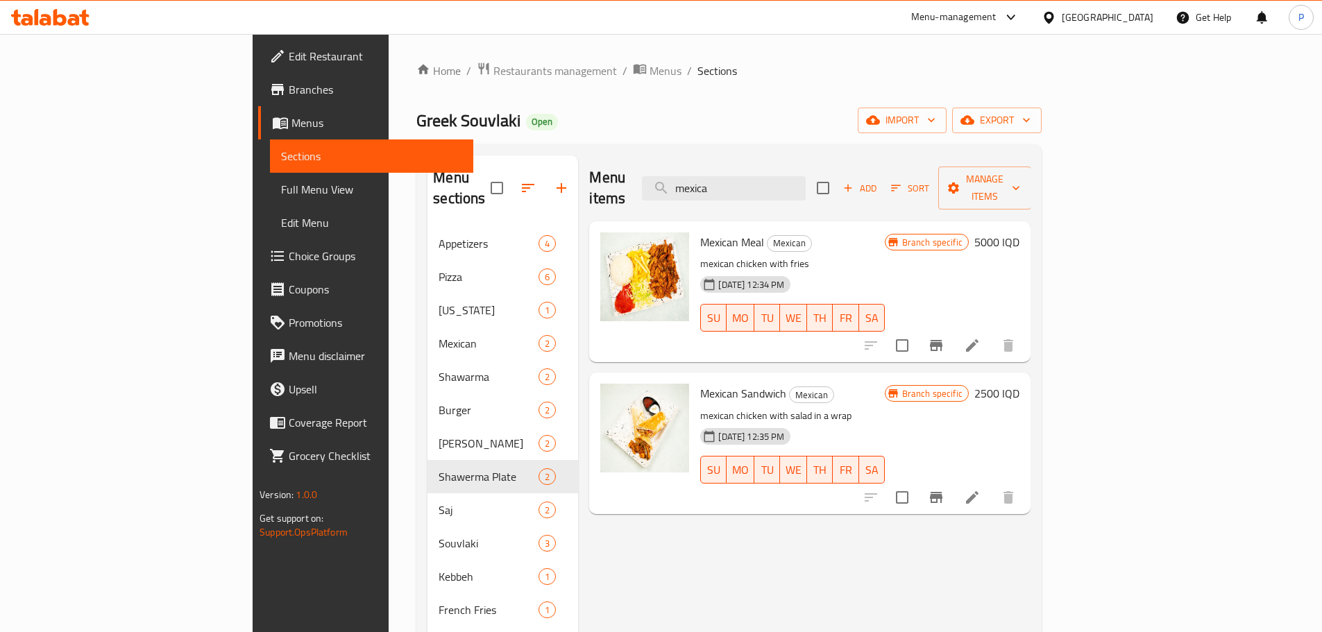
type input "mexica"
click at [942, 340] on icon "Branch-specific-item" at bounding box center [936, 345] width 12 height 11
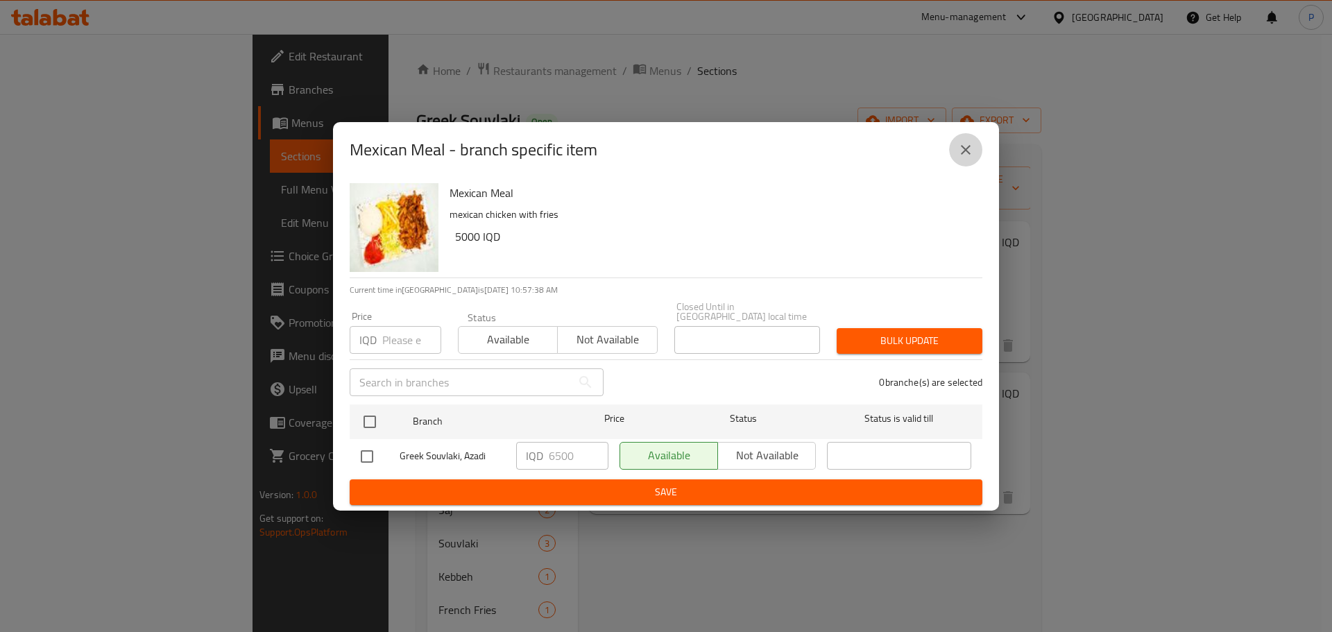
click at [975, 150] on button "close" at bounding box center [965, 149] width 33 height 33
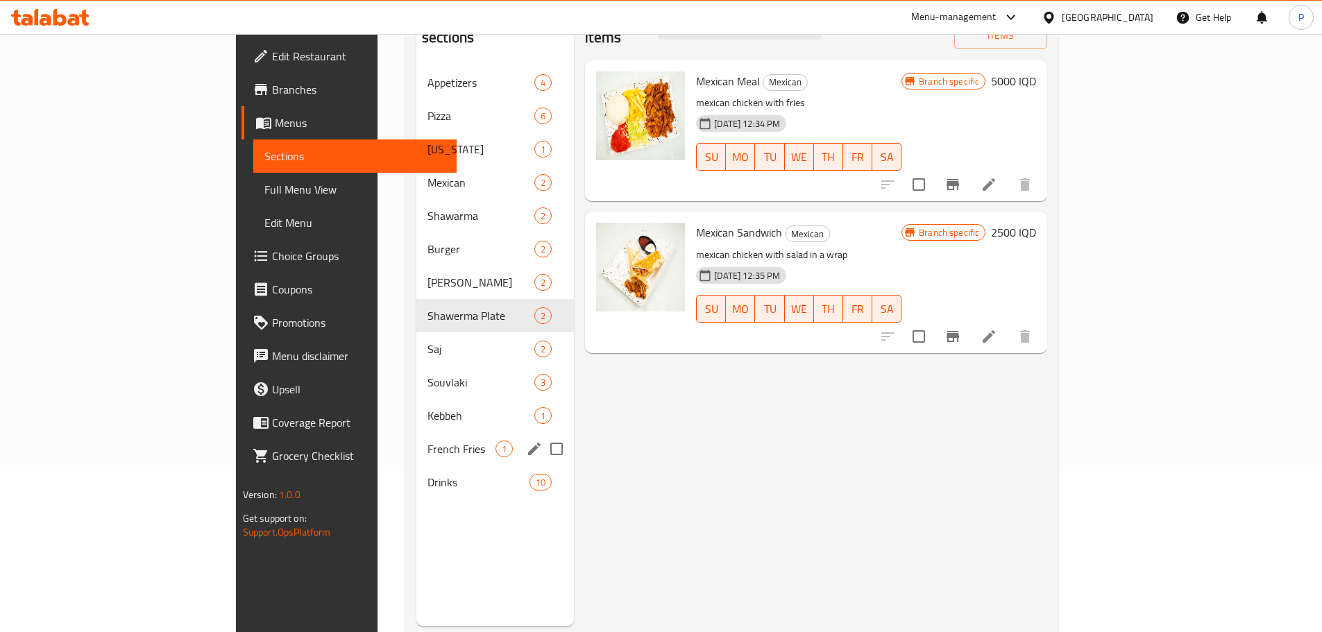
scroll to position [194, 0]
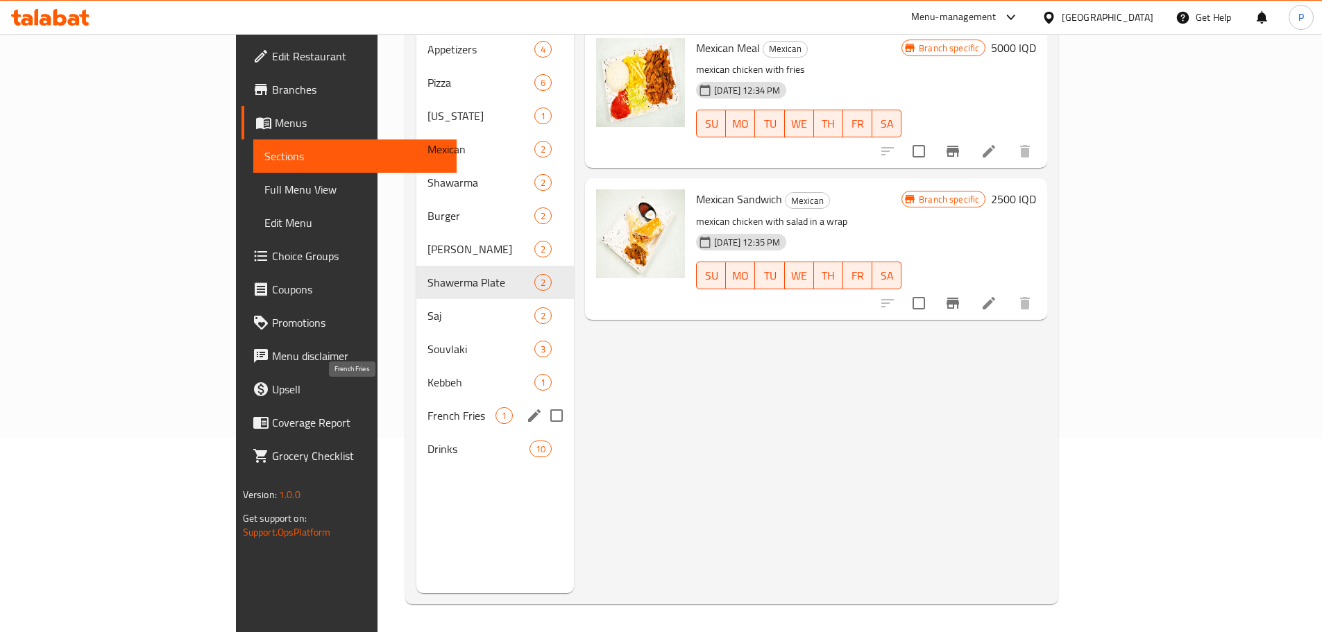
click at [427, 407] on span "French Fries" at bounding box center [461, 415] width 68 height 17
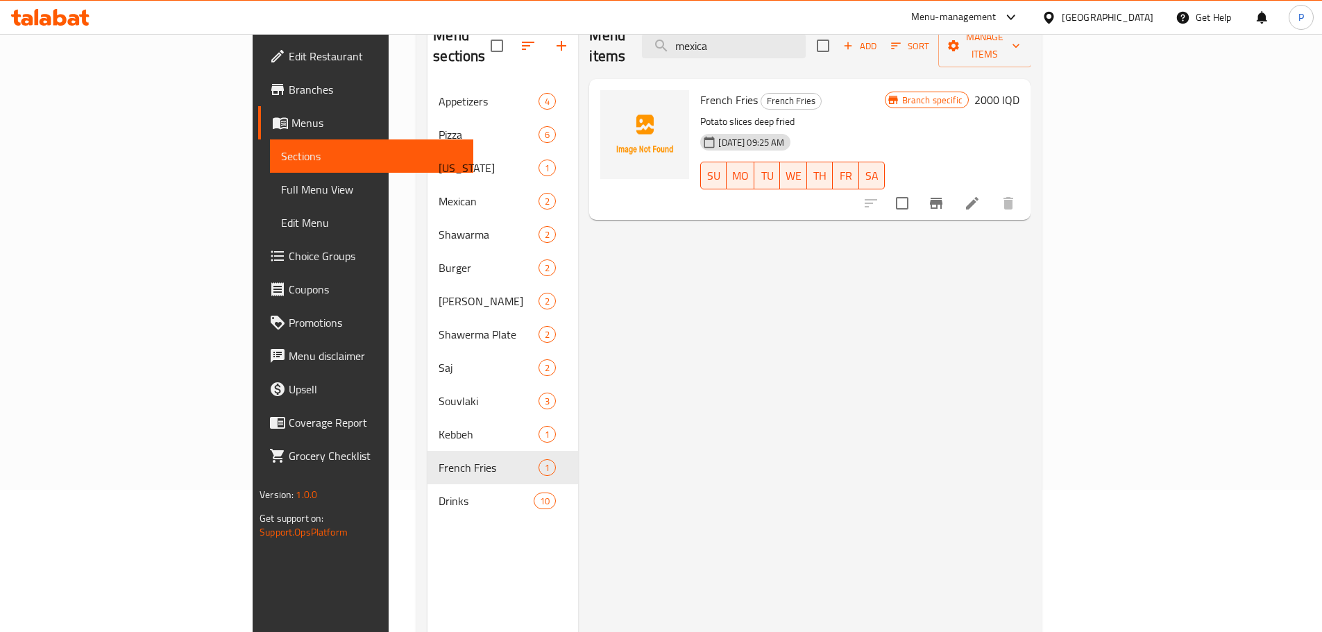
scroll to position [56, 0]
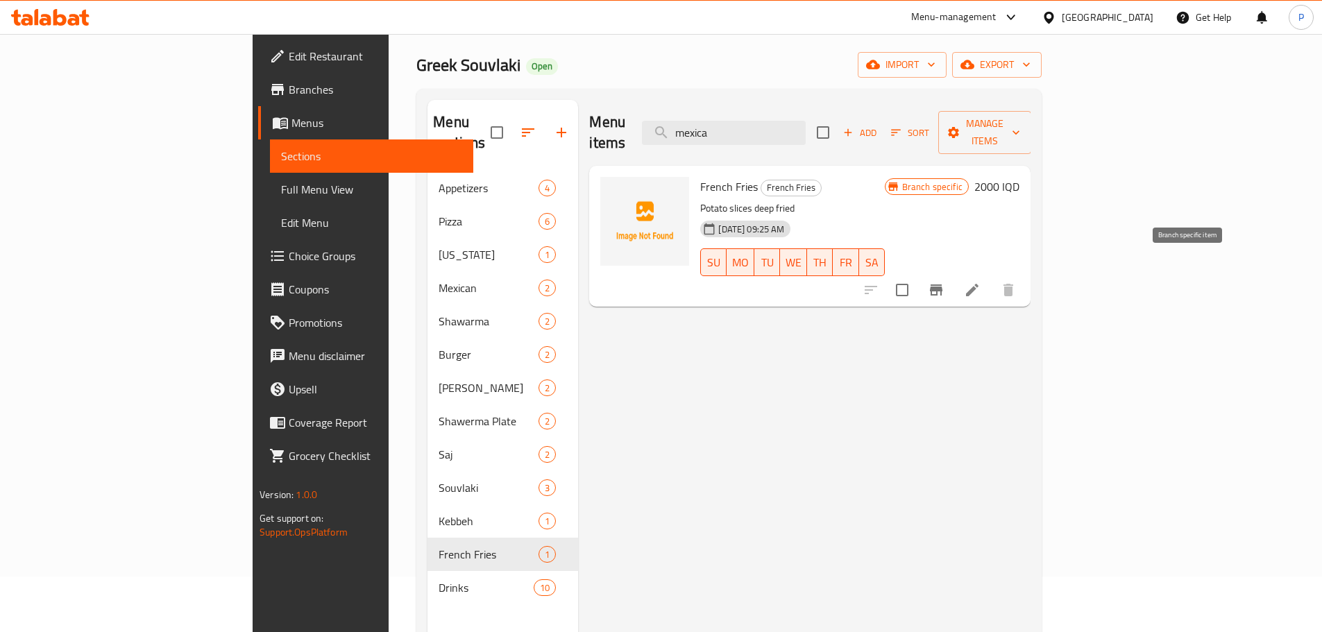
click at [942, 285] on icon "Branch-specific-item" at bounding box center [936, 290] width 12 height 11
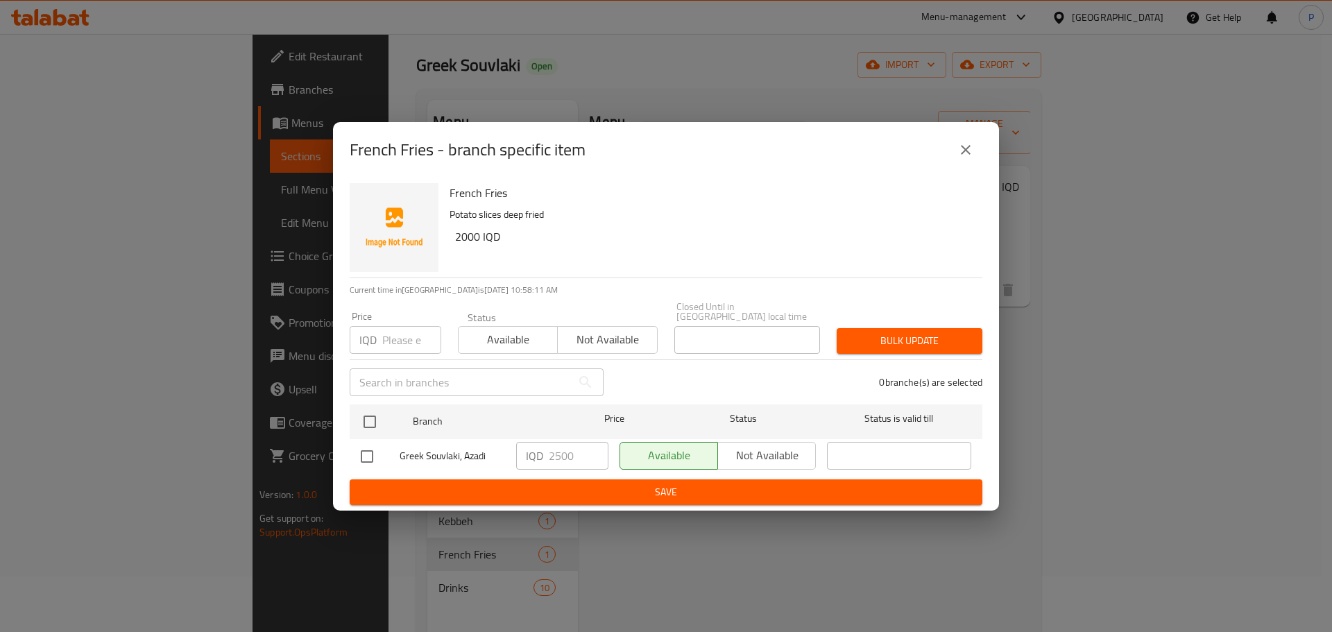
click at [370, 450] on input "checkbox" at bounding box center [367, 456] width 29 height 29
checkbox input "true"
click at [563, 452] on input "2500" at bounding box center [579, 456] width 60 height 28
type input "2000"
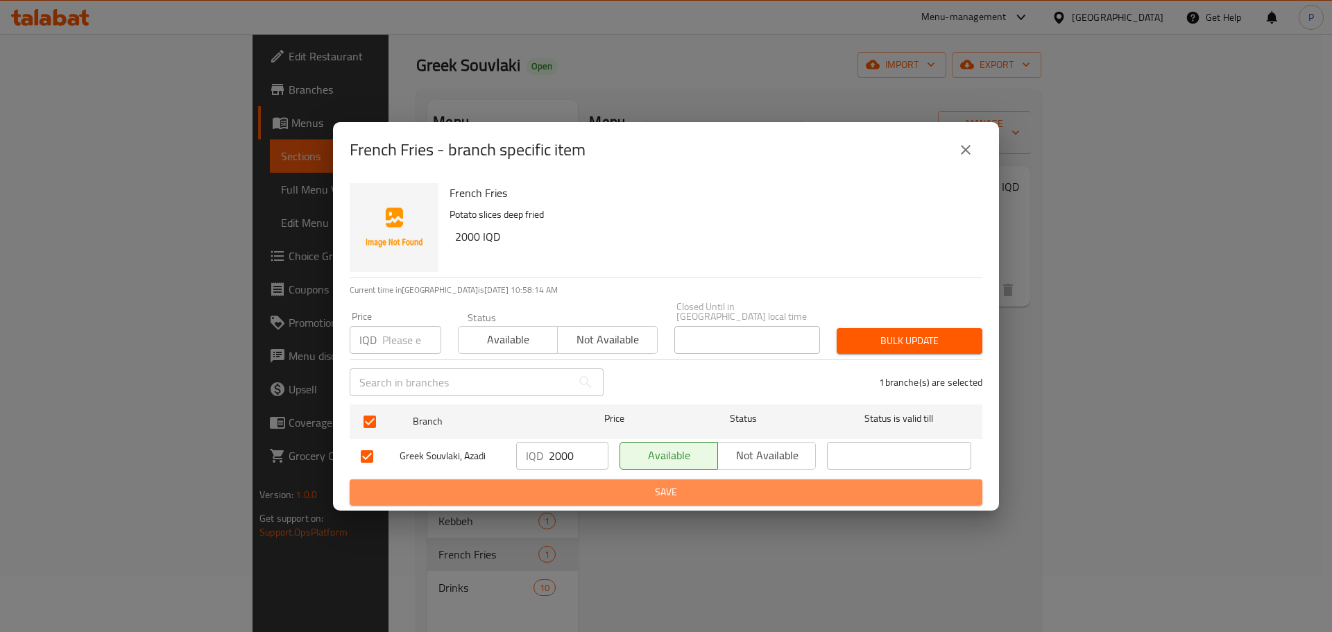
click at [563, 479] on button "Save" at bounding box center [666, 492] width 633 height 26
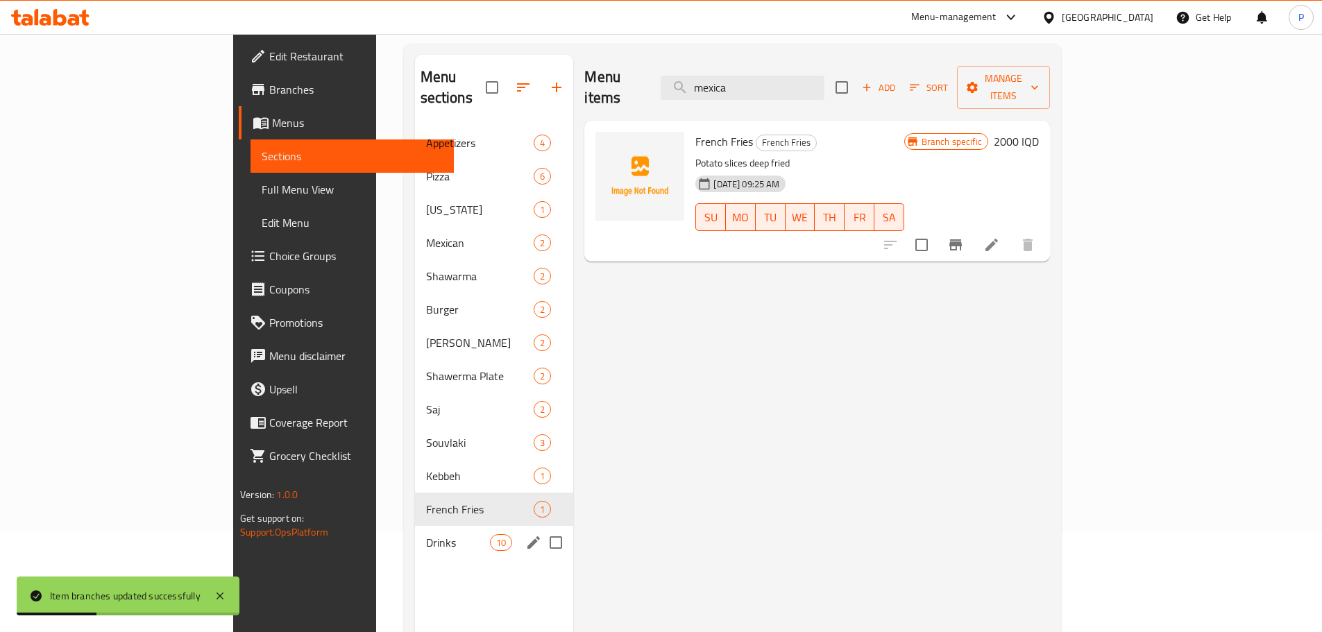
scroll to position [125, 0]
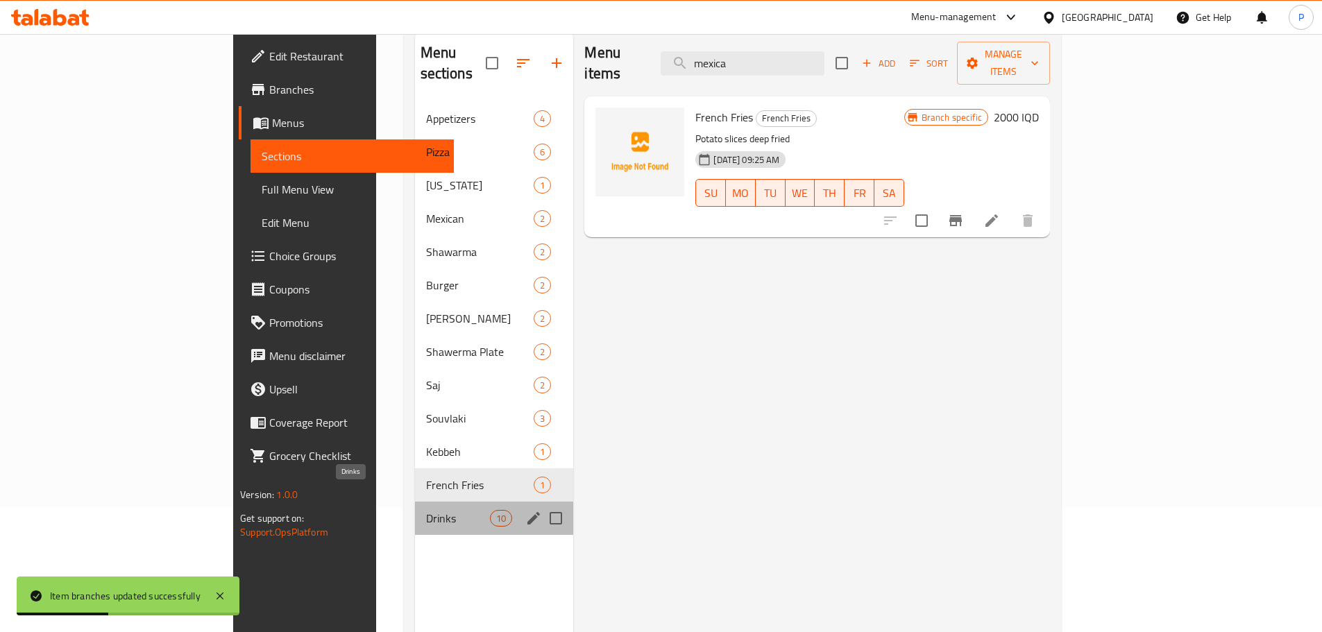
click at [426, 510] on span "Drinks" at bounding box center [458, 518] width 65 height 17
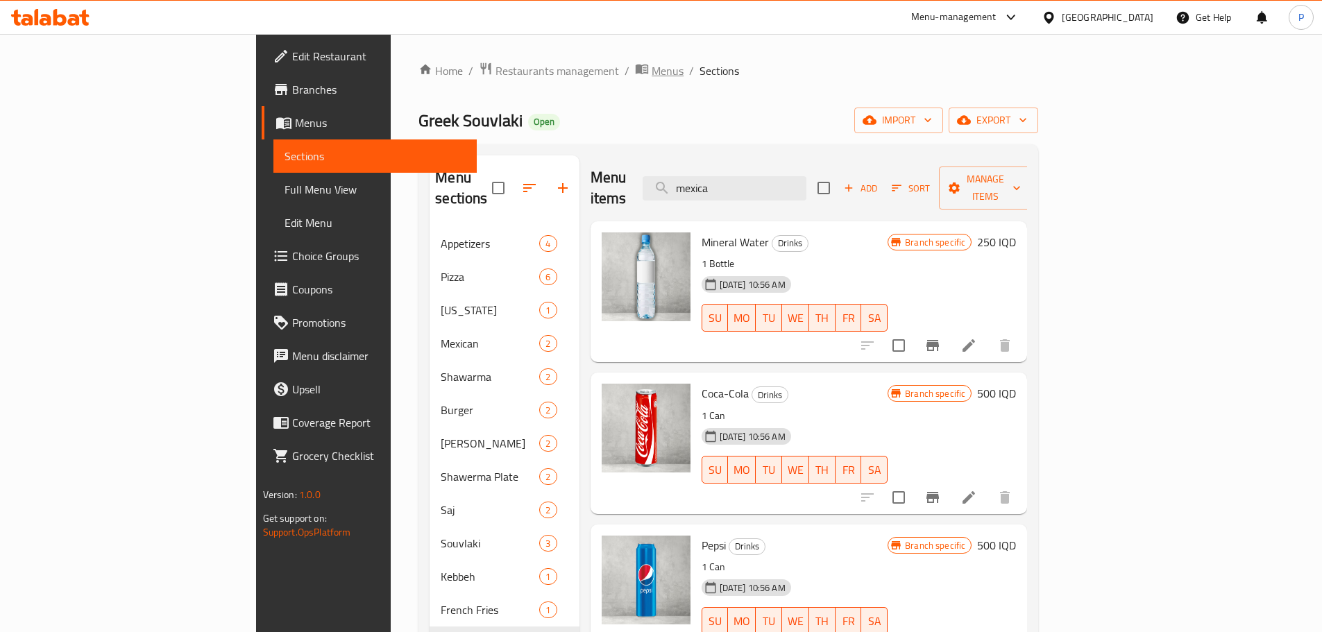
click at [652, 72] on span "Menus" at bounding box center [668, 70] width 32 height 17
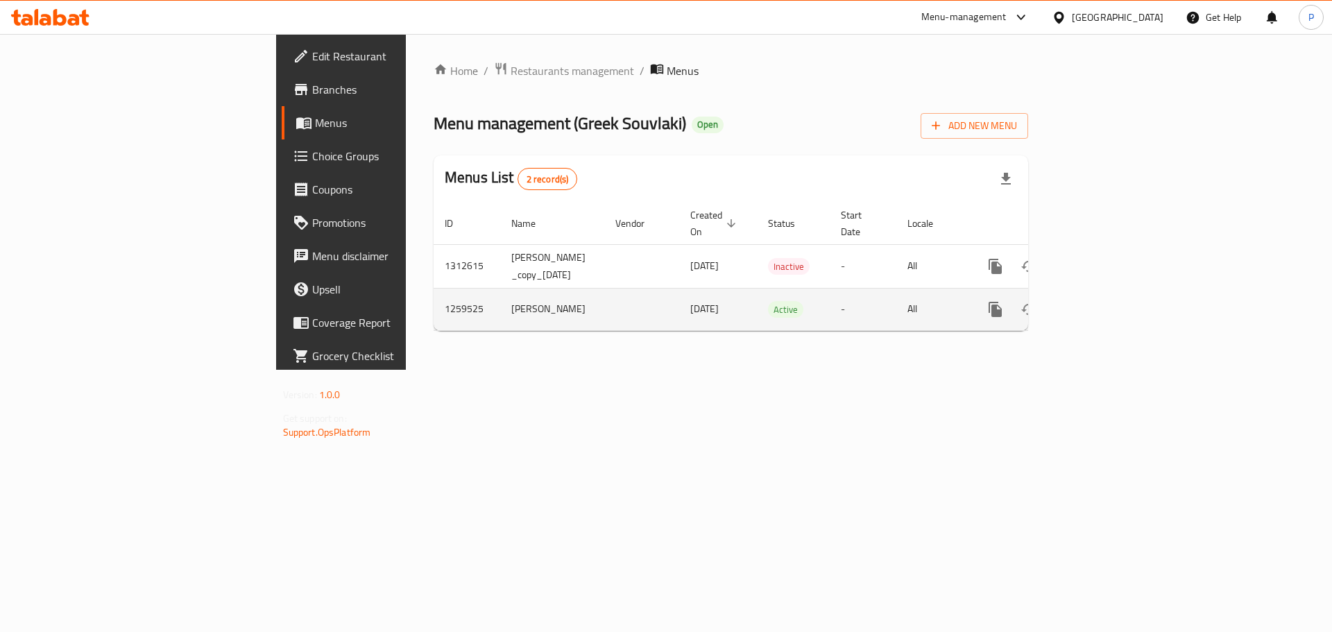
click at [968, 293] on td "All" at bounding box center [932, 309] width 71 height 42
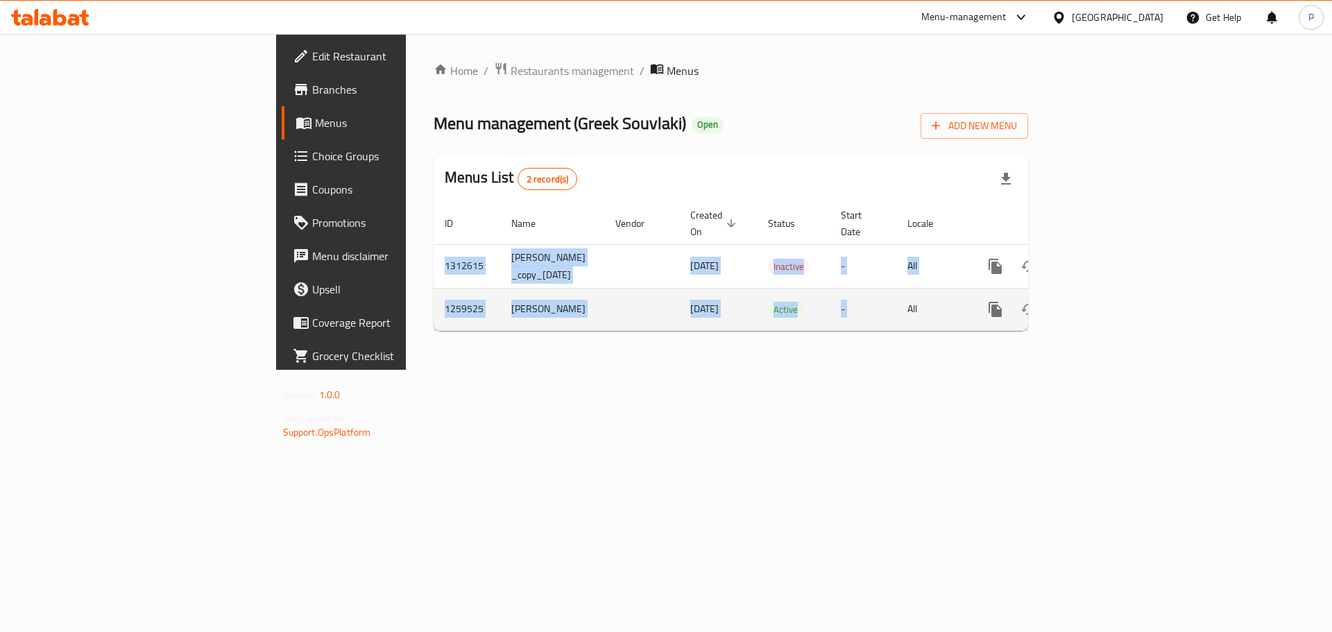
click at [968, 293] on td "All" at bounding box center [932, 309] width 71 height 42
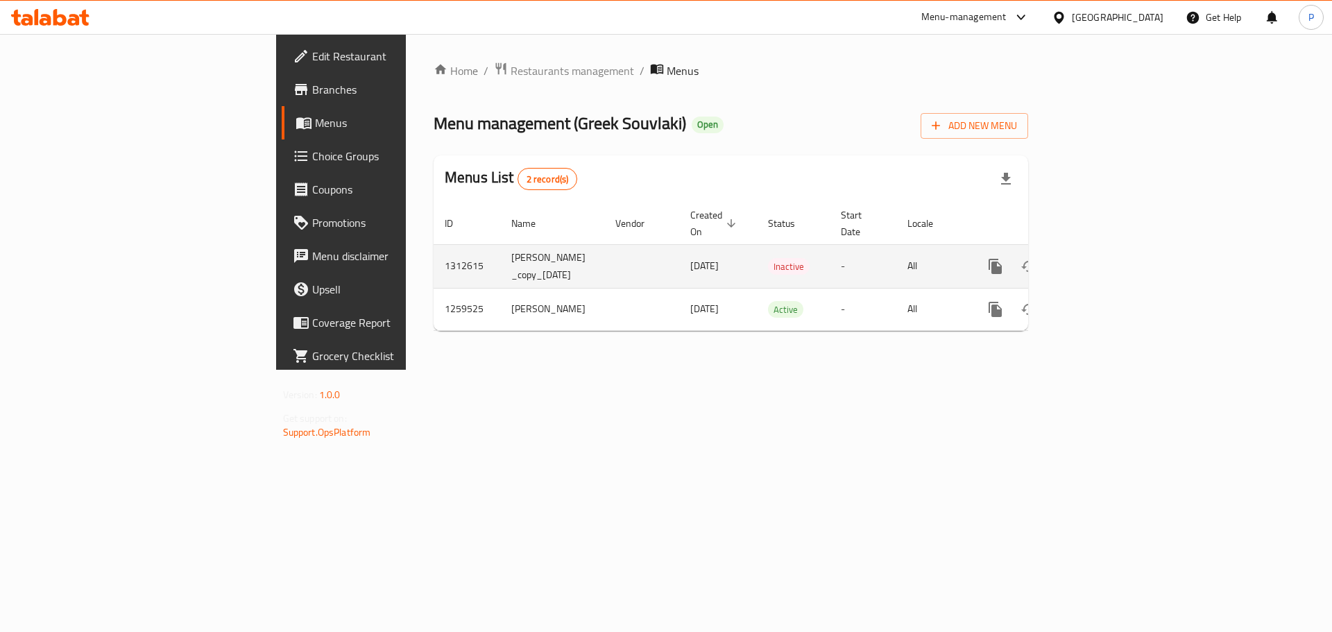
click at [968, 246] on td "All" at bounding box center [932, 266] width 71 height 44
click at [690, 257] on span "[DATE]" at bounding box center [704, 266] width 28 height 18
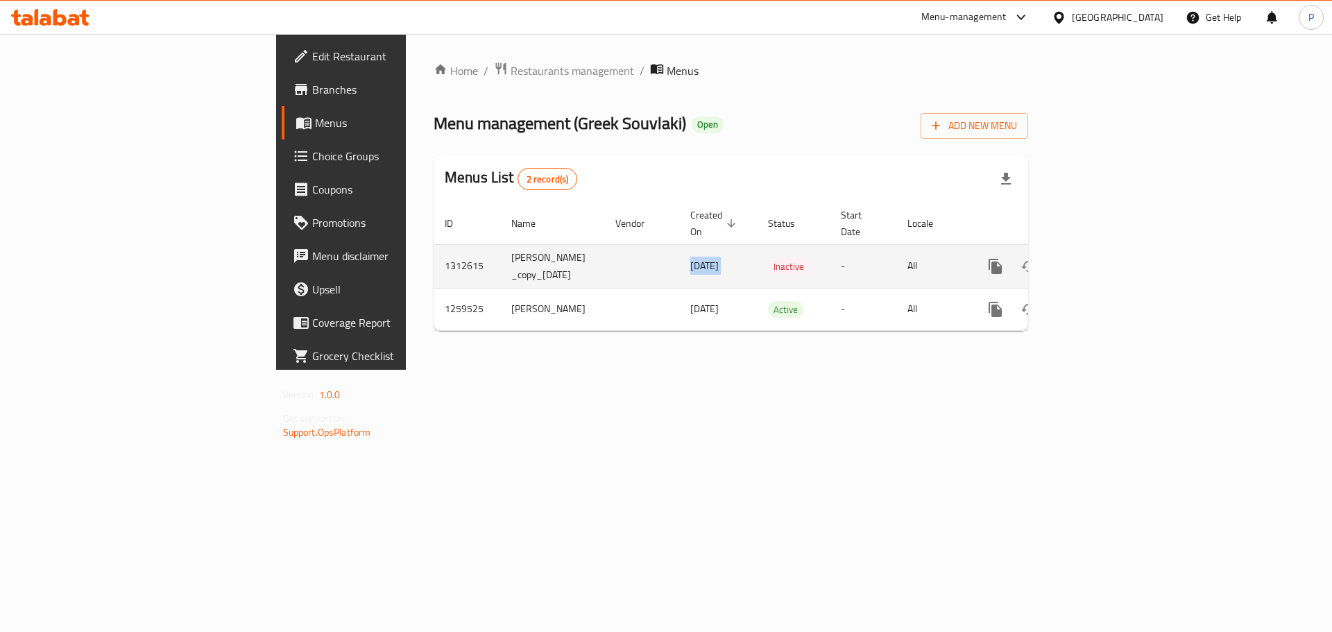
click at [690, 257] on span "[DATE]" at bounding box center [704, 266] width 28 height 18
click at [434, 250] on td "1312615" at bounding box center [467, 266] width 67 height 44
click at [500, 244] on td "[PERSON_NAME] _copy_[DATE]" at bounding box center [552, 266] width 104 height 44
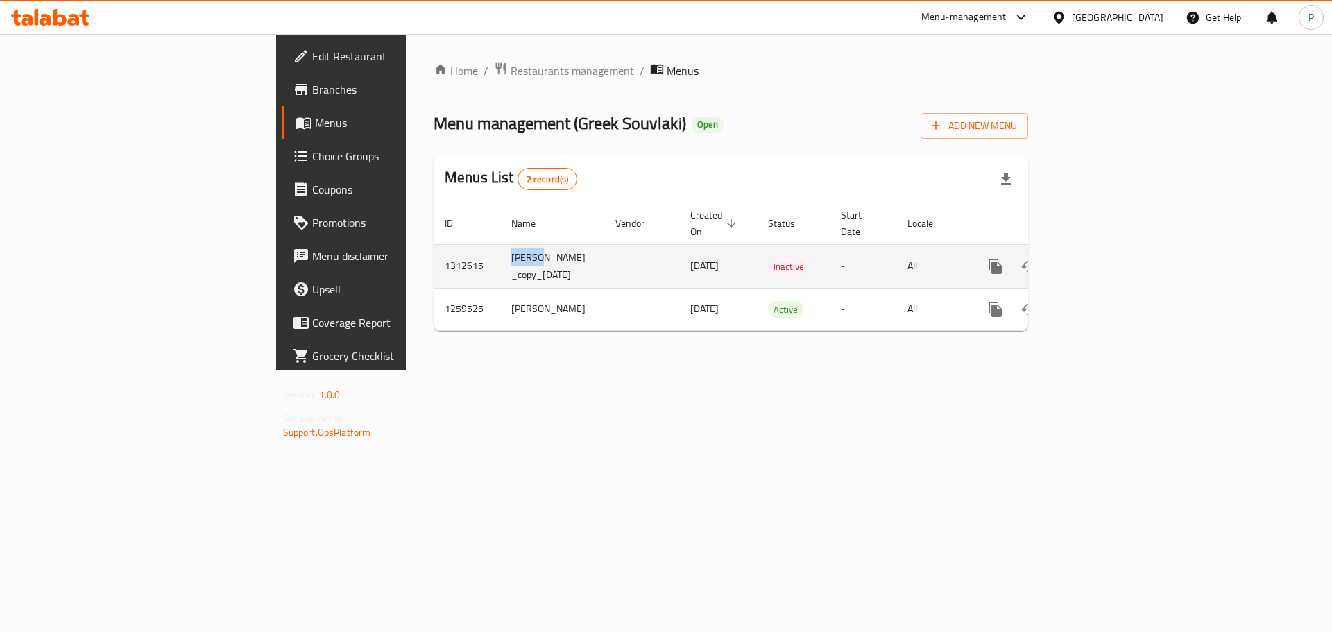
click at [500, 244] on td "[PERSON_NAME] _copy_[DATE]" at bounding box center [552, 266] width 104 height 44
click at [690, 257] on span "[DATE]" at bounding box center [704, 266] width 28 height 18
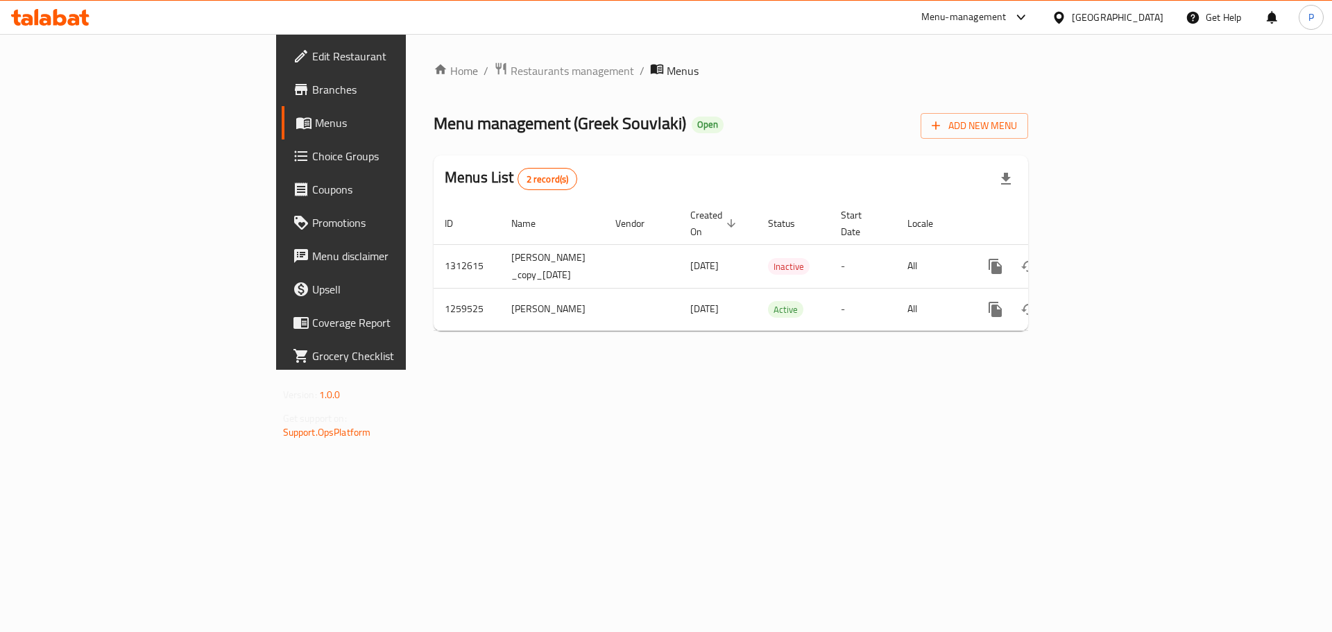
click at [1041, 28] on div "Menu-management" at bounding box center [975, 17] width 130 height 33
